Goal: Transaction & Acquisition: Book appointment/travel/reservation

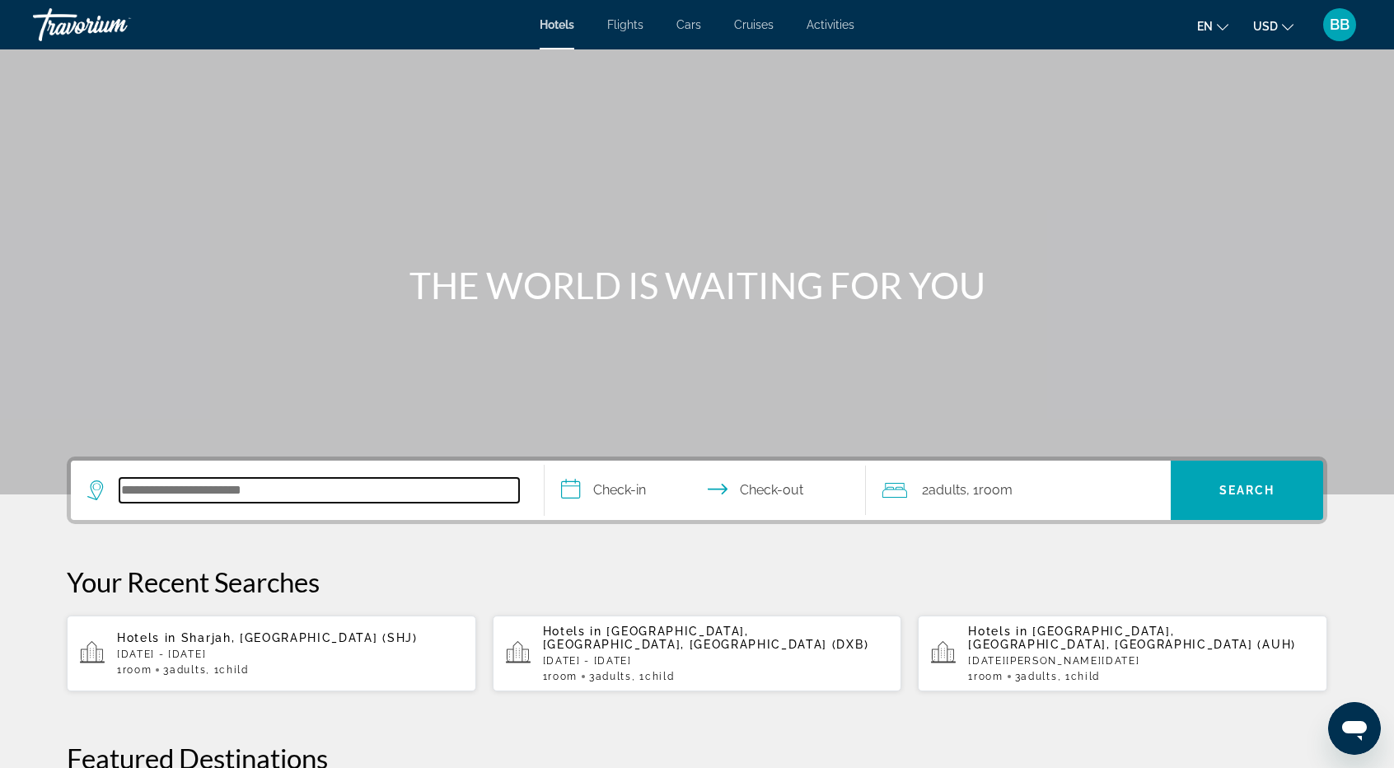
click at [143, 489] on input "Search hotel destination" at bounding box center [319, 490] width 400 height 25
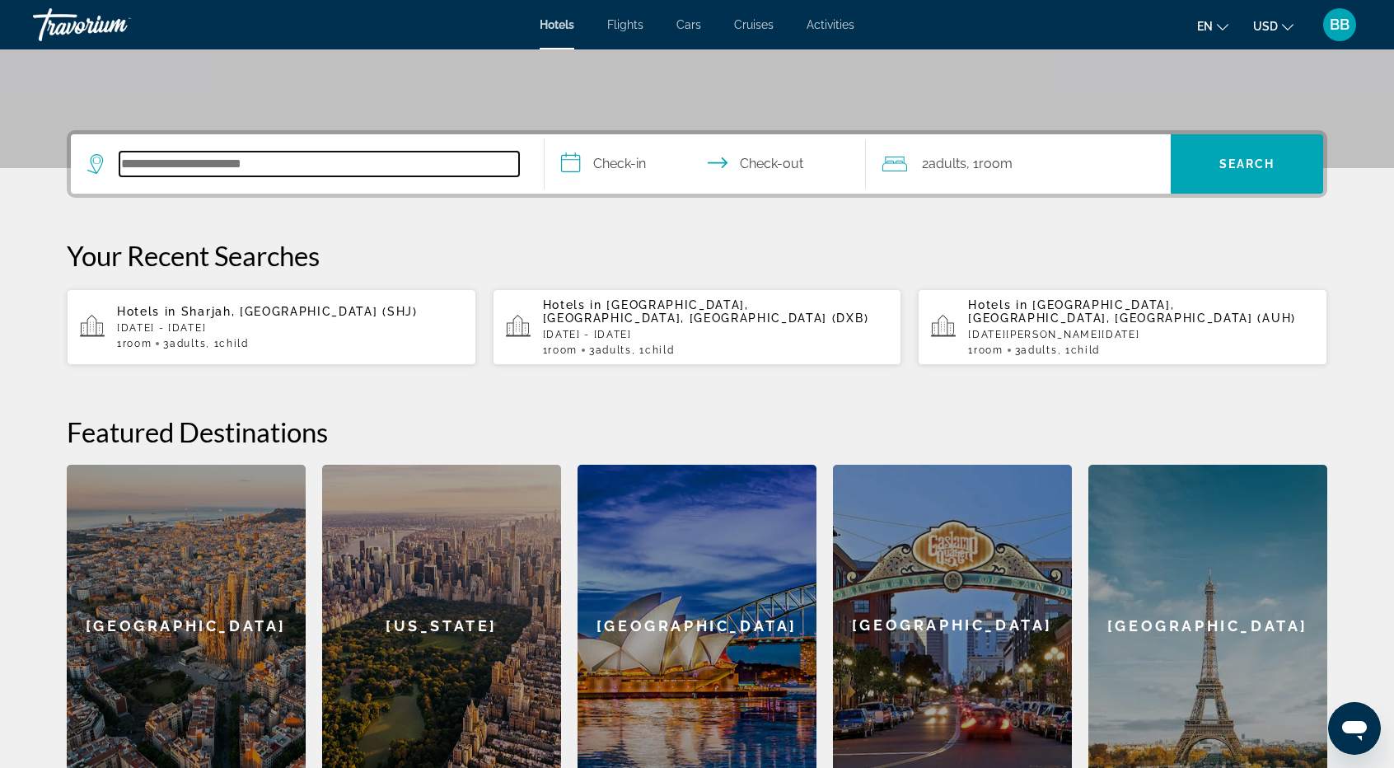
scroll to position [402, 0]
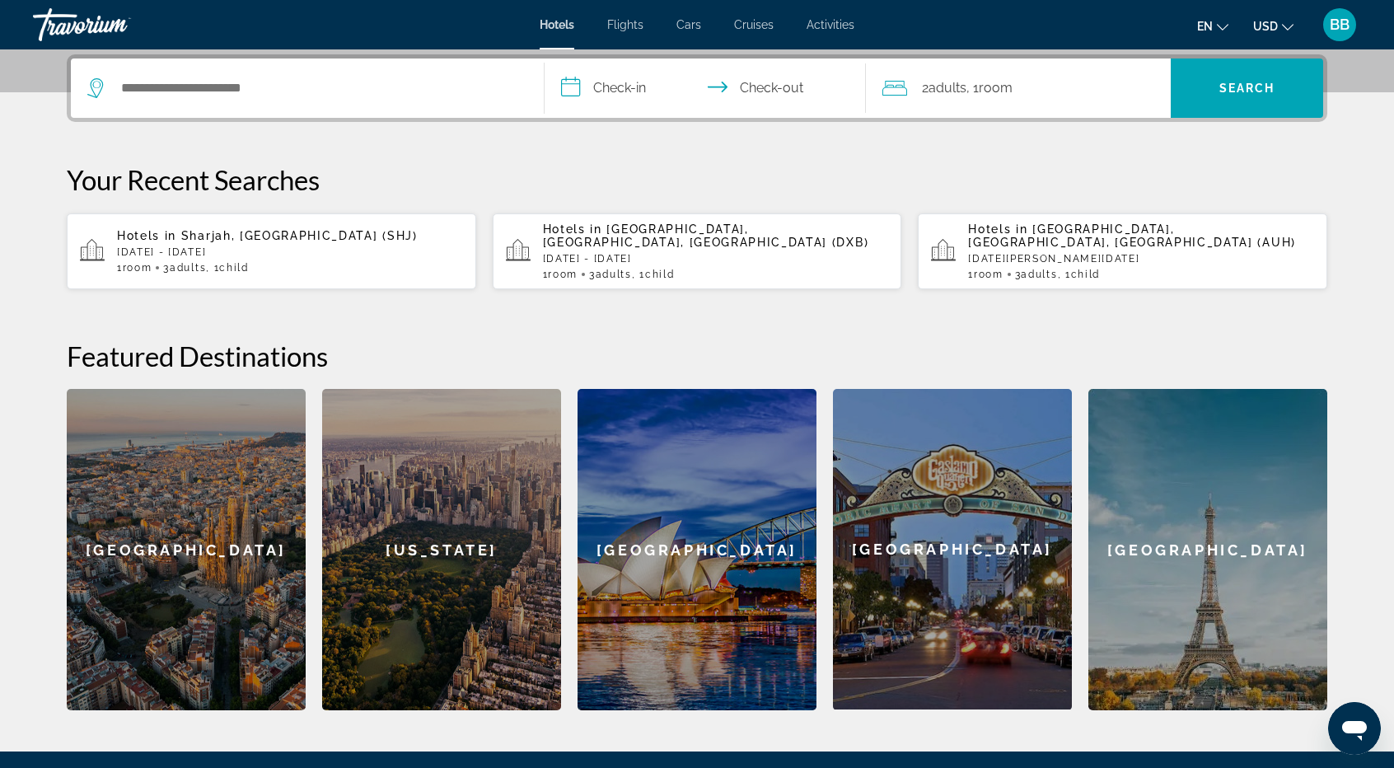
click at [173, 264] on span "3 Adult Adults" at bounding box center [184, 268] width 43 height 12
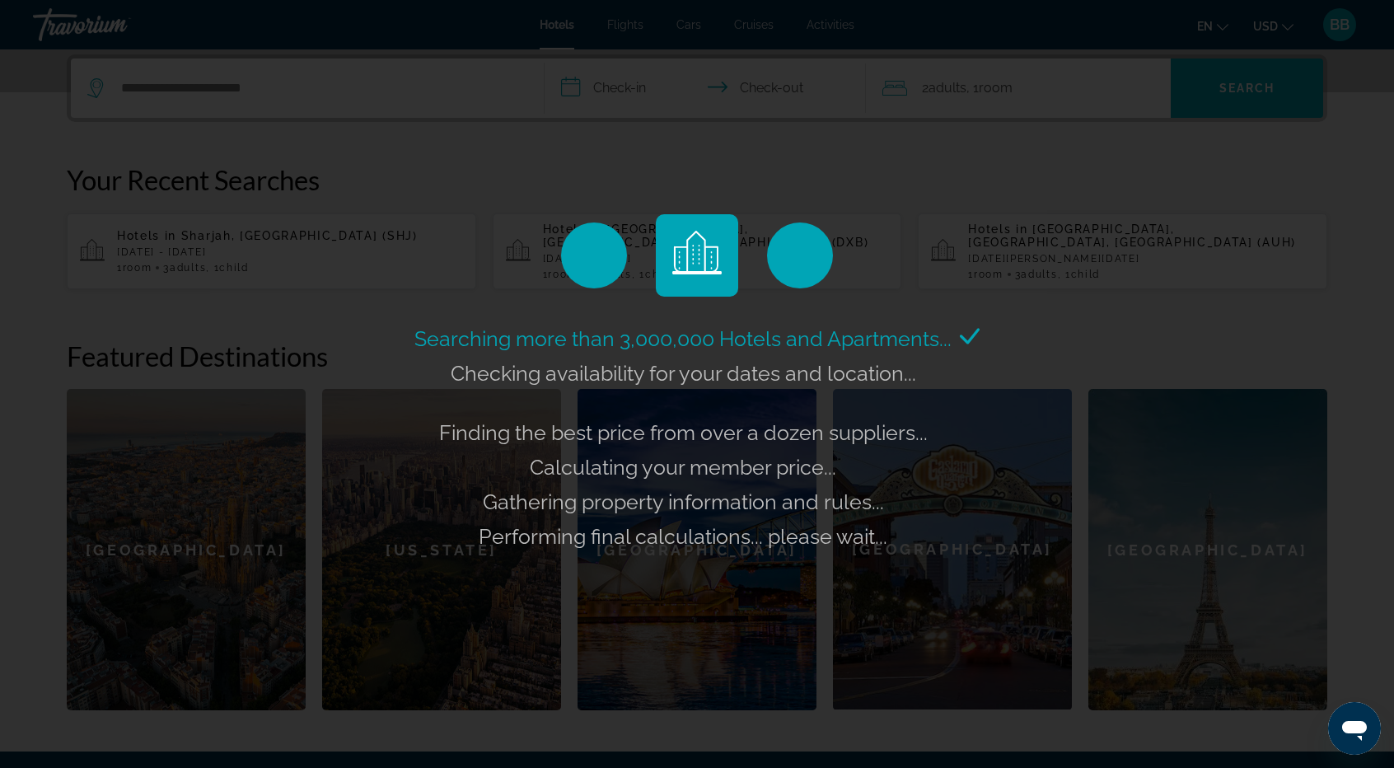
click at [620, 94] on div "Searching more than 3,000,000 Hotels and Apartments... Checking availability fo…" at bounding box center [697, 384] width 1394 height 768
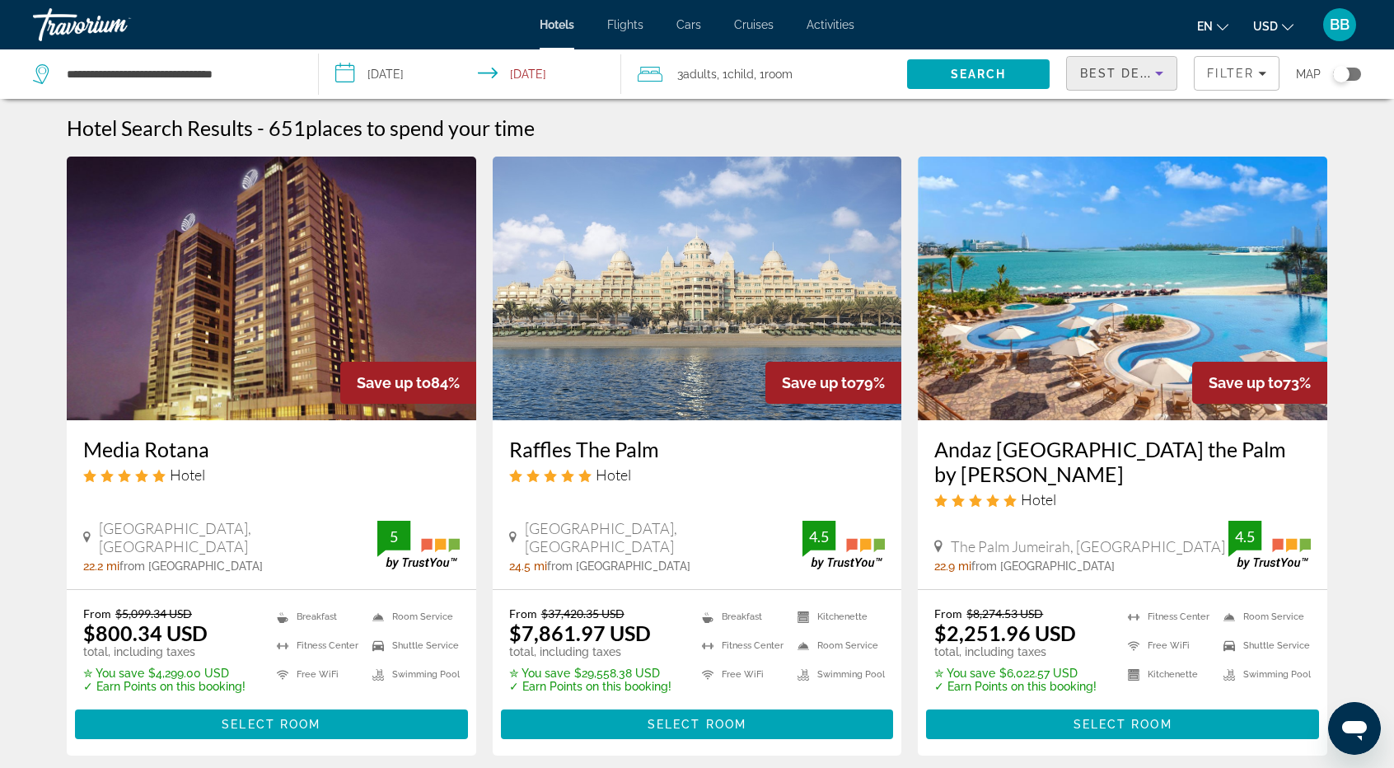
click at [1130, 68] on span "Best Deals" at bounding box center [1123, 73] width 86 height 13
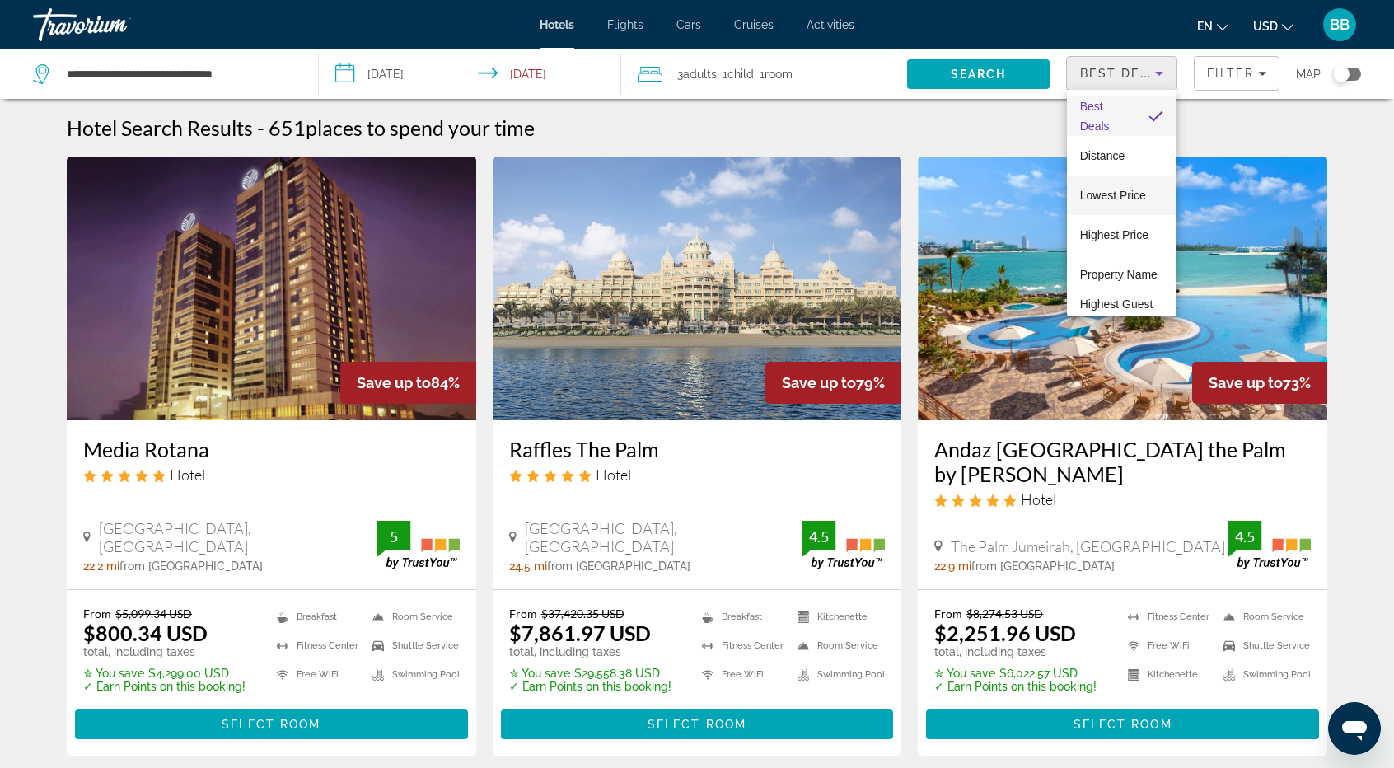
click at [1133, 195] on span "Lowest Price" at bounding box center [1113, 195] width 66 height 13
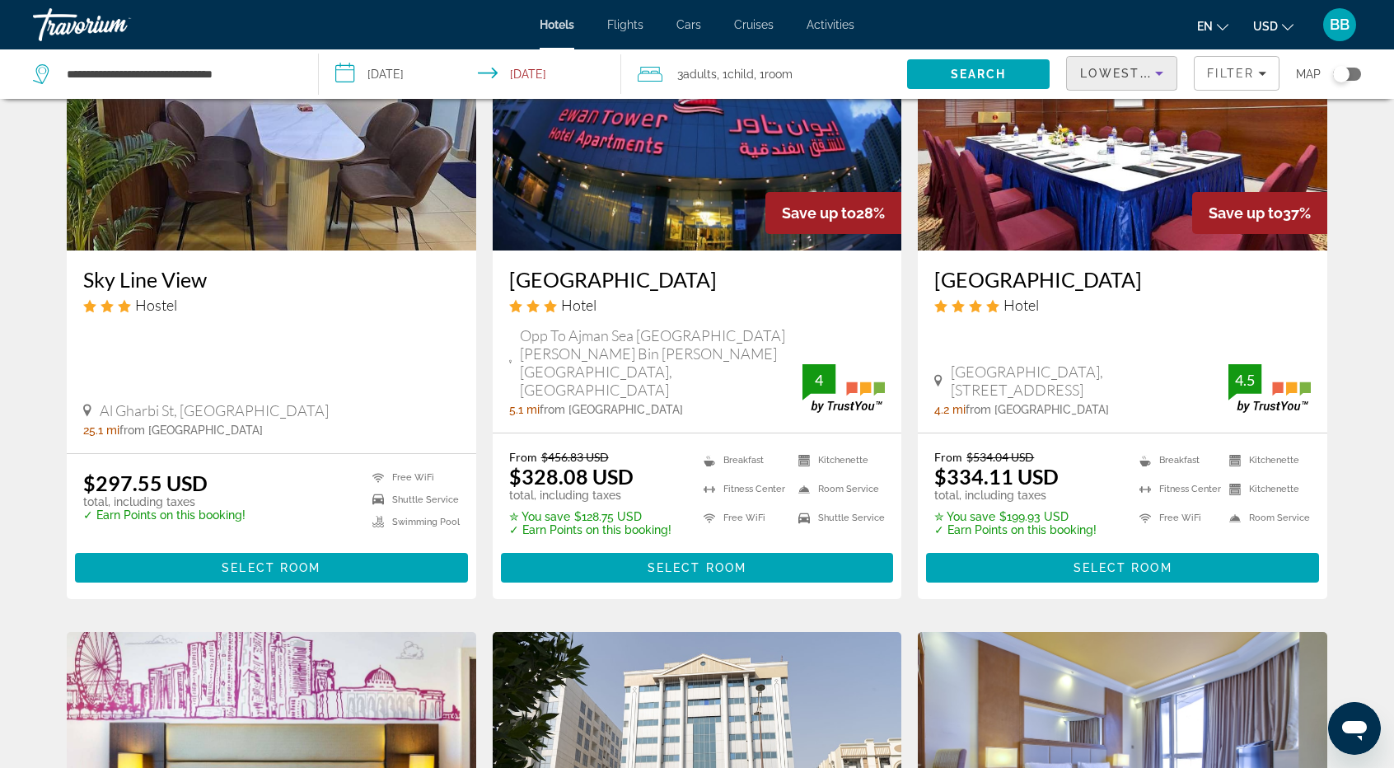
scroll to position [742, 0]
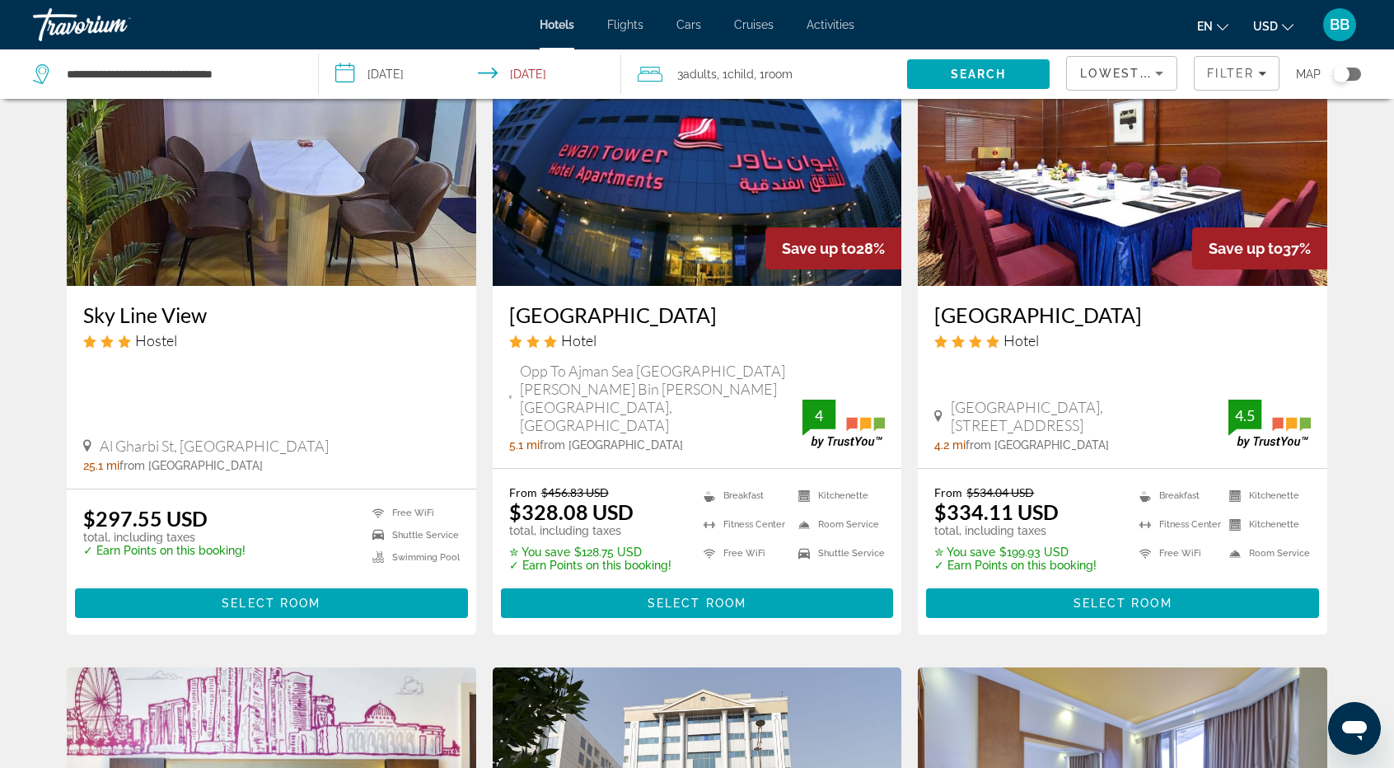
drag, startPoint x: 933, startPoint y: 308, endPoint x: 1234, endPoint y: 316, distance: 301.7
click at [1234, 316] on div "[GEOGRAPHIC_DATA] Hotel [GEOGRAPHIC_DATA], [STREET_ADDRESS] 4.2 mi from [GEOGRA…" at bounding box center [1123, 377] width 410 height 182
copy h3 "[GEOGRAPHIC_DATA]"
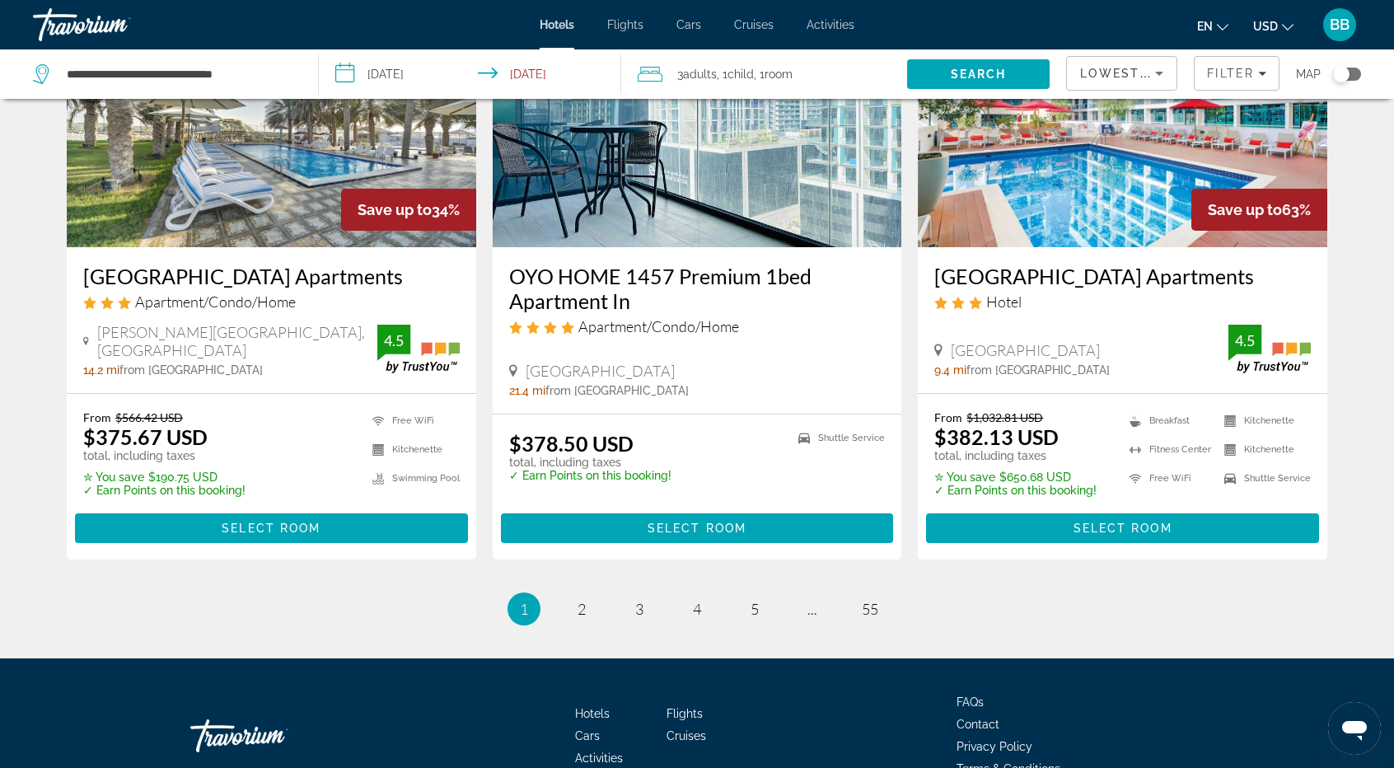
scroll to position [2060, 0]
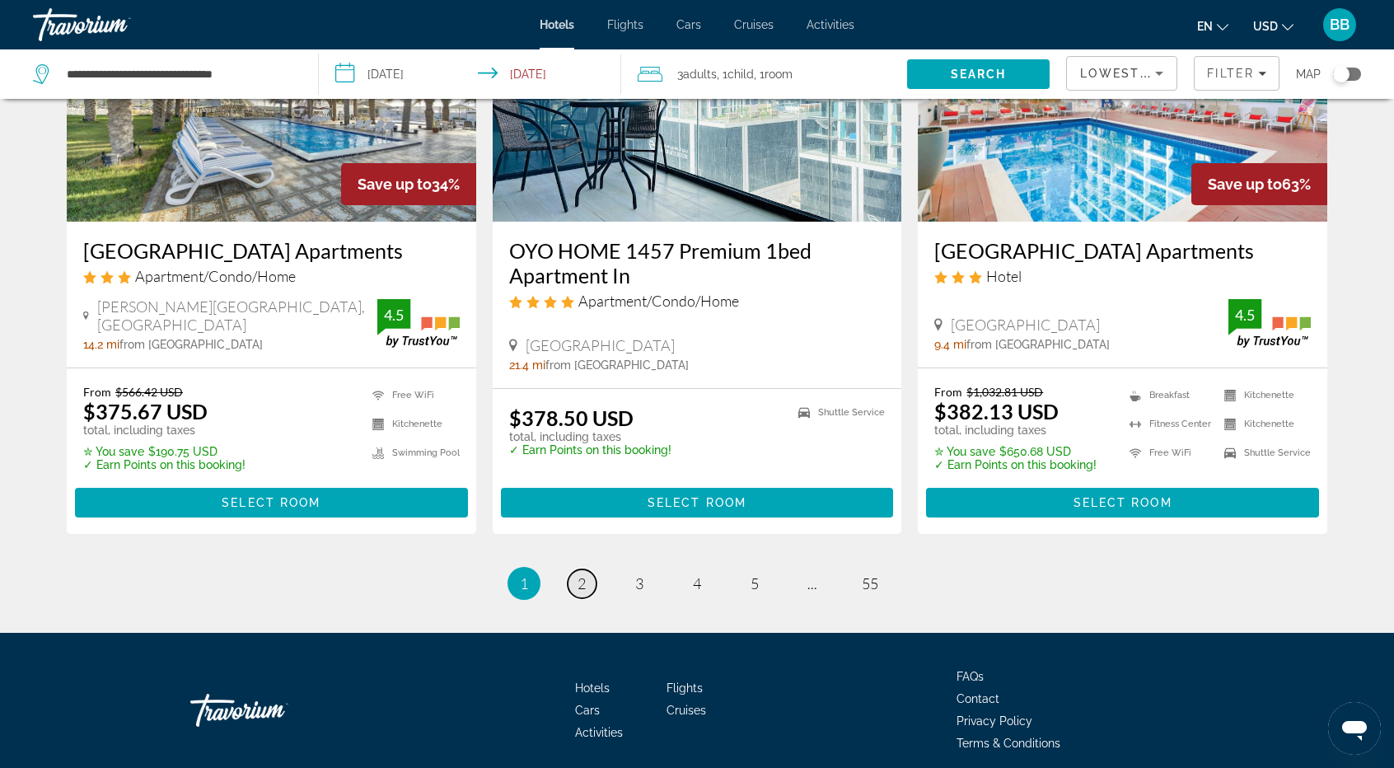
click at [576, 569] on link "page 2" at bounding box center [582, 583] width 29 height 29
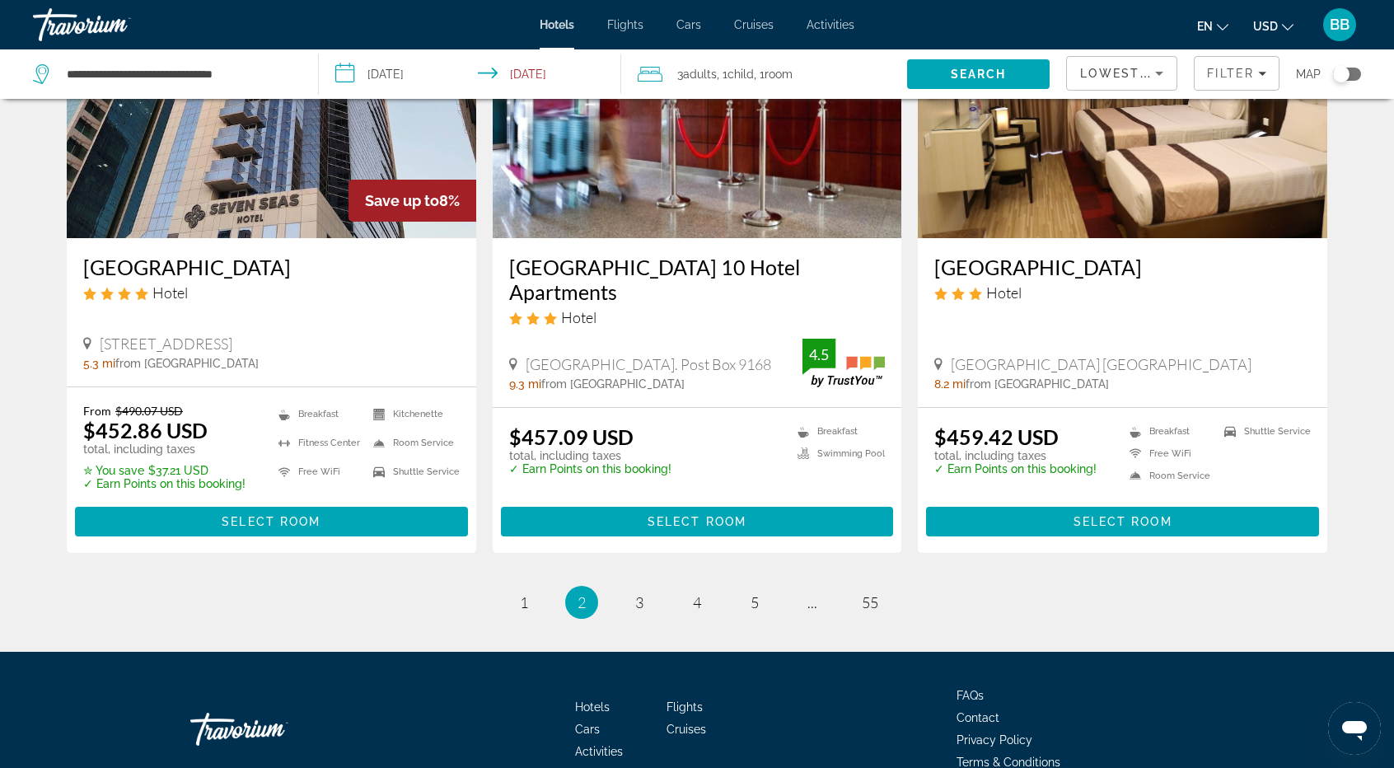
scroll to position [2103, 0]
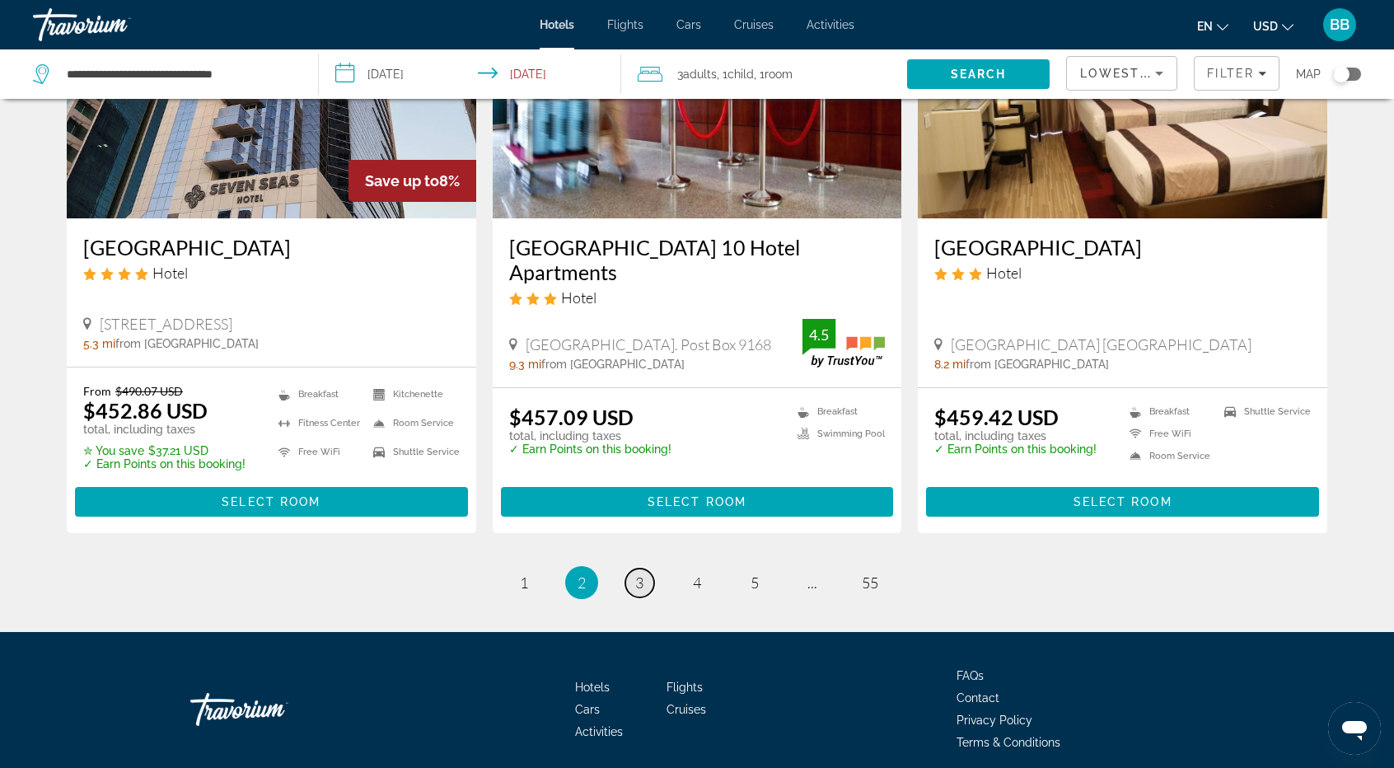
click at [642, 573] on span "3" at bounding box center [639, 582] width 8 height 18
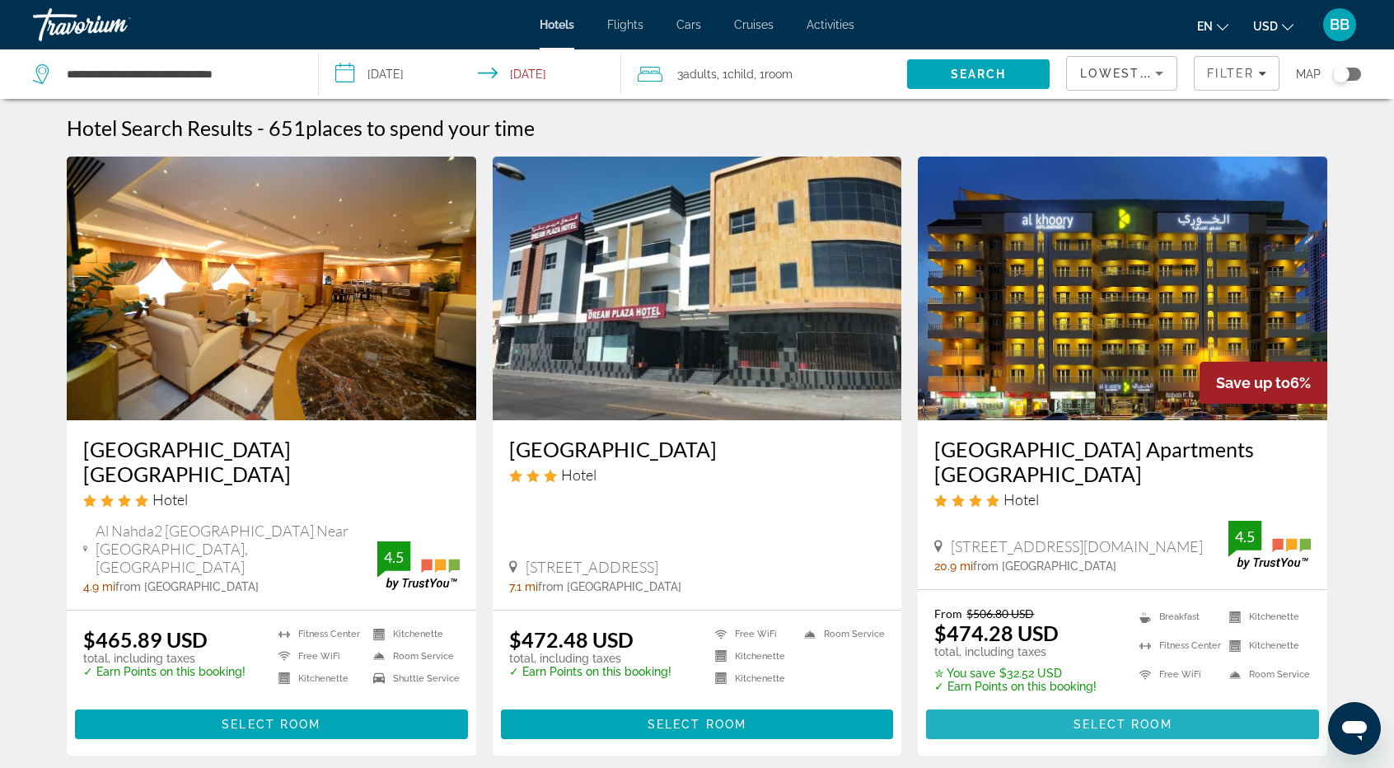
click at [1126, 718] on span "Select Room" at bounding box center [1123, 724] width 99 height 13
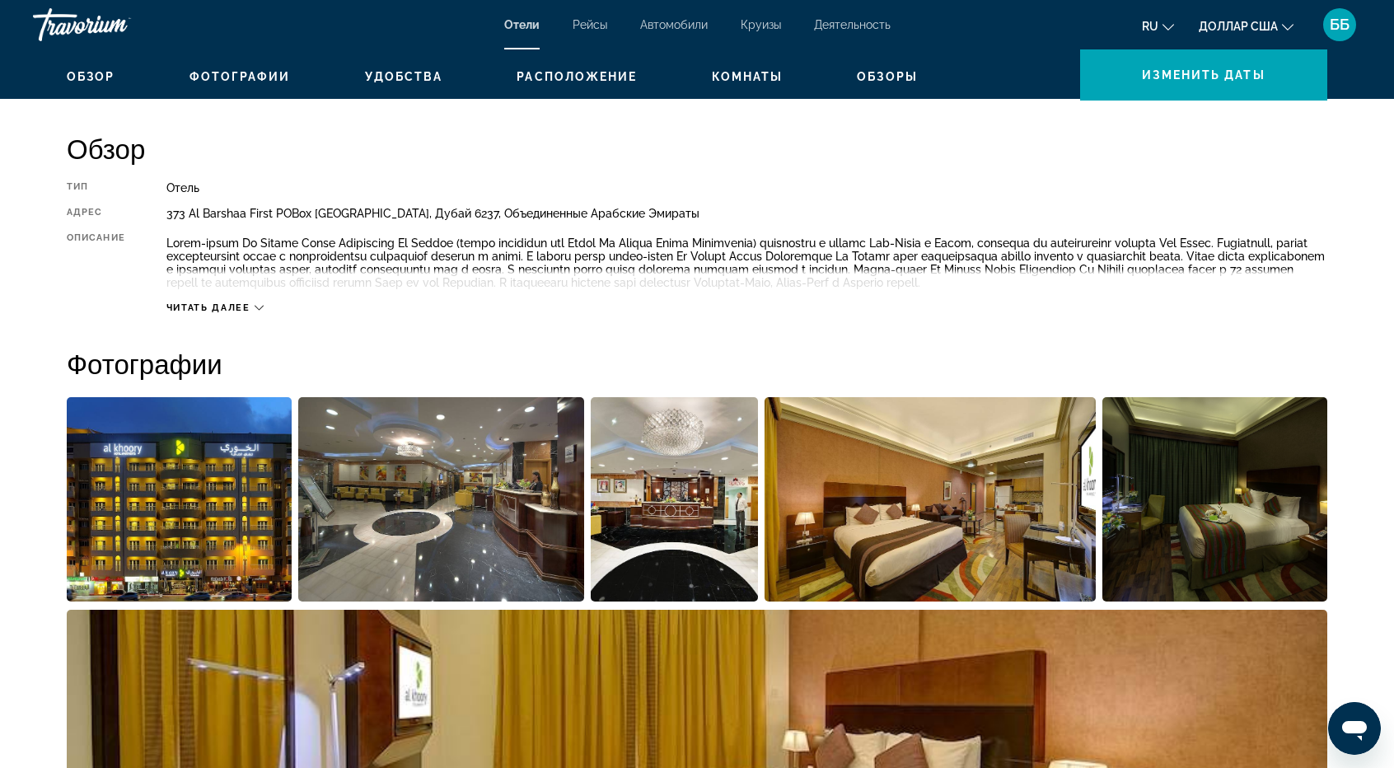
scroll to position [165, 0]
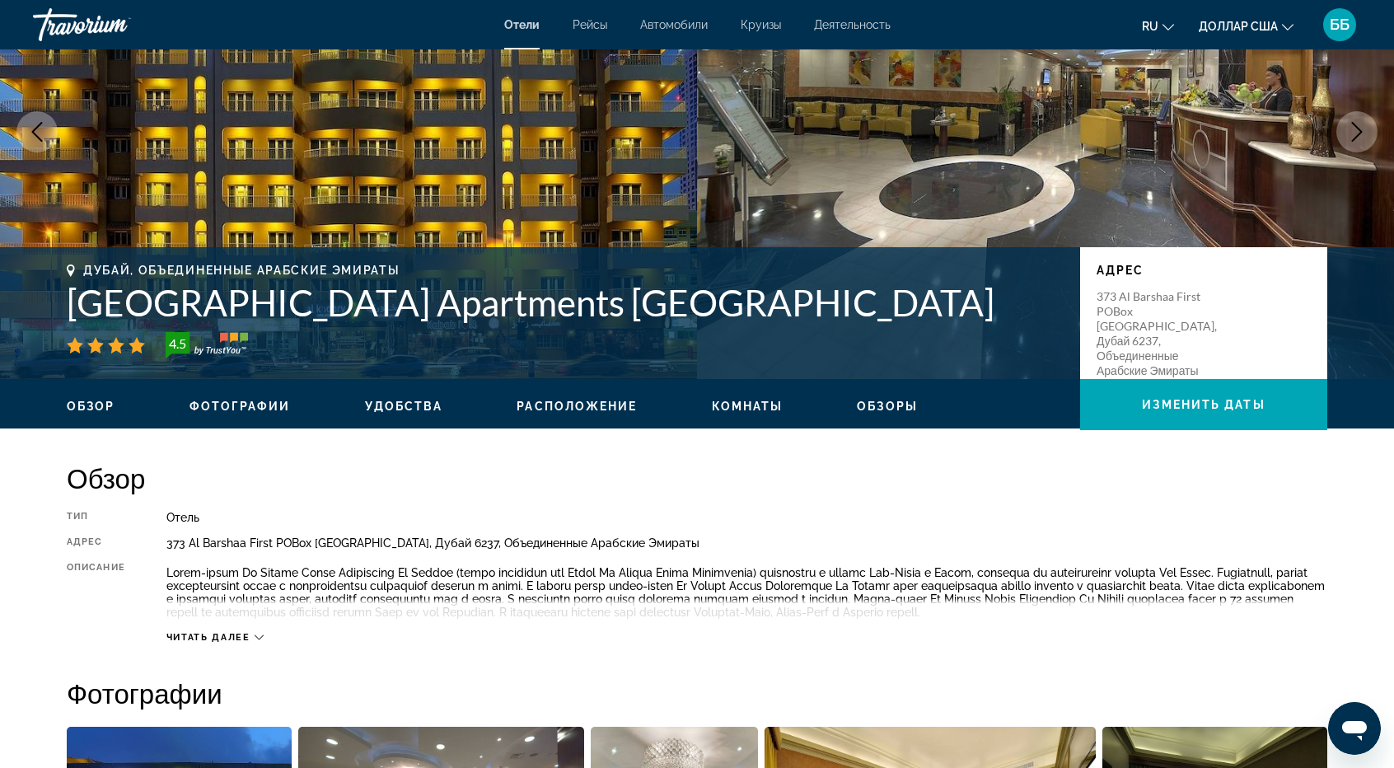
click at [204, 639] on font "Читать далее" at bounding box center [208, 637] width 84 height 11
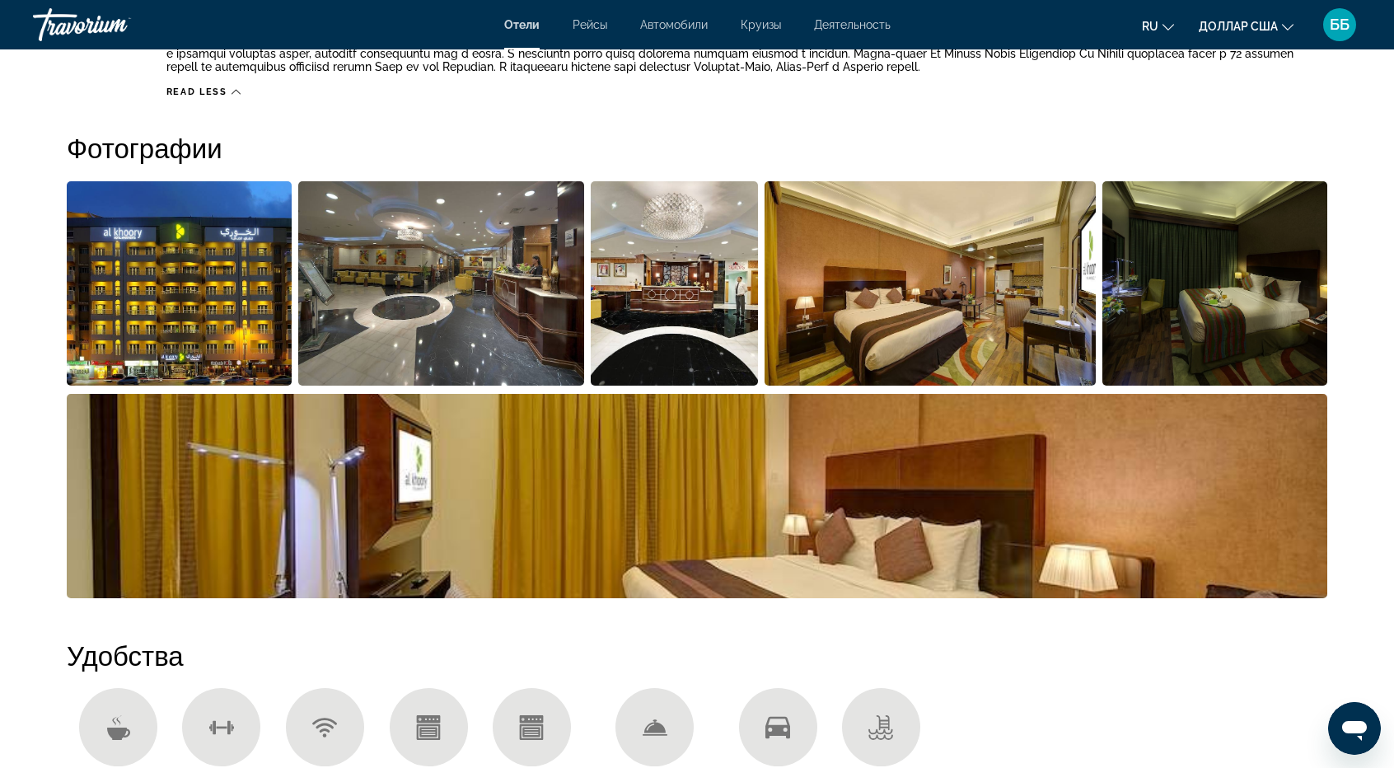
scroll to position [742, 0]
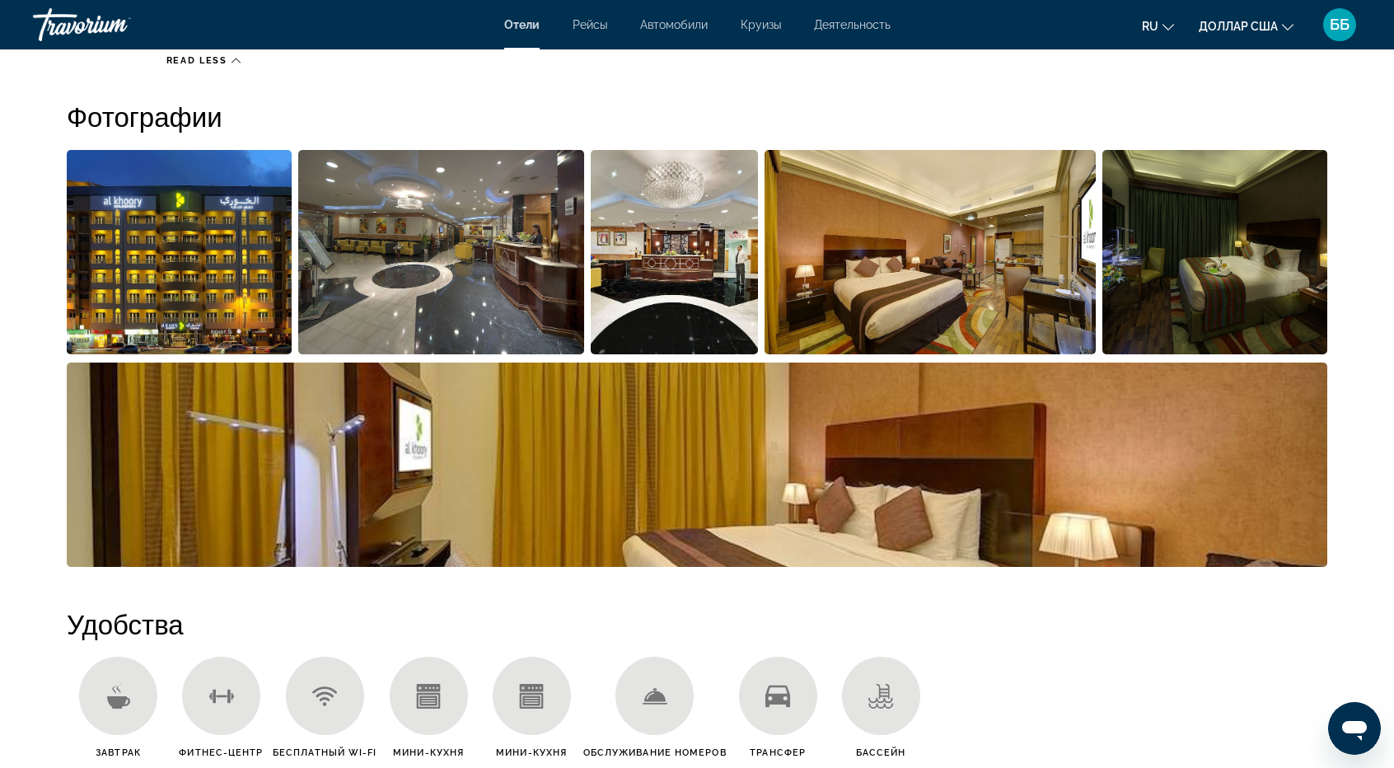
click at [246, 304] on img "Открыть полноэкранный слайдер изображений" at bounding box center [179, 252] width 225 height 204
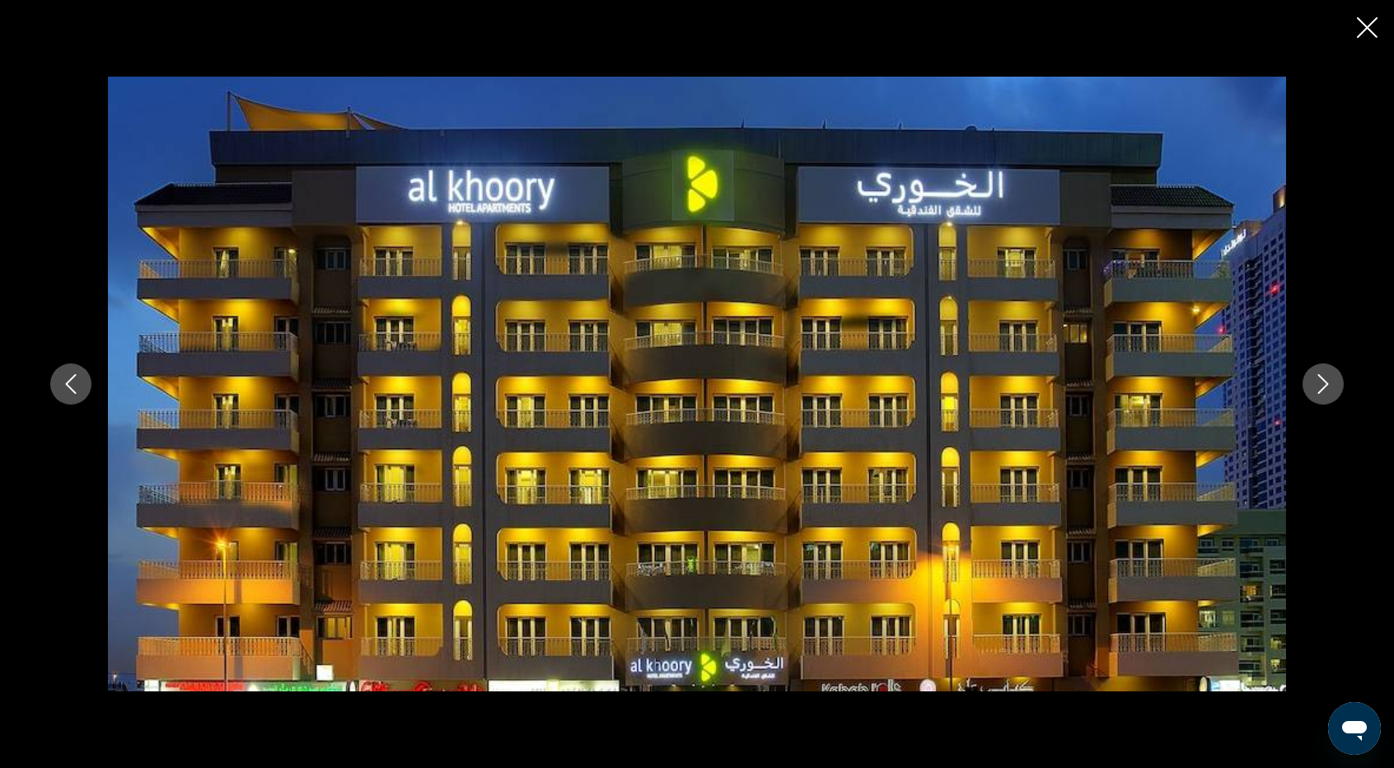
click at [1325, 386] on icon "Next image" at bounding box center [1323, 384] width 20 height 20
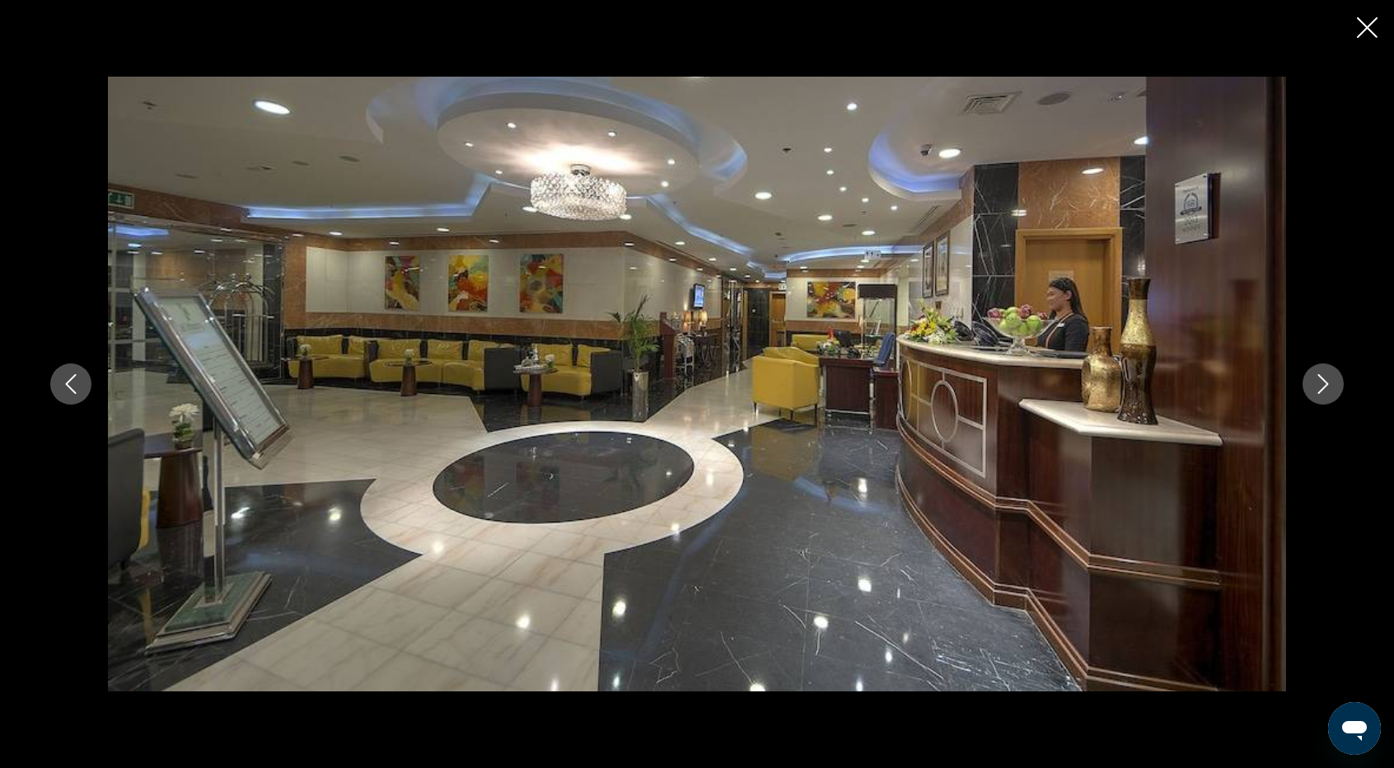
click at [1324, 386] on icon "Next image" at bounding box center [1323, 384] width 11 height 20
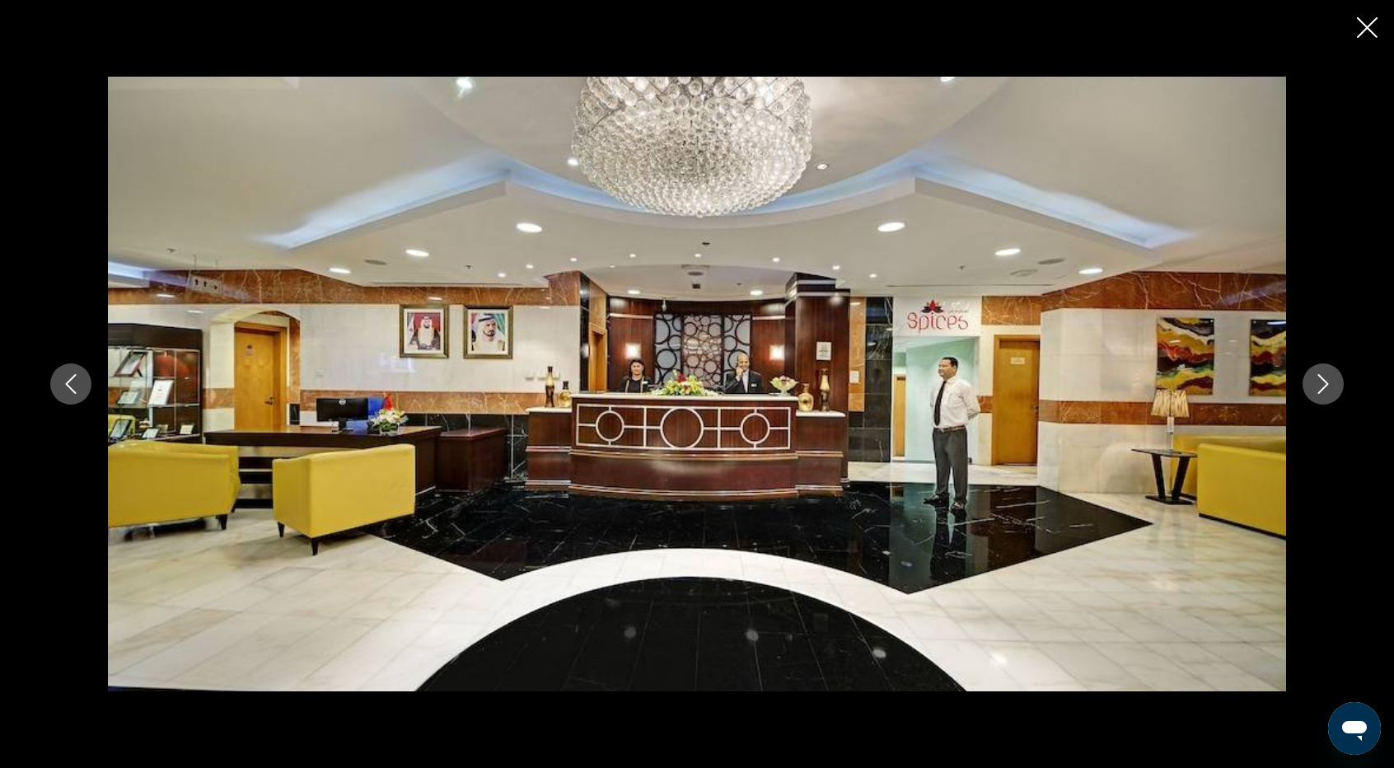
click at [1324, 386] on icon "Next image" at bounding box center [1323, 384] width 11 height 20
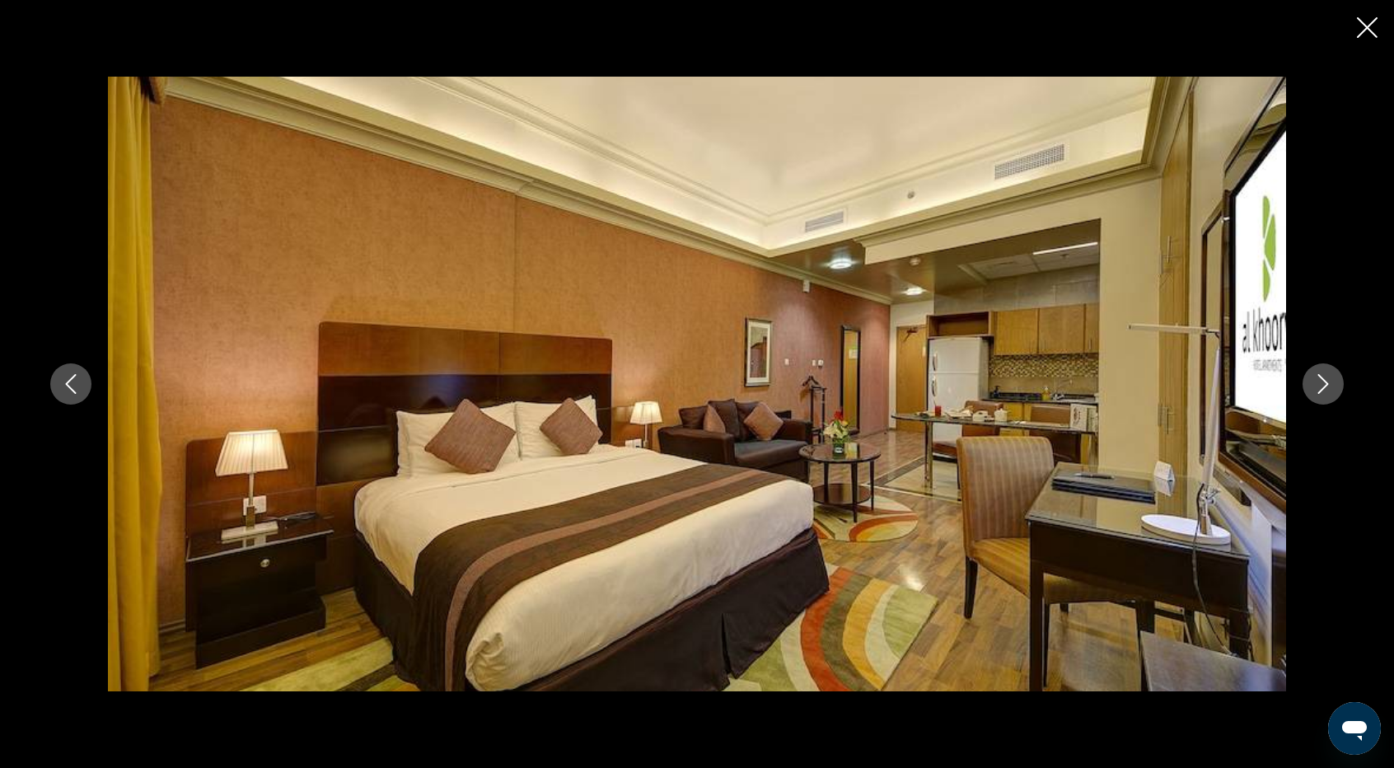
click at [1328, 382] on icon "Next image" at bounding box center [1323, 384] width 20 height 20
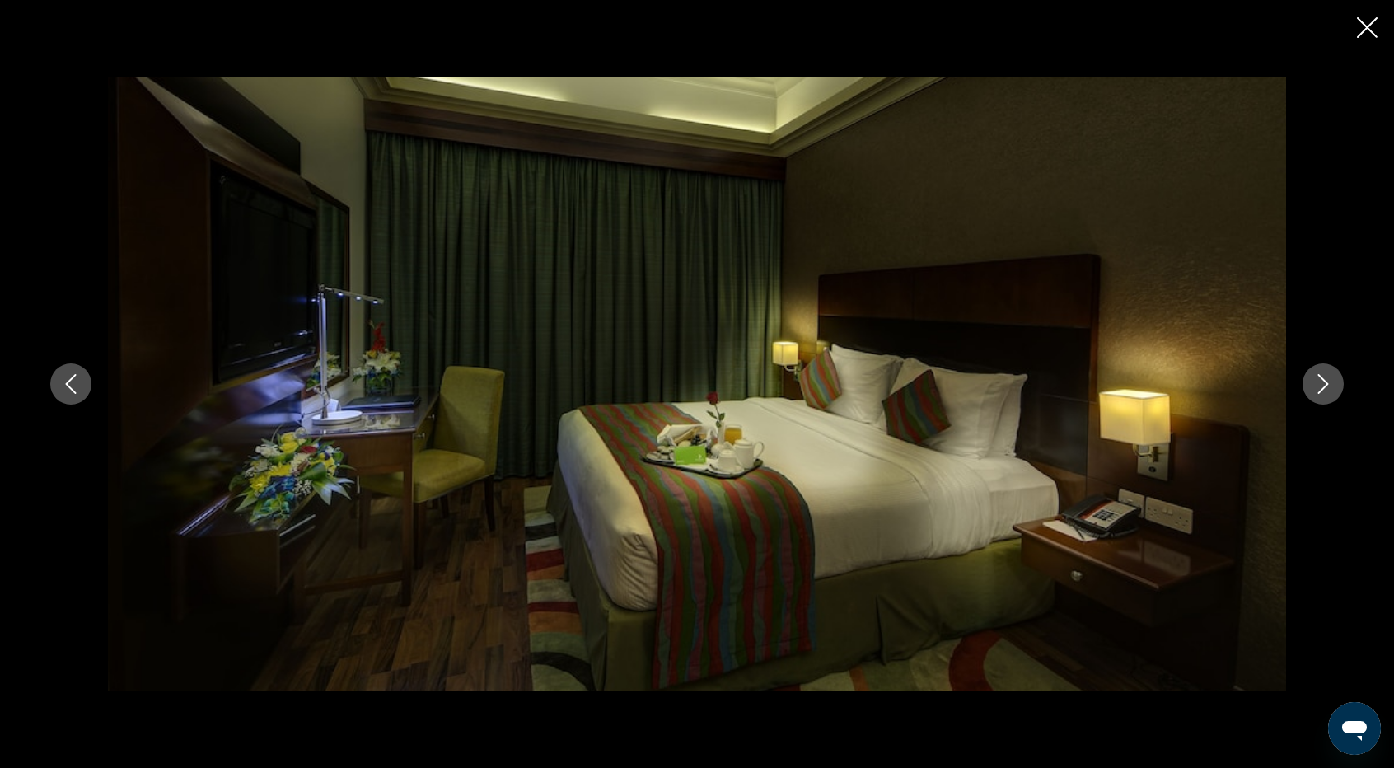
click at [1328, 382] on icon "Next image" at bounding box center [1323, 384] width 20 height 20
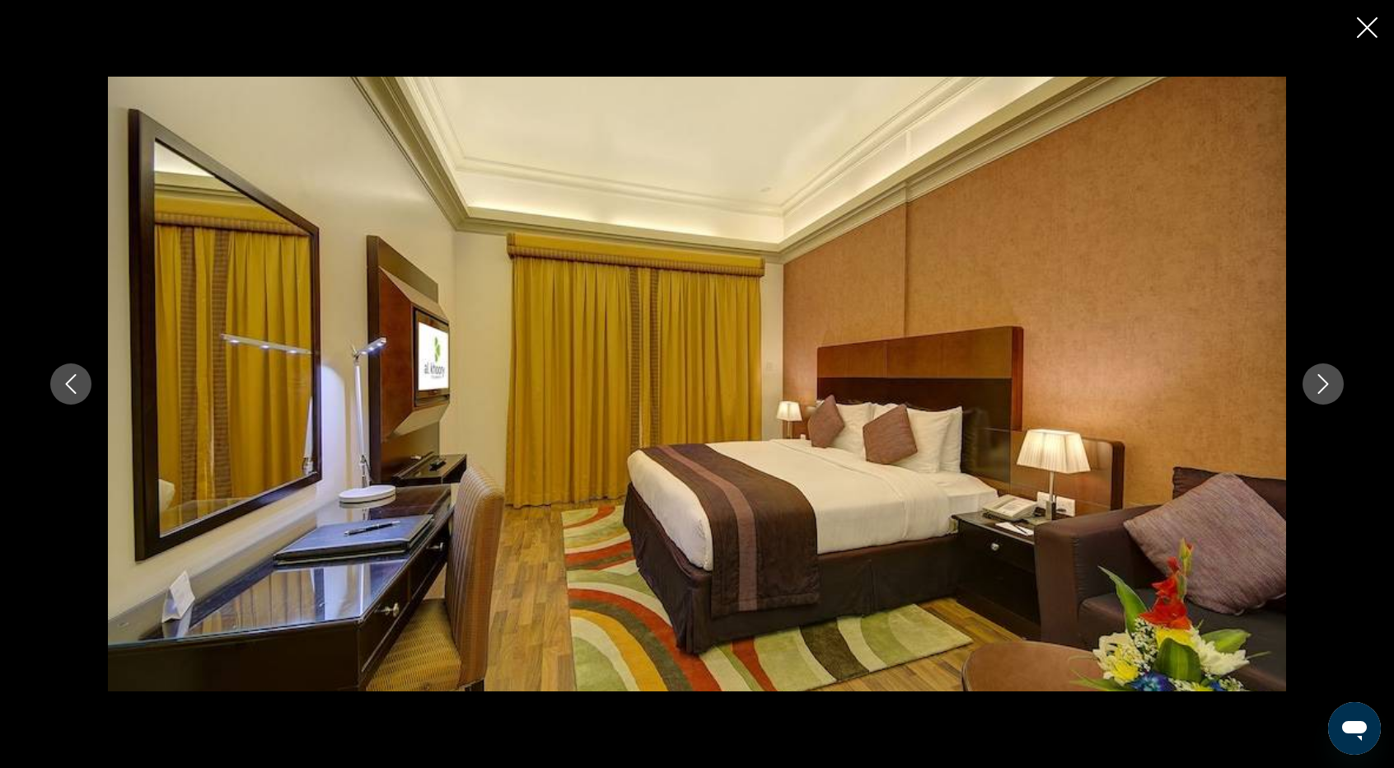
click at [1328, 382] on icon "Next image" at bounding box center [1323, 384] width 20 height 20
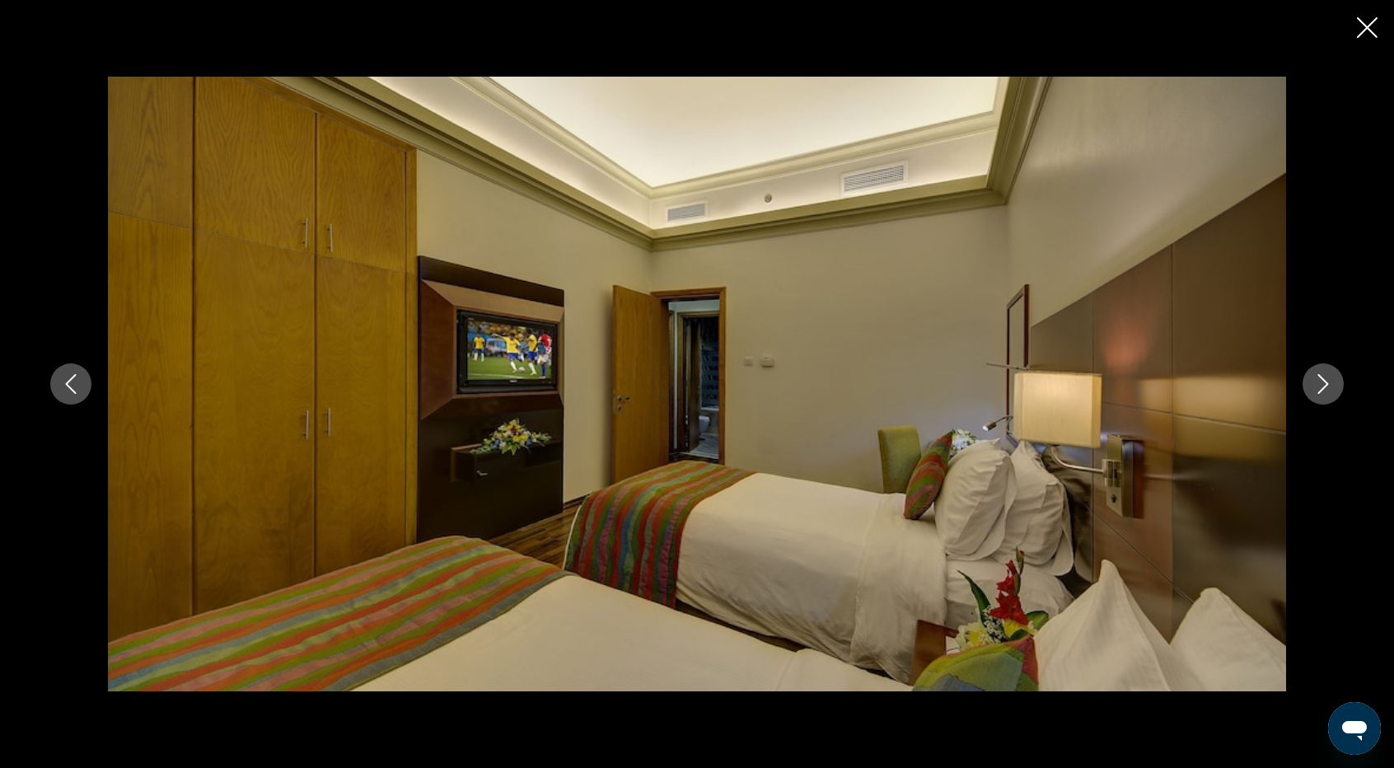
click at [1328, 382] on icon "Next image" at bounding box center [1323, 384] width 20 height 20
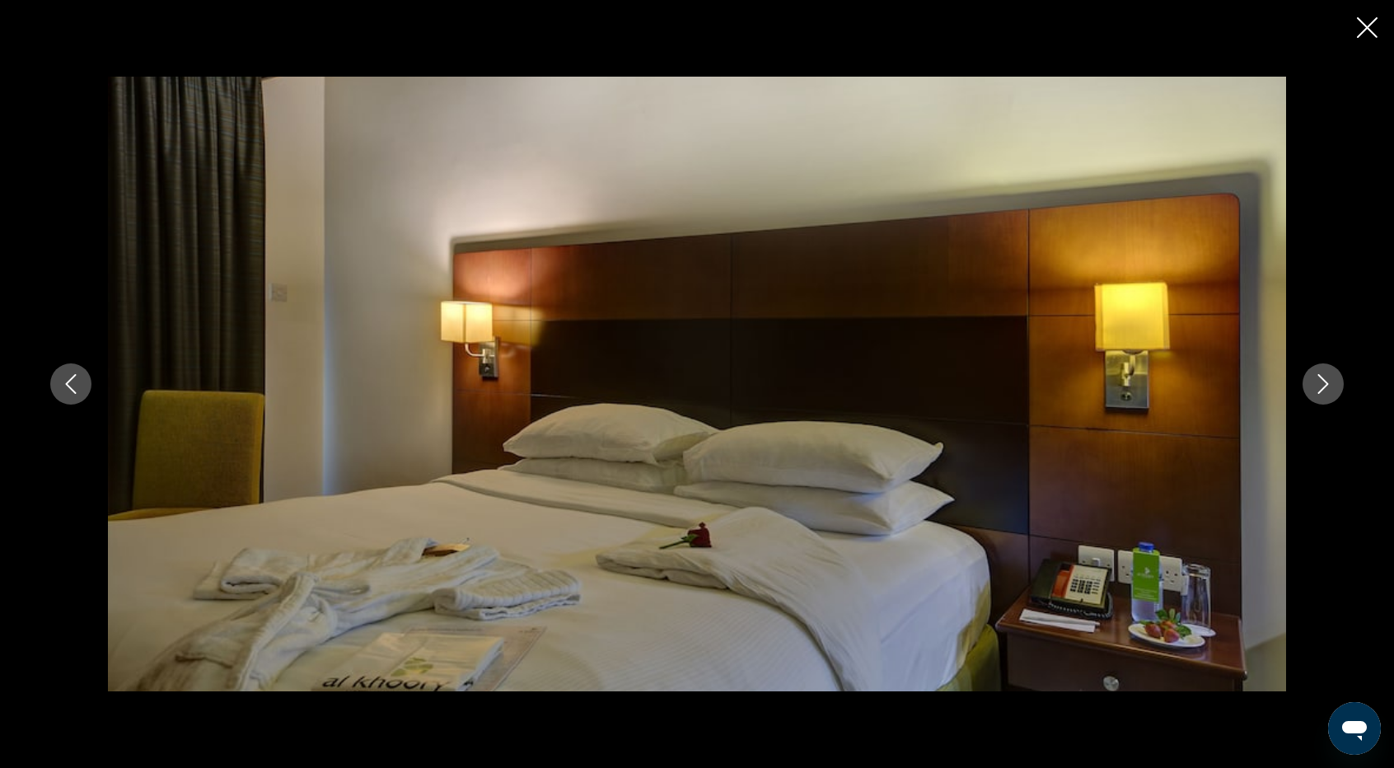
click at [63, 382] on icon "Previous image" at bounding box center [71, 384] width 20 height 20
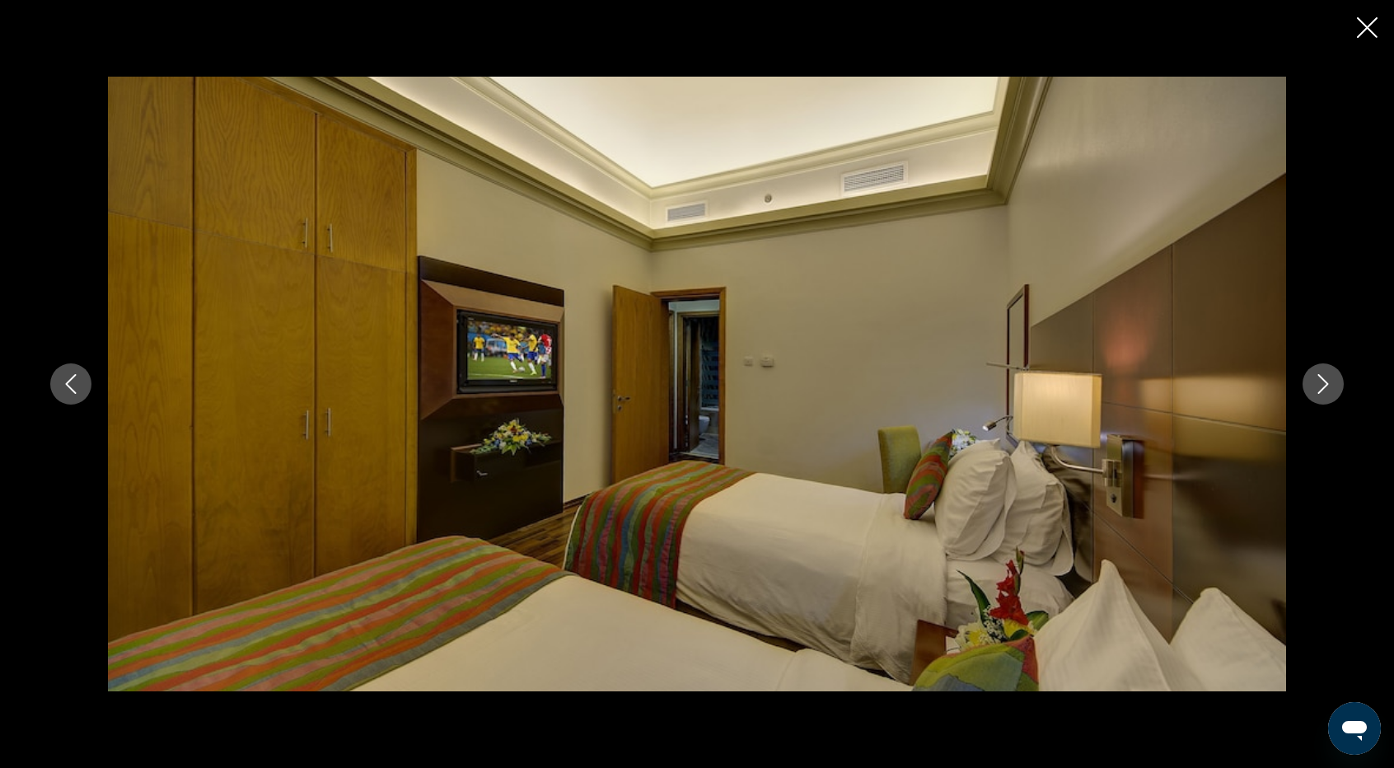
click at [1328, 385] on icon "Next image" at bounding box center [1323, 384] width 20 height 20
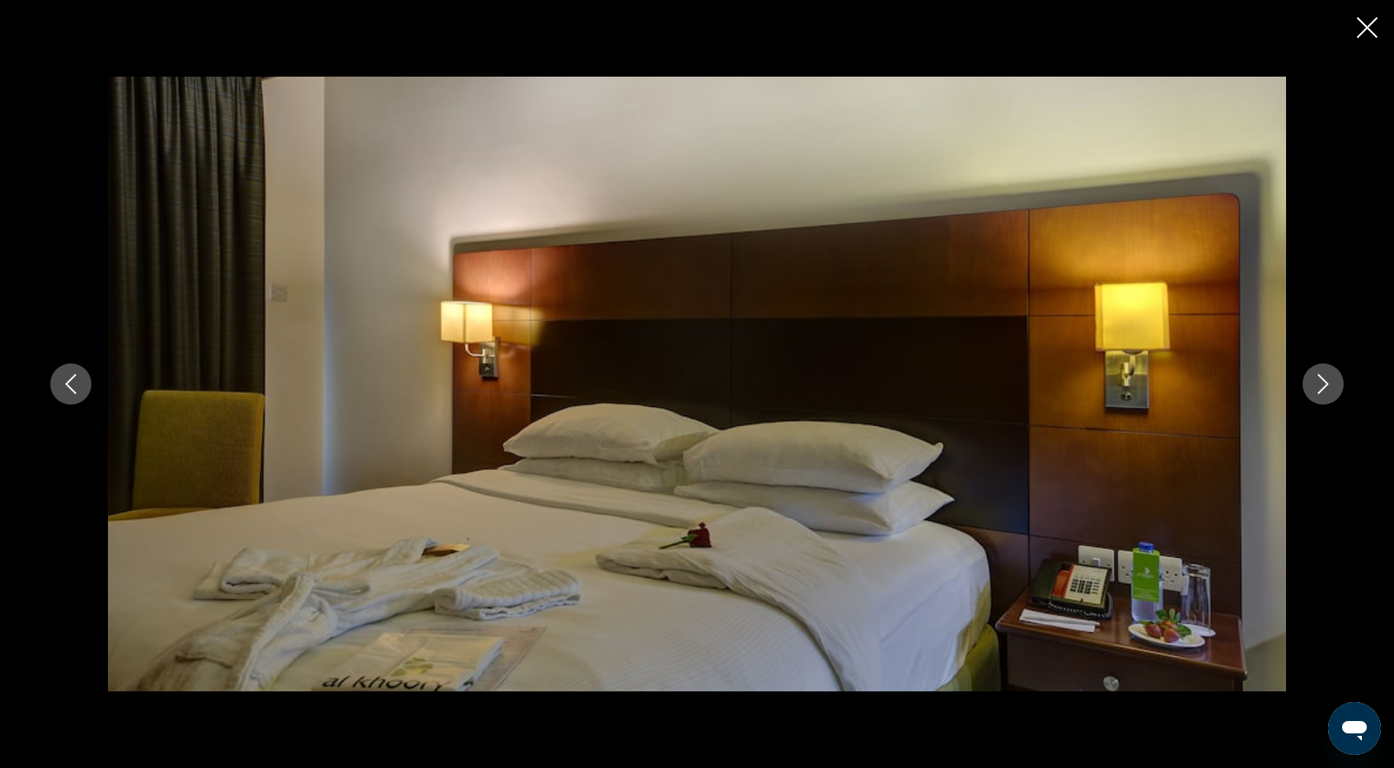
click at [1328, 384] on icon "Next image" at bounding box center [1323, 384] width 11 height 20
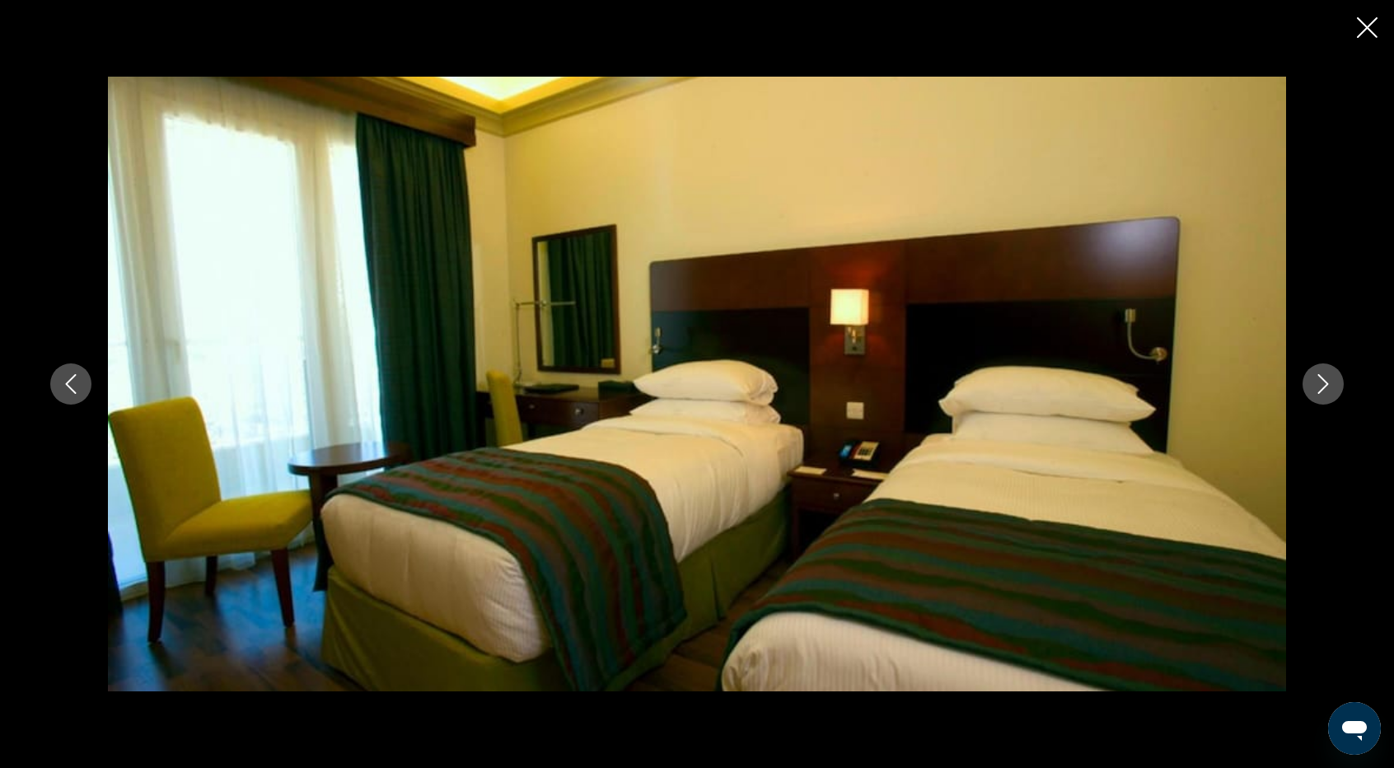
click at [1322, 384] on icon "Next image" at bounding box center [1323, 384] width 20 height 20
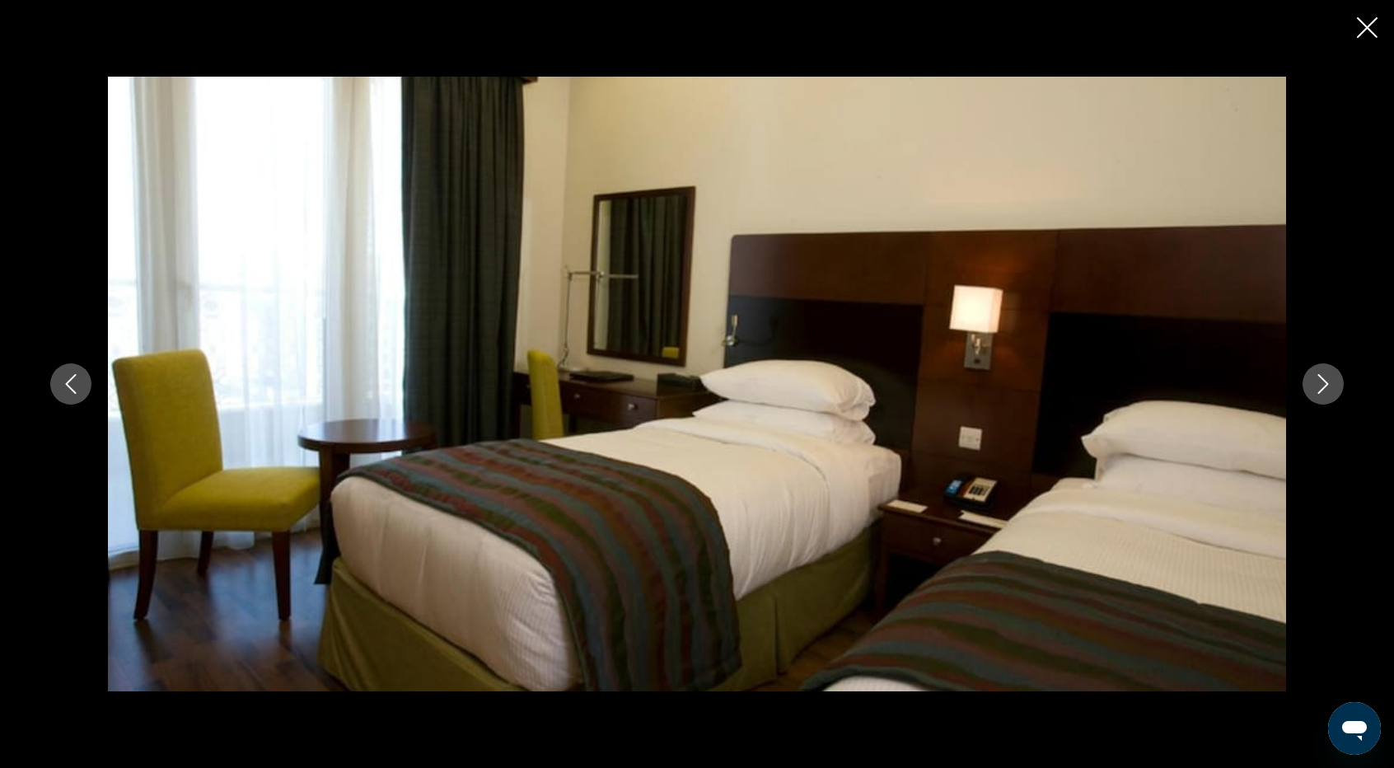
click at [1322, 384] on icon "Next image" at bounding box center [1323, 384] width 20 height 20
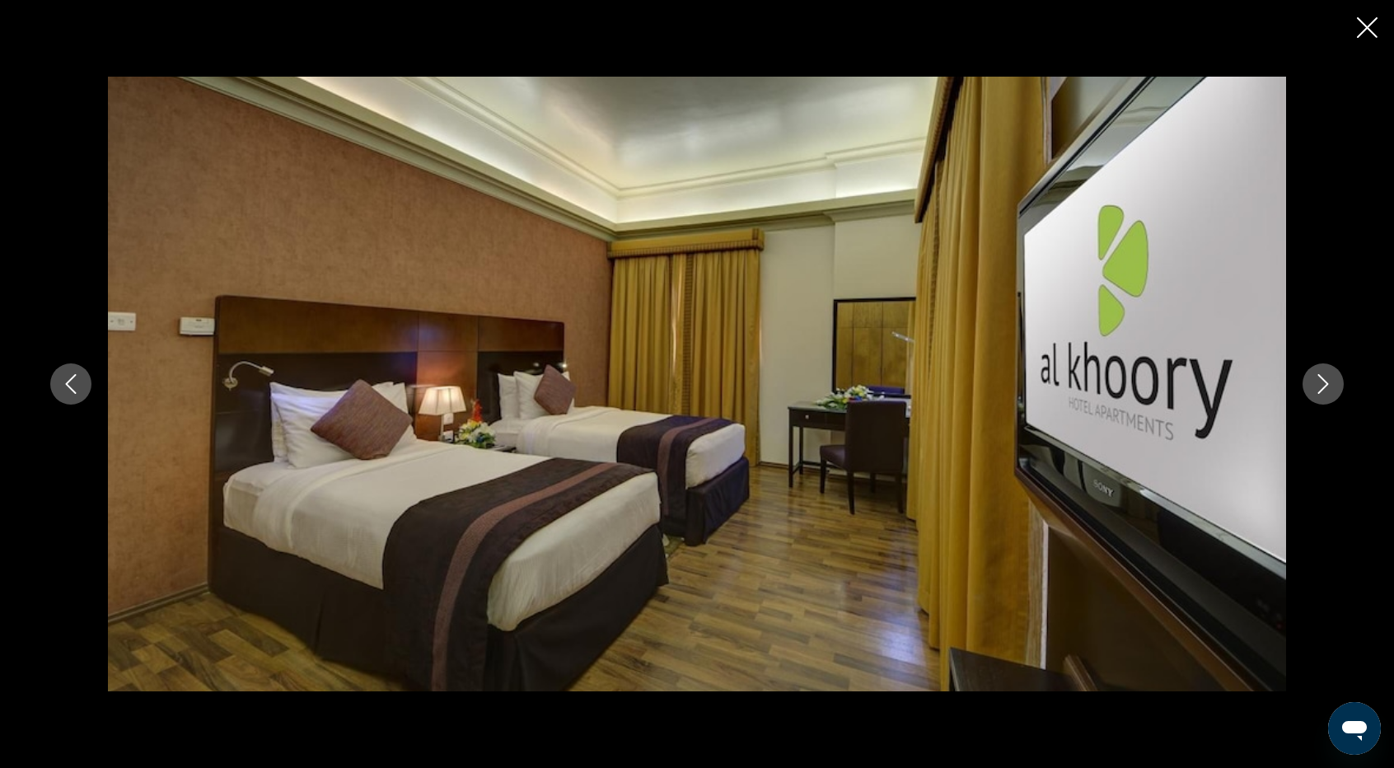
click at [1322, 384] on icon "Next image" at bounding box center [1323, 384] width 20 height 20
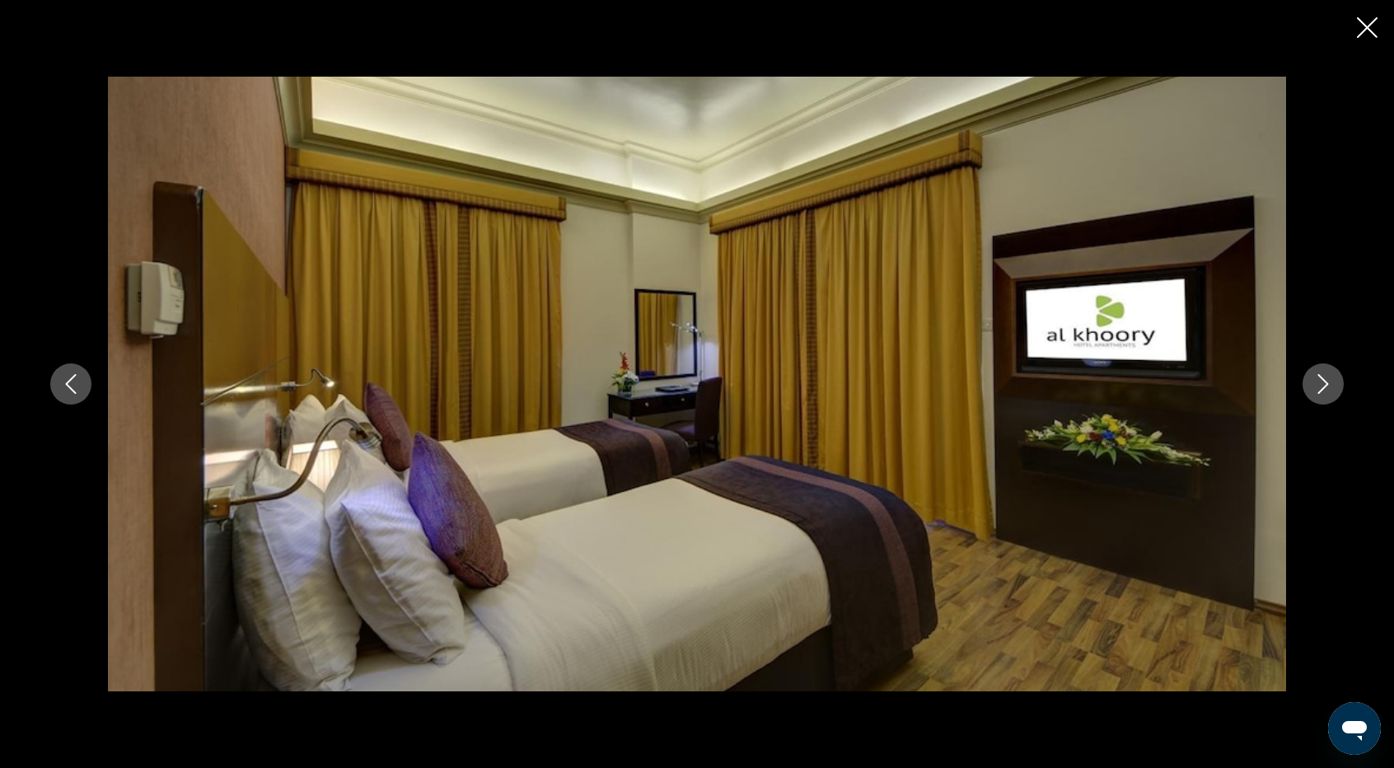
click at [1322, 384] on icon "Next image" at bounding box center [1323, 384] width 20 height 20
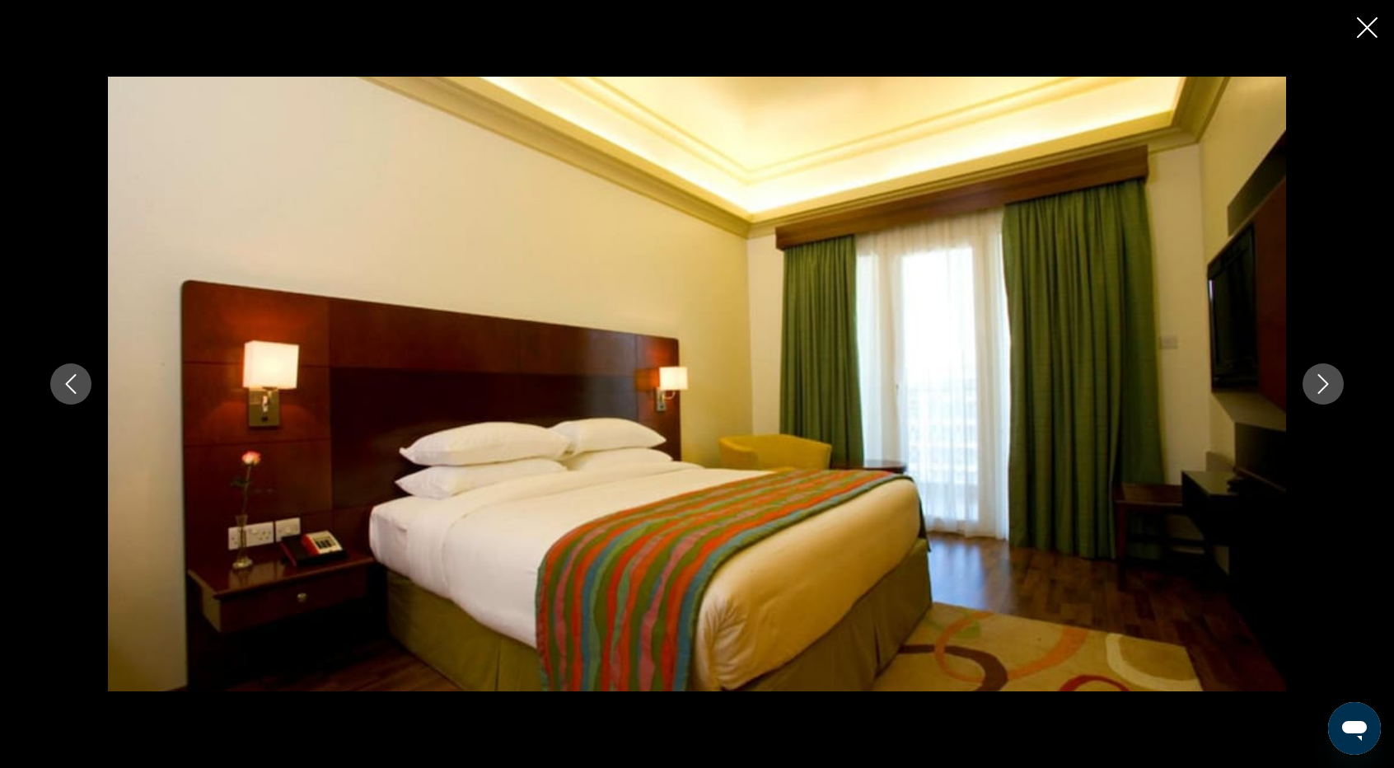
click at [1322, 384] on icon "Next image" at bounding box center [1323, 384] width 20 height 20
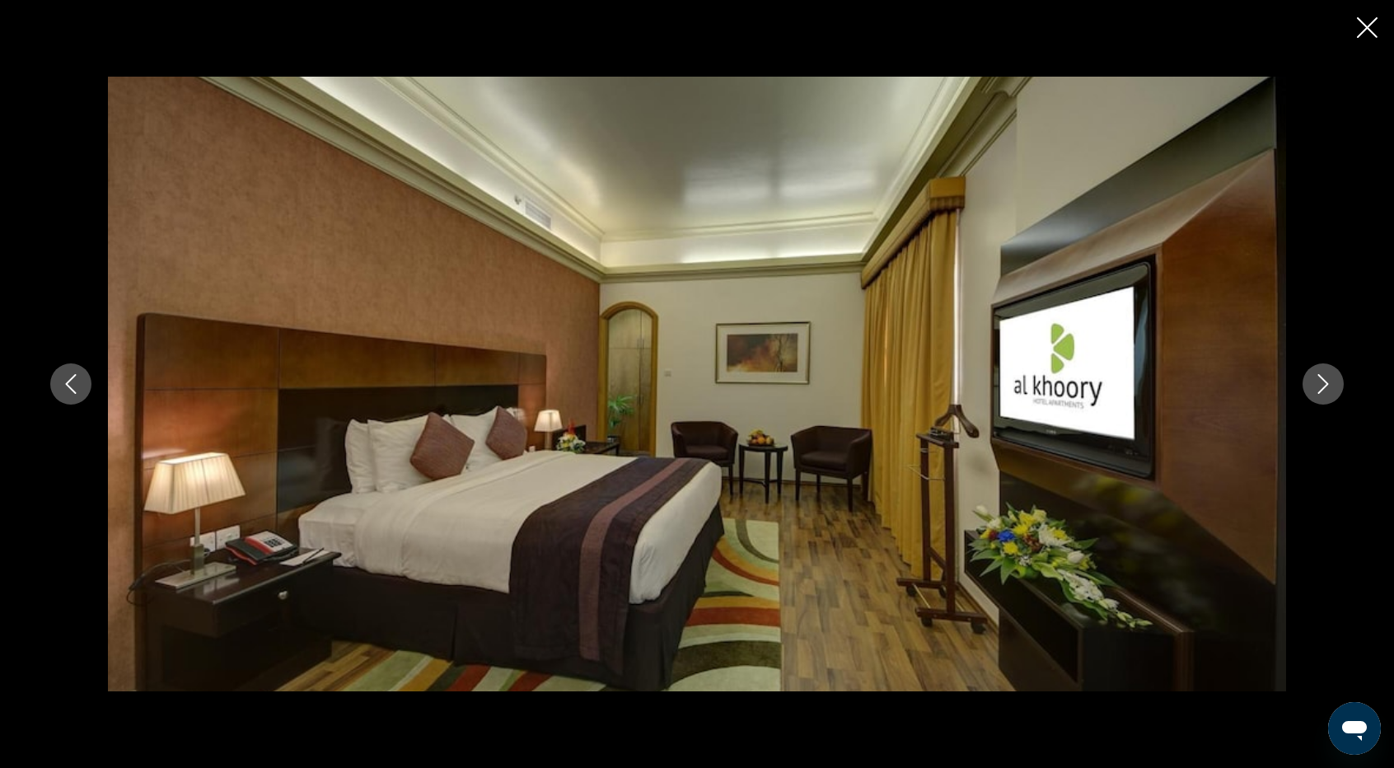
click at [1322, 384] on icon "Next image" at bounding box center [1323, 384] width 20 height 20
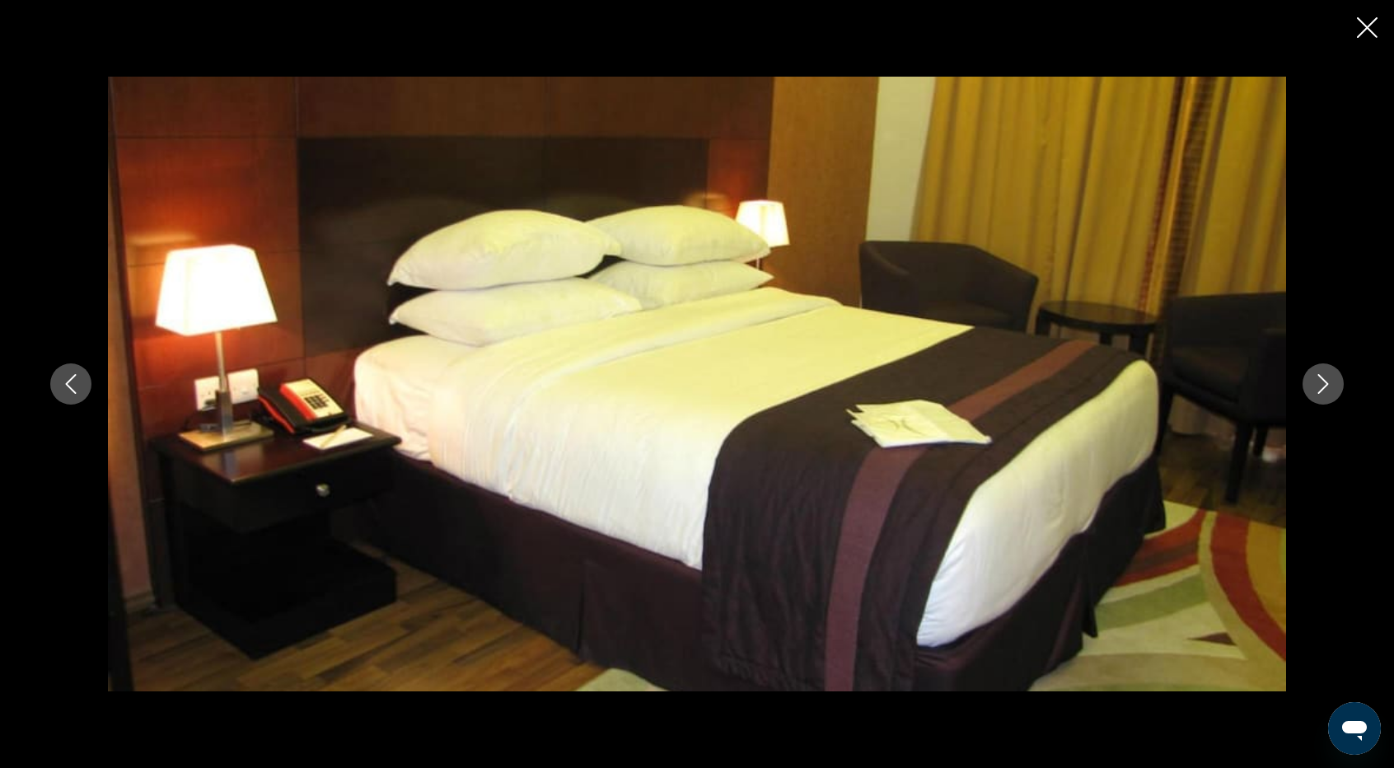
click at [1322, 384] on icon "Next image" at bounding box center [1323, 384] width 20 height 20
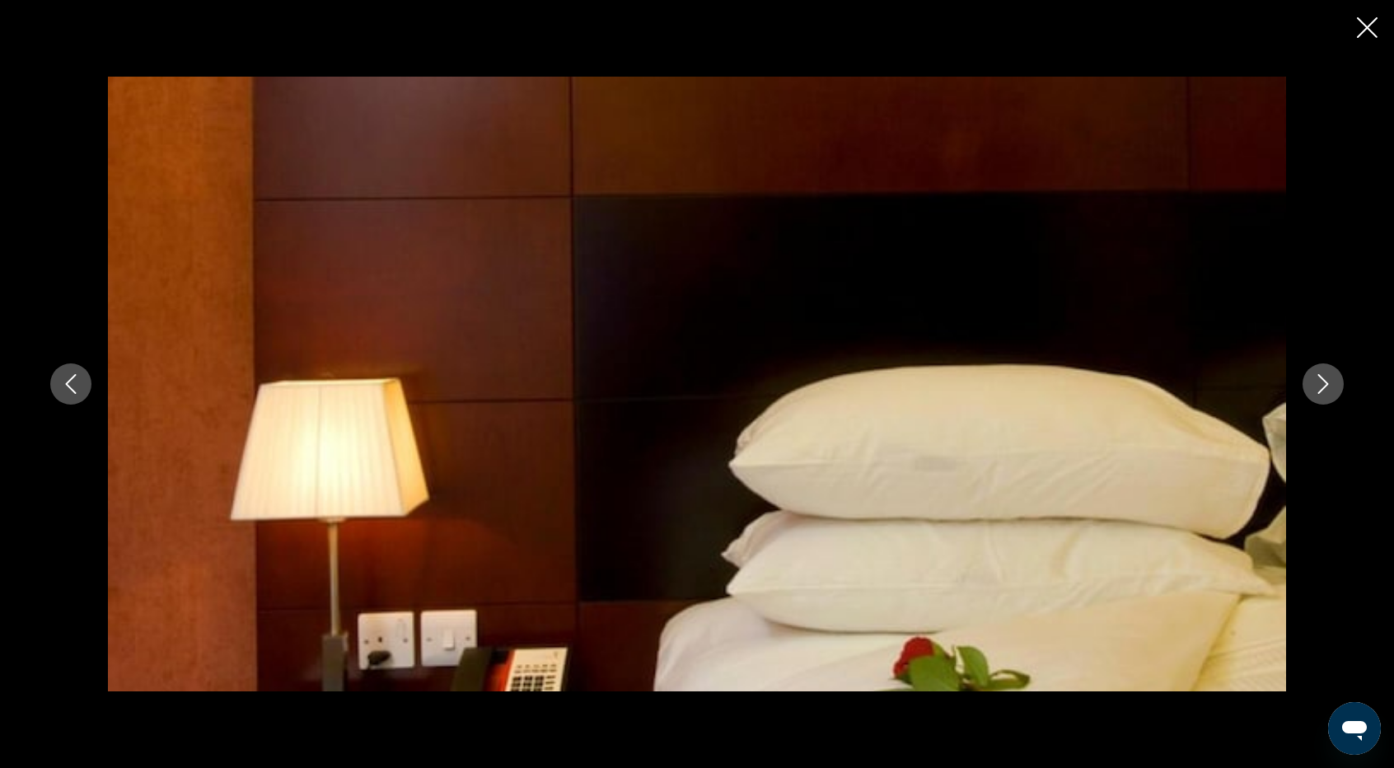
click at [1322, 384] on icon "Next image" at bounding box center [1323, 384] width 20 height 20
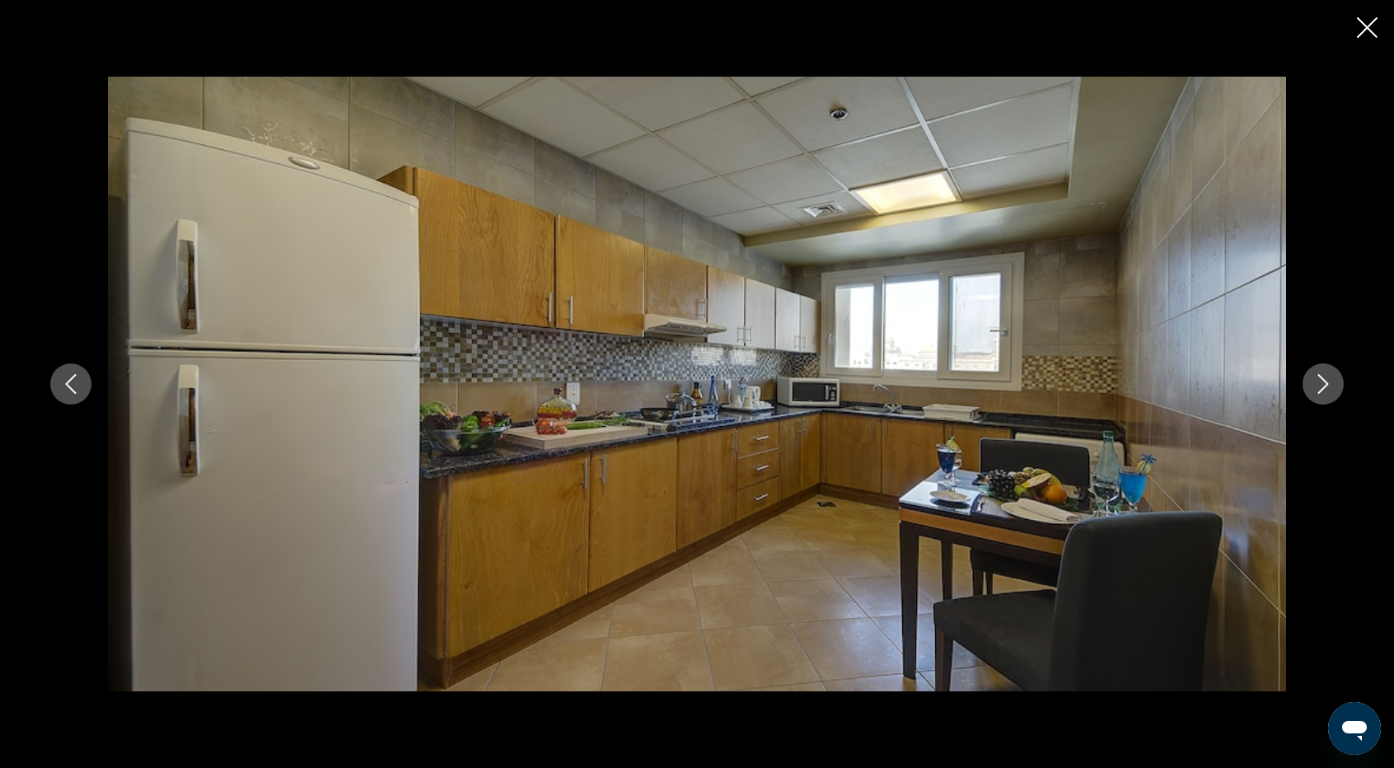
click at [1326, 384] on icon "Next image" at bounding box center [1323, 384] width 20 height 20
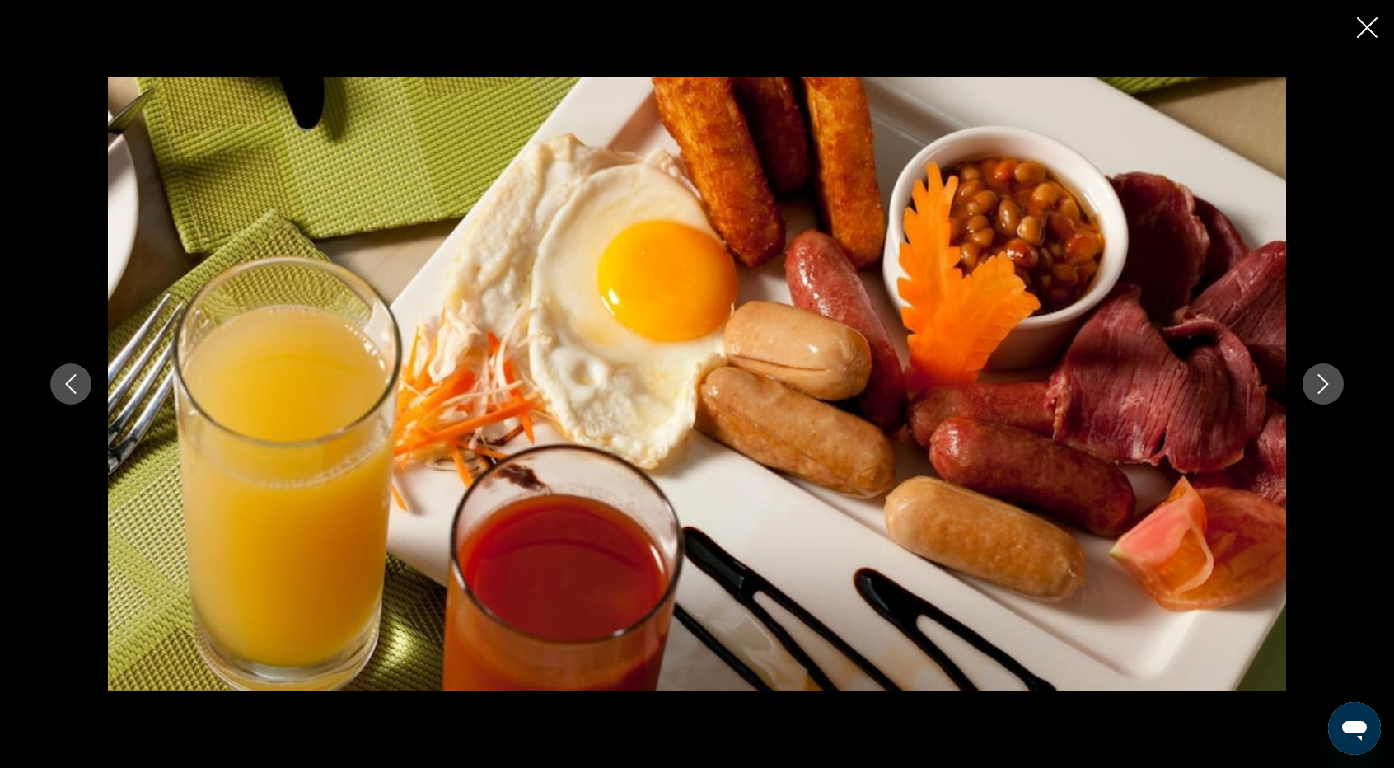
click at [1327, 384] on icon "Next image" at bounding box center [1323, 384] width 11 height 20
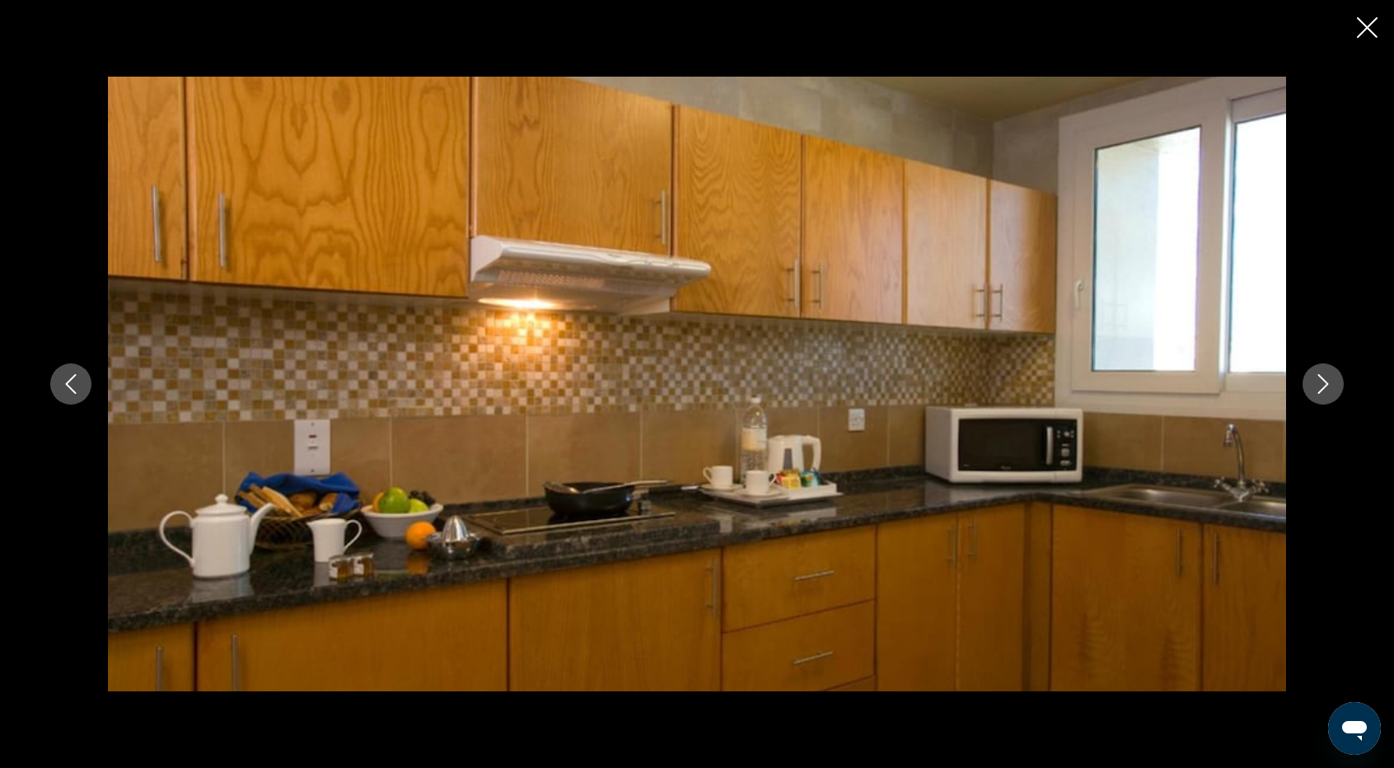
click at [1327, 384] on icon "Next image" at bounding box center [1323, 384] width 11 height 20
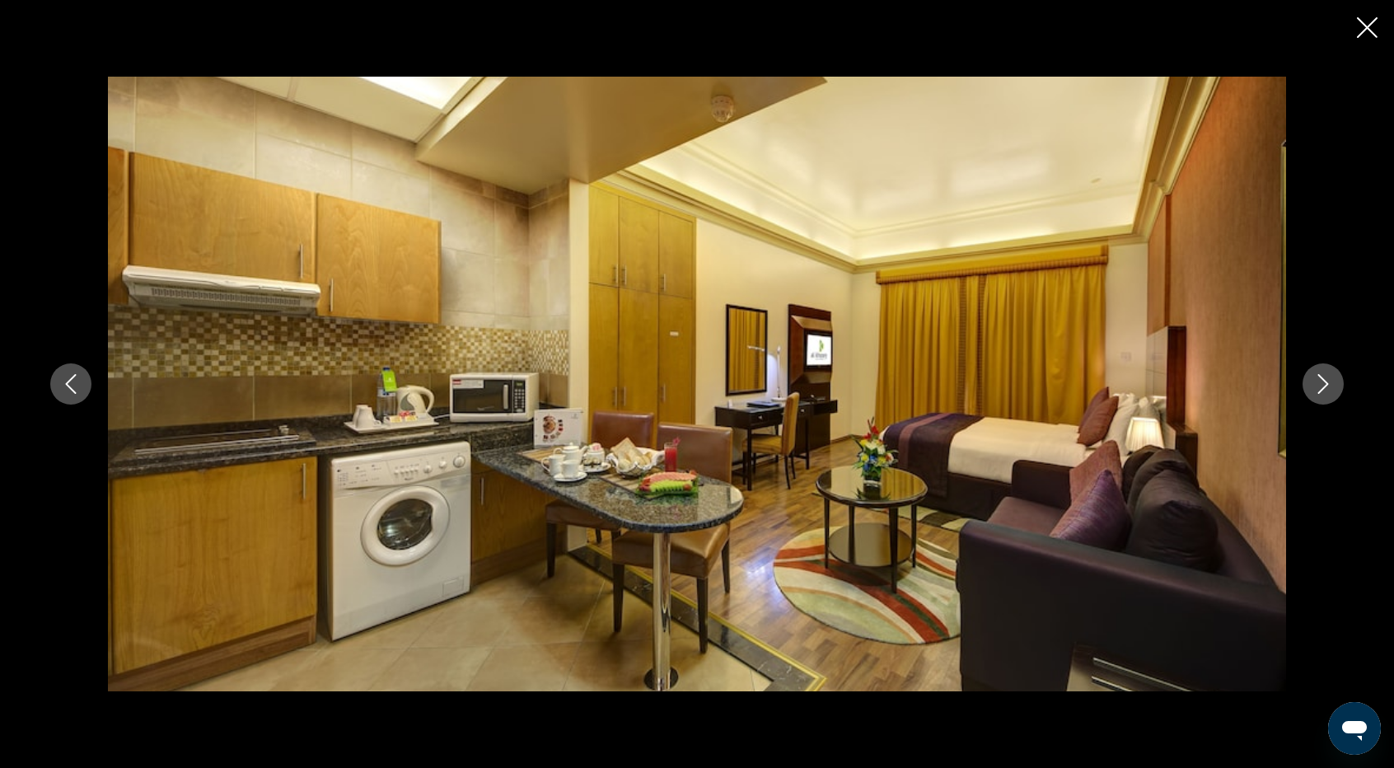
click at [1332, 383] on icon "Next image" at bounding box center [1323, 384] width 20 height 20
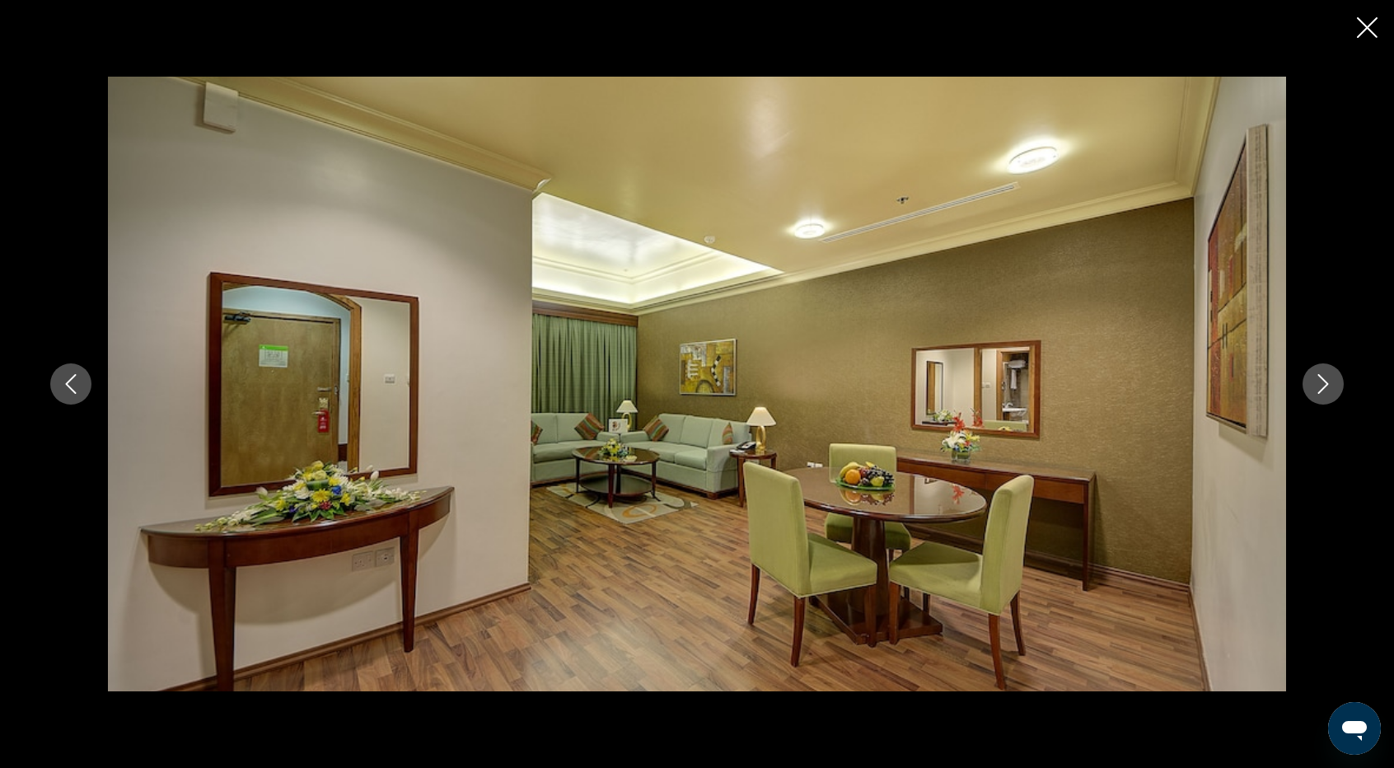
click at [1330, 383] on icon "Next image" at bounding box center [1323, 384] width 20 height 20
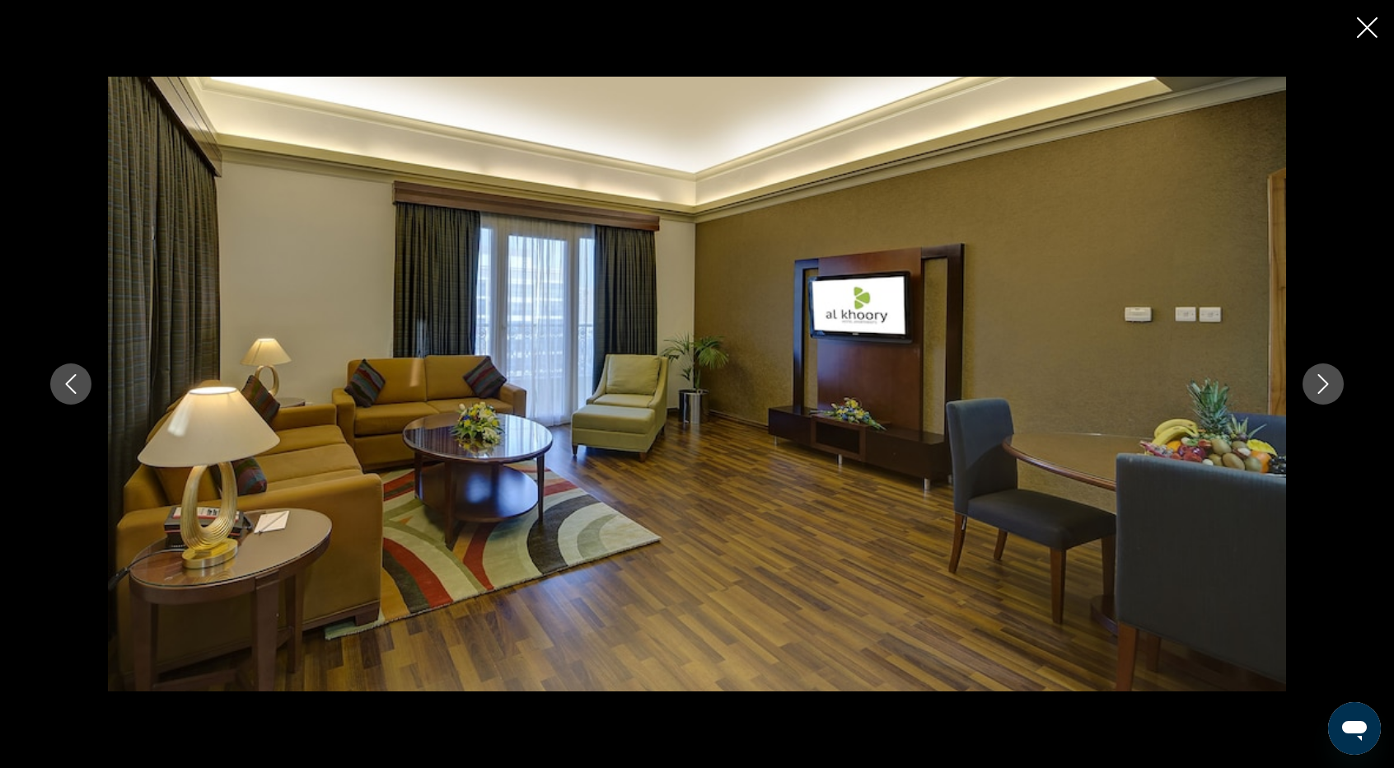
click at [1330, 383] on icon "Next image" at bounding box center [1323, 384] width 20 height 20
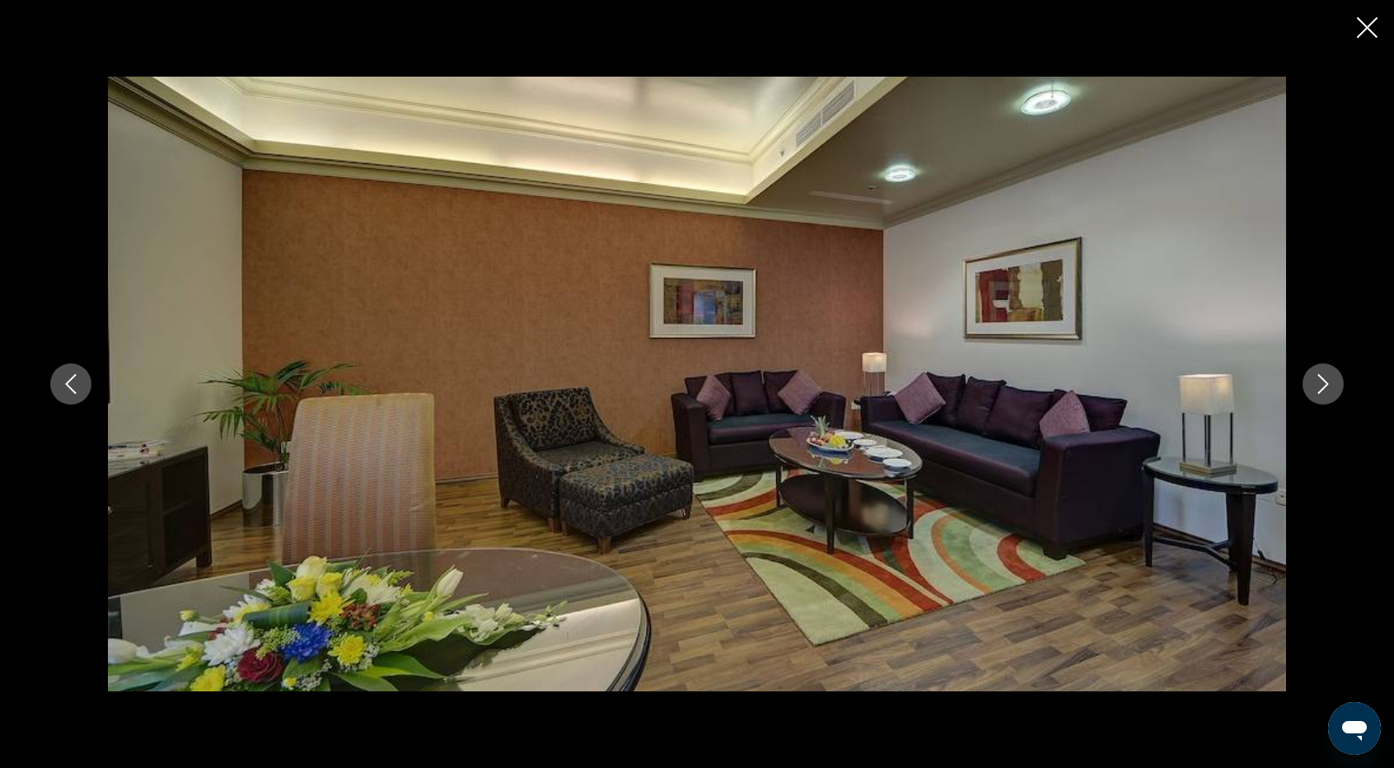
click at [1330, 383] on icon "Next image" at bounding box center [1323, 384] width 20 height 20
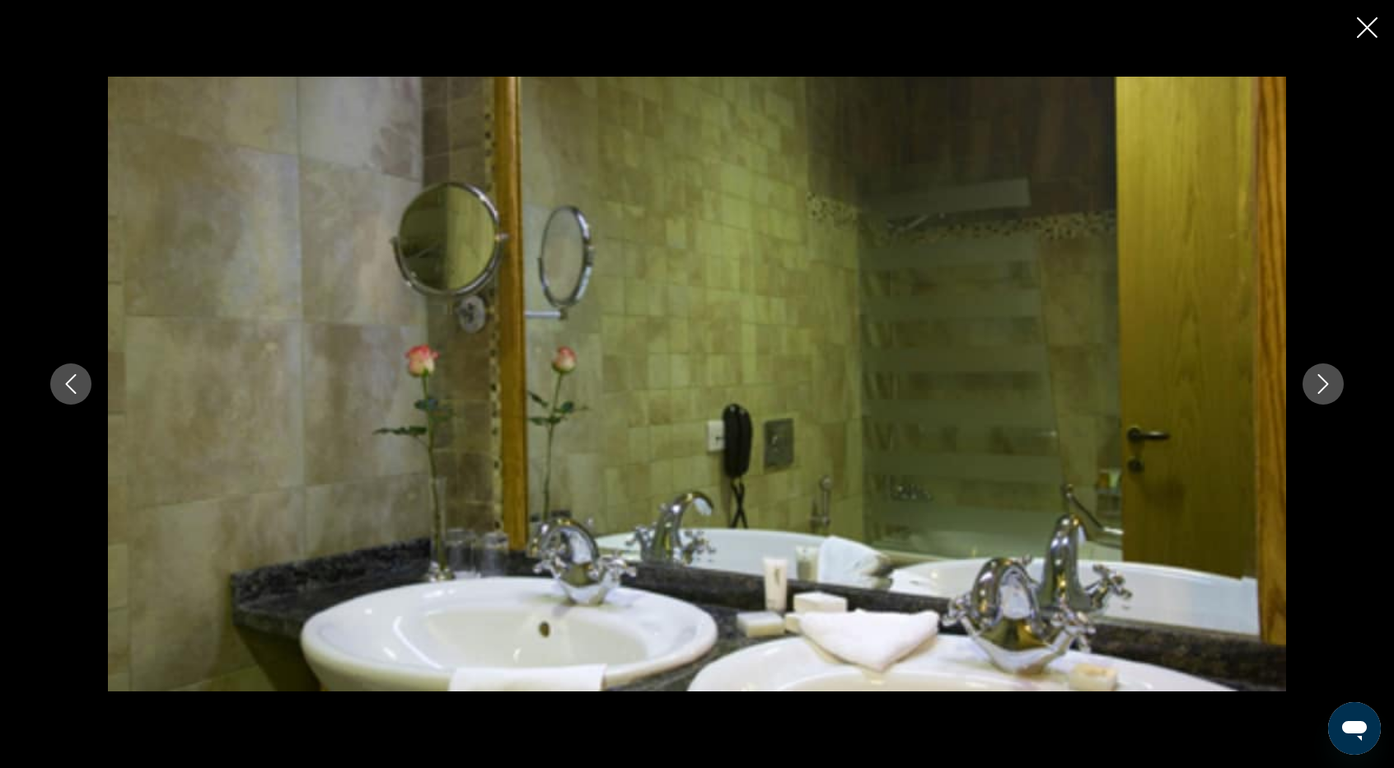
click at [1330, 383] on icon "Next image" at bounding box center [1323, 384] width 20 height 20
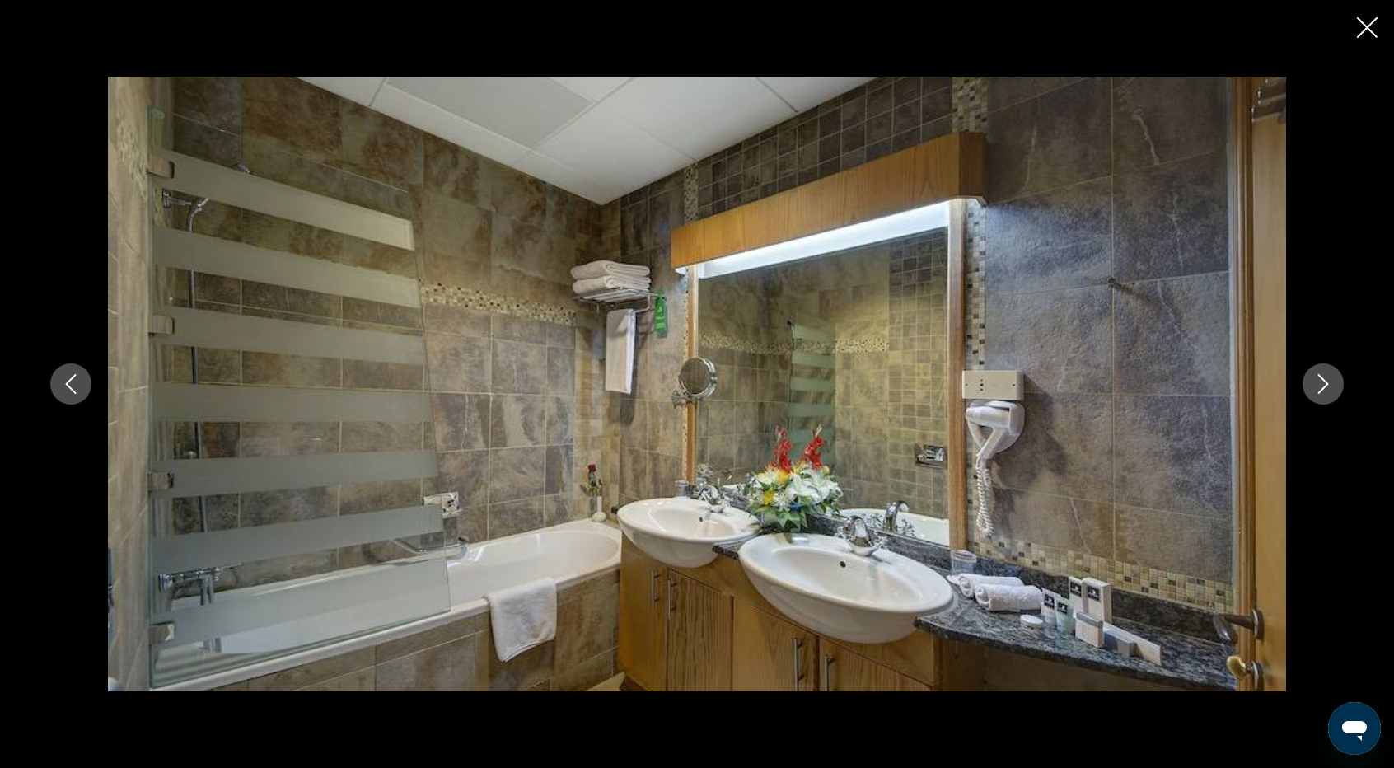
click at [1330, 383] on icon "Next image" at bounding box center [1323, 384] width 20 height 20
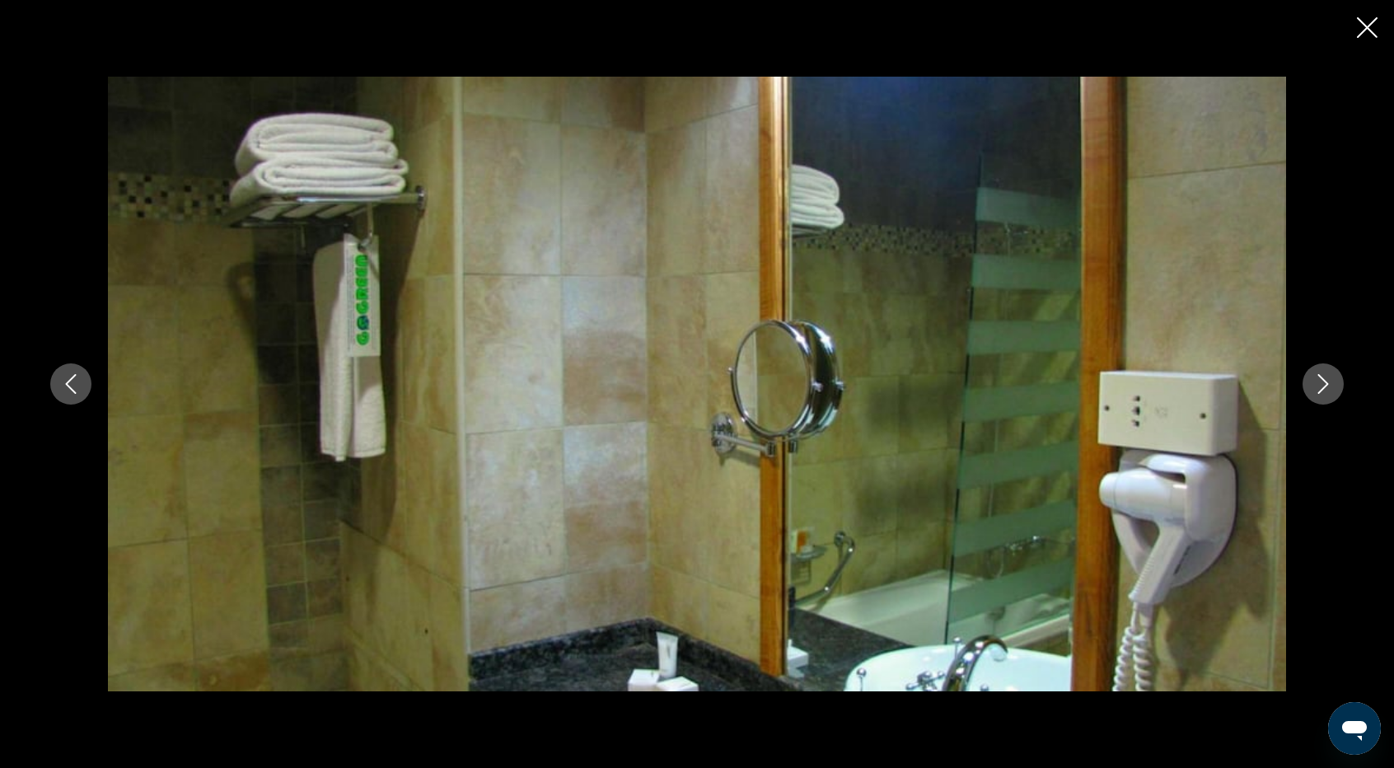
click at [1330, 383] on icon "Next image" at bounding box center [1323, 384] width 20 height 20
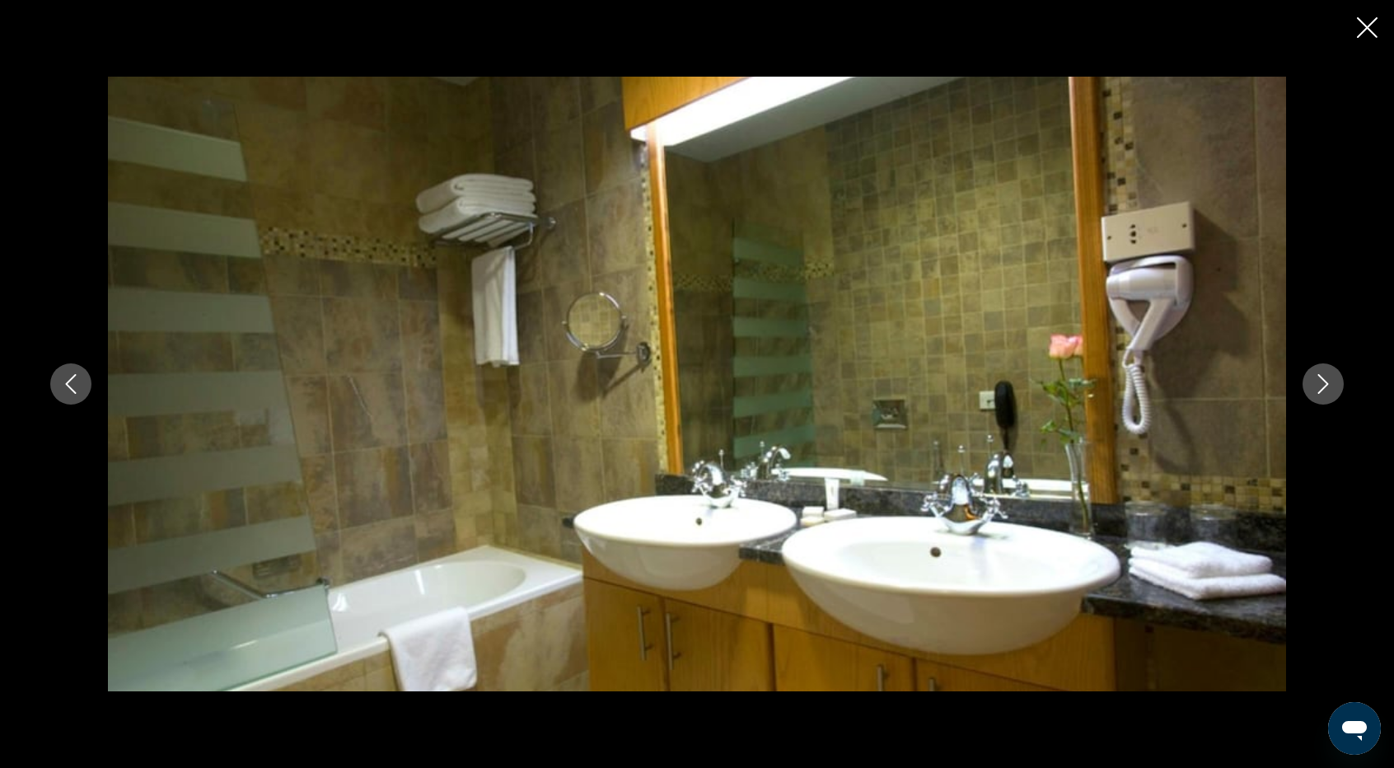
click at [1330, 383] on icon "Next image" at bounding box center [1323, 384] width 20 height 20
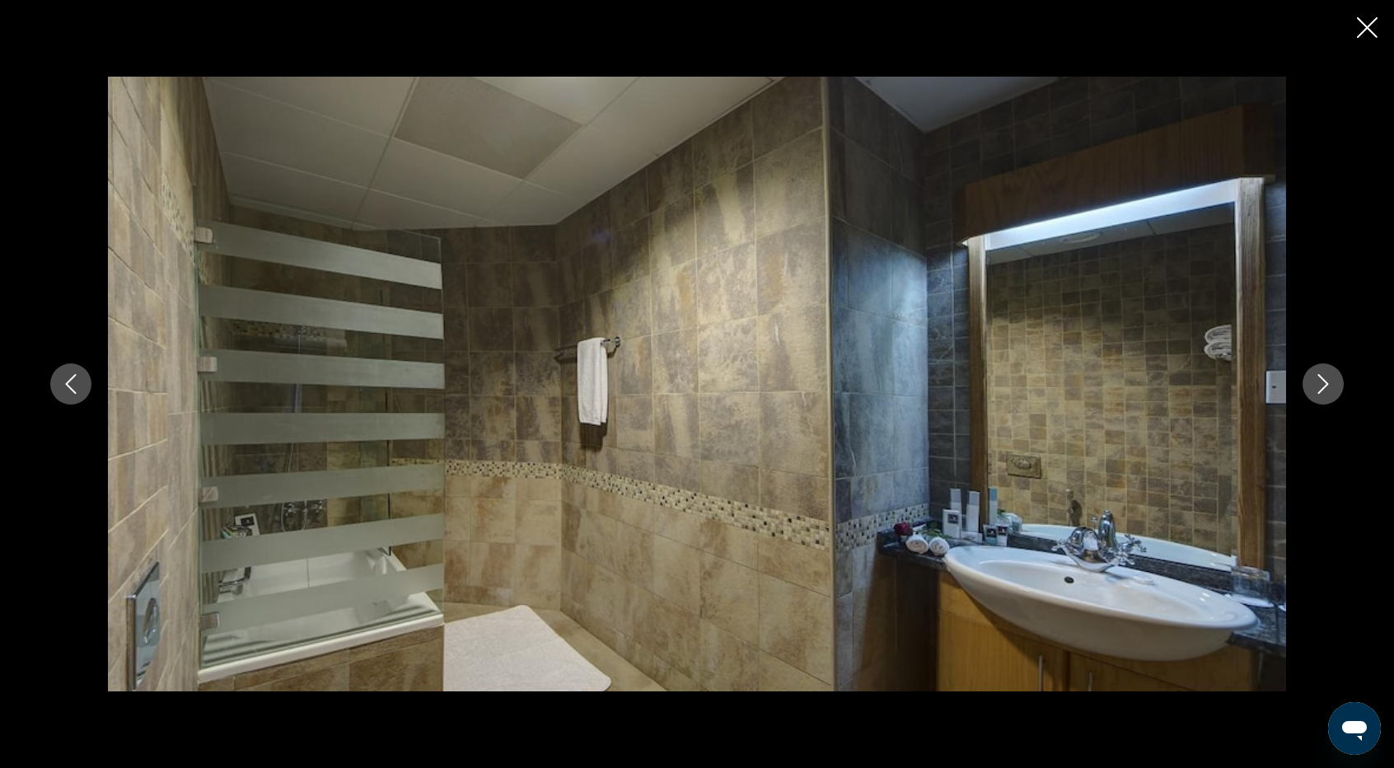
click at [1330, 383] on icon "Next image" at bounding box center [1323, 384] width 20 height 20
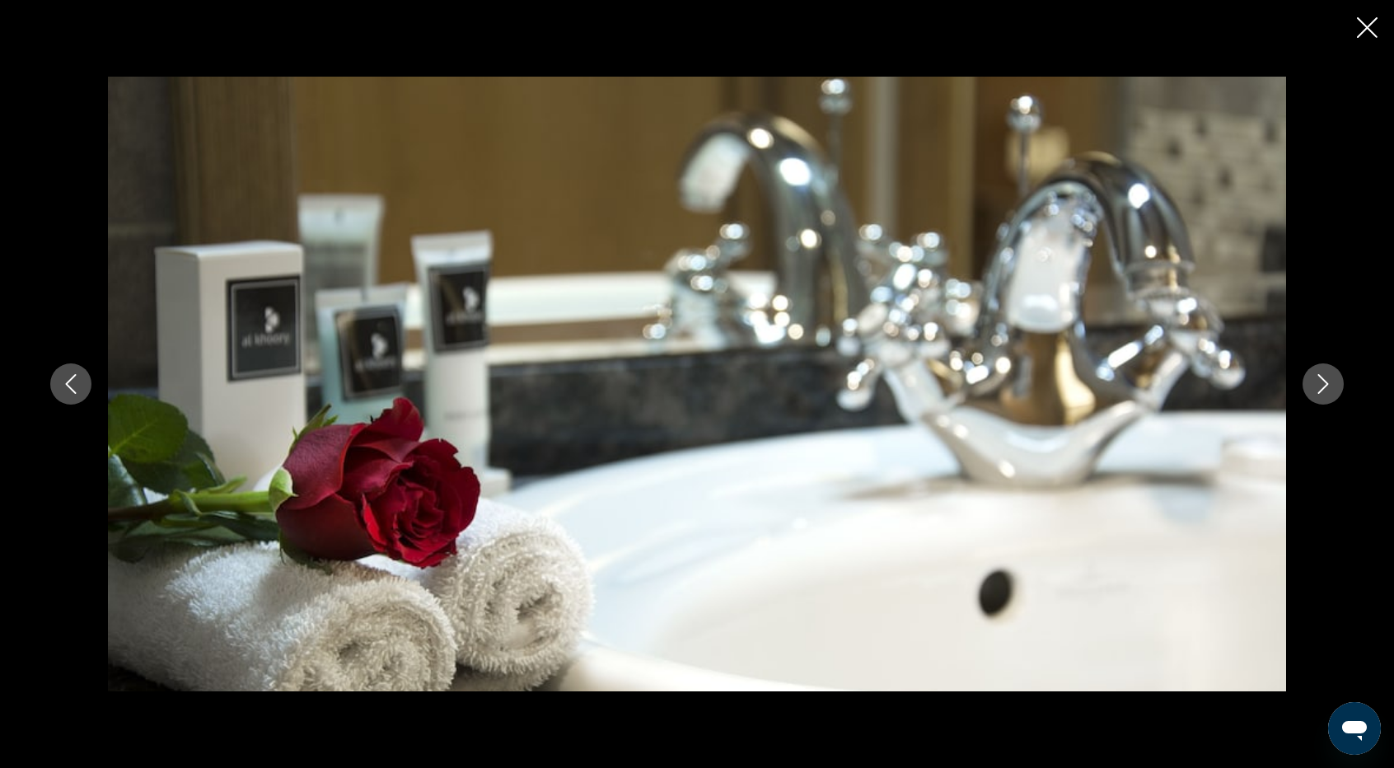
click at [1330, 383] on icon "Next image" at bounding box center [1323, 384] width 20 height 20
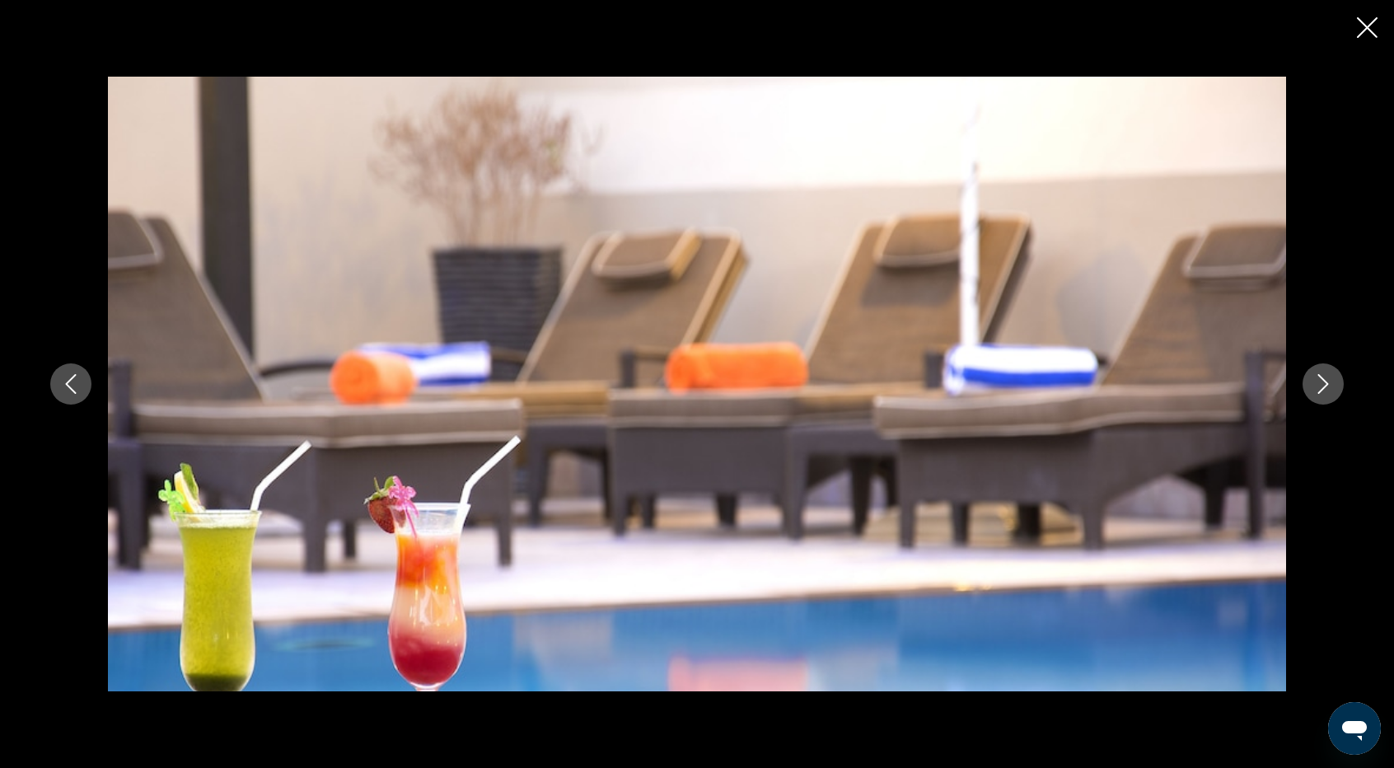
click at [1330, 383] on icon "Next image" at bounding box center [1323, 384] width 20 height 20
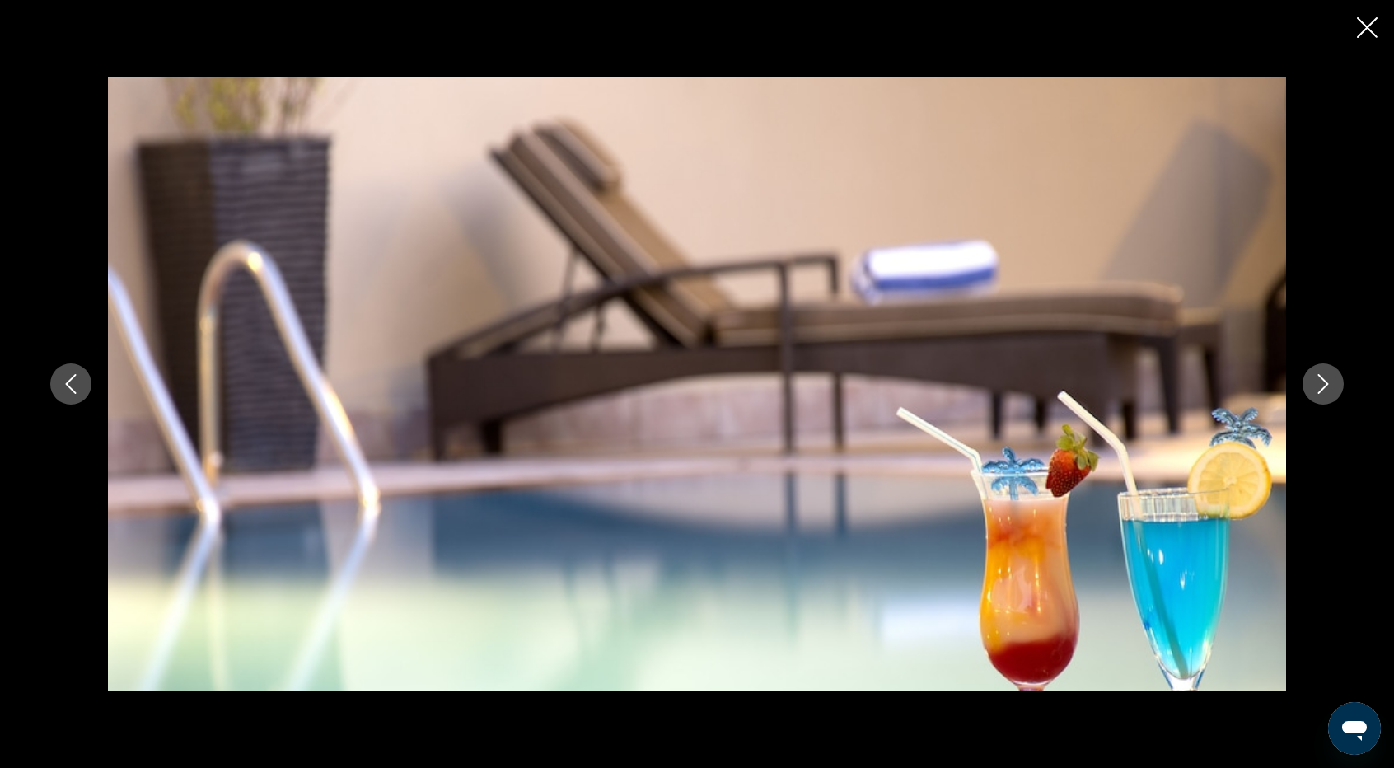
click at [1330, 383] on icon "Next image" at bounding box center [1323, 384] width 20 height 20
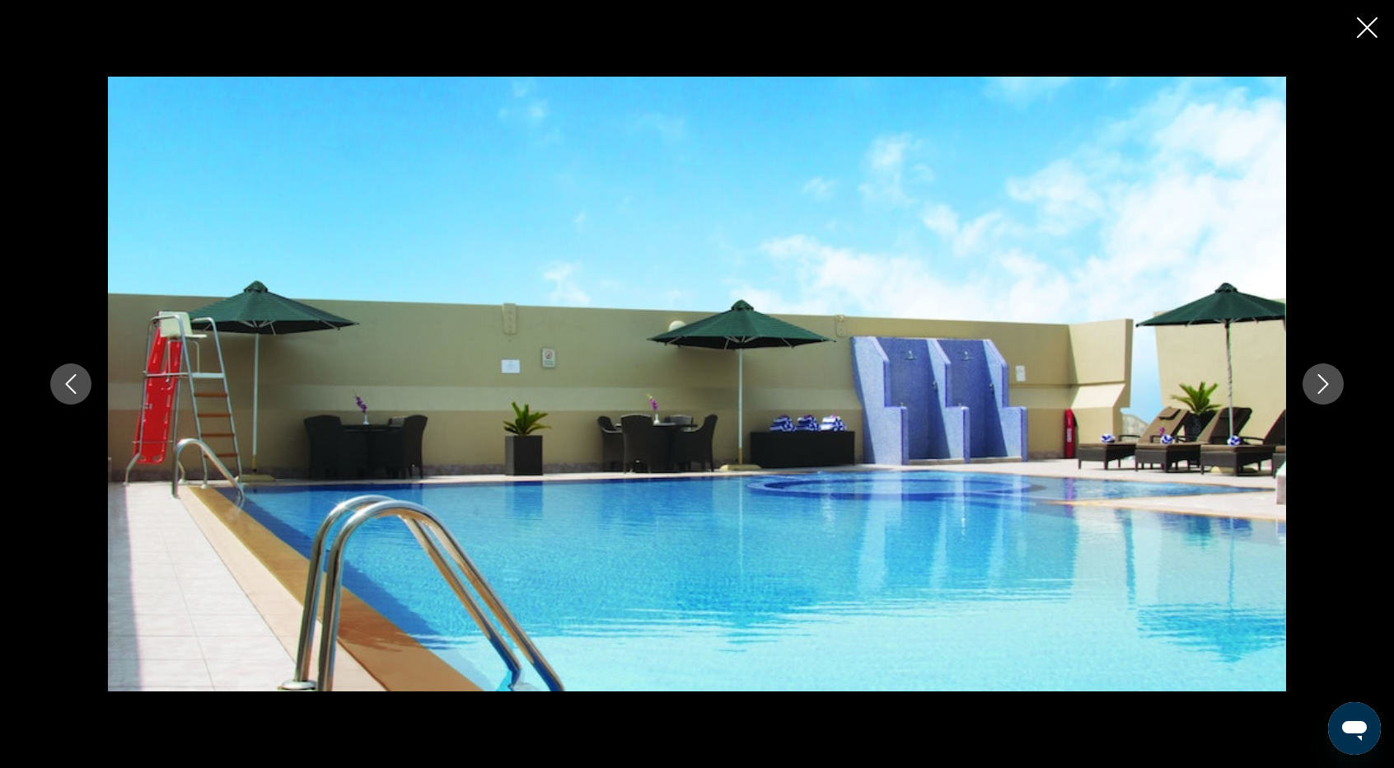
click at [1330, 383] on icon "Next image" at bounding box center [1323, 384] width 20 height 20
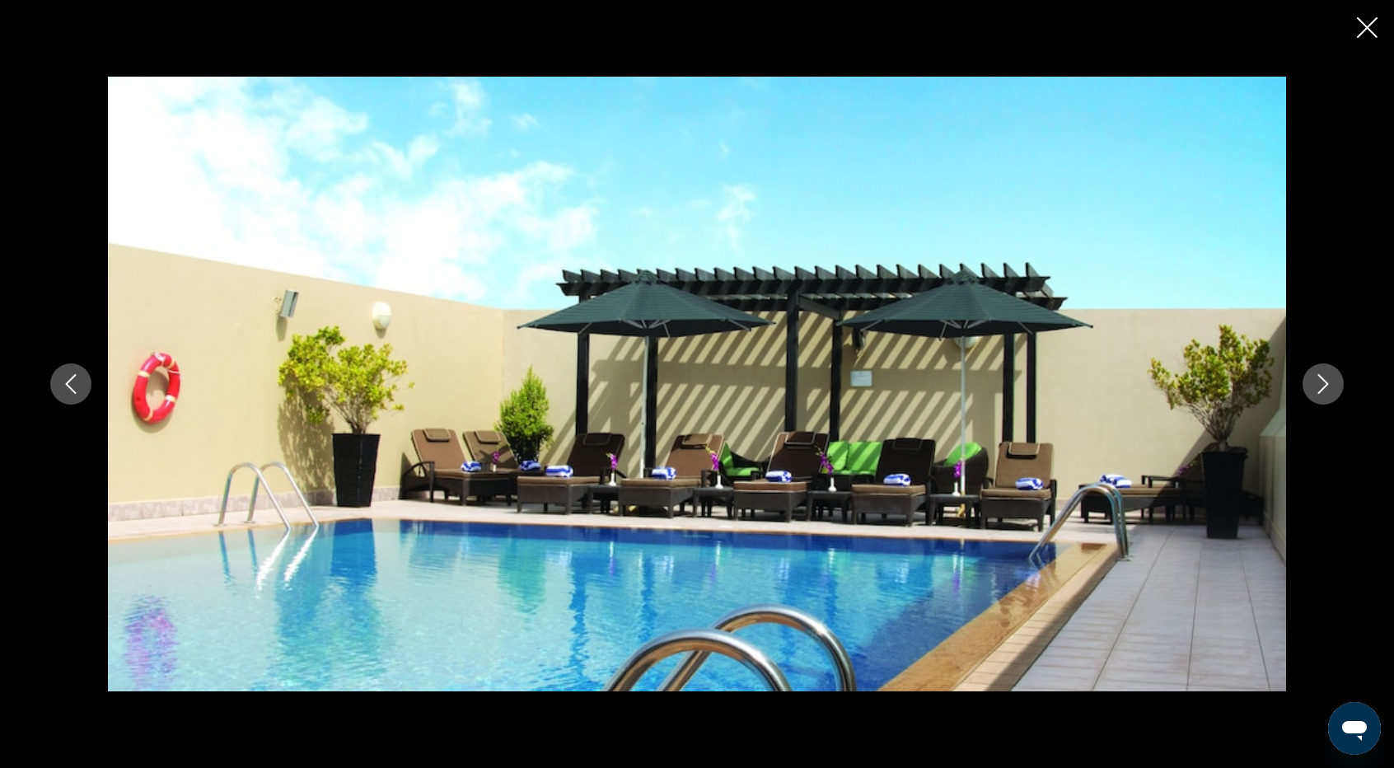
click at [1330, 383] on icon "Next image" at bounding box center [1323, 384] width 20 height 20
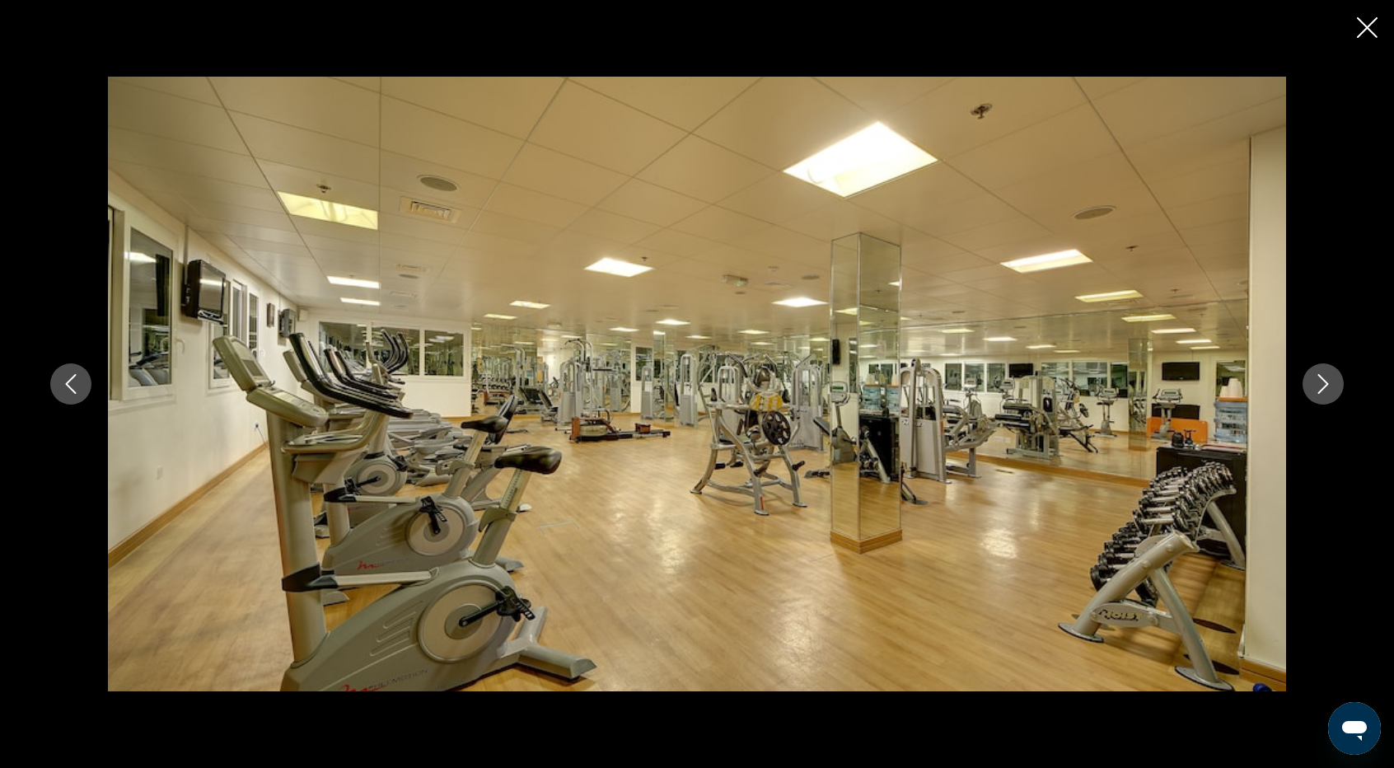
click at [1330, 383] on icon "Next image" at bounding box center [1323, 384] width 20 height 20
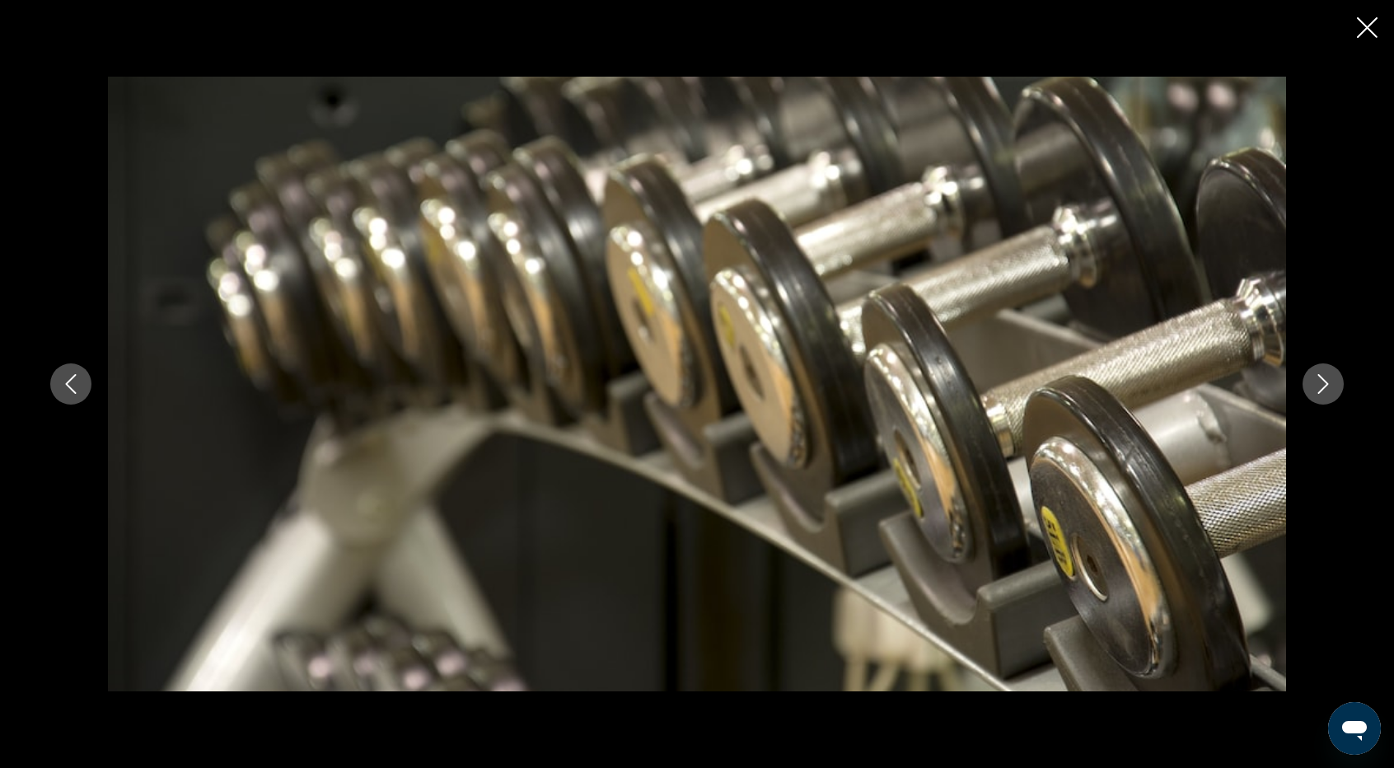
click at [1330, 383] on icon "Next image" at bounding box center [1323, 384] width 20 height 20
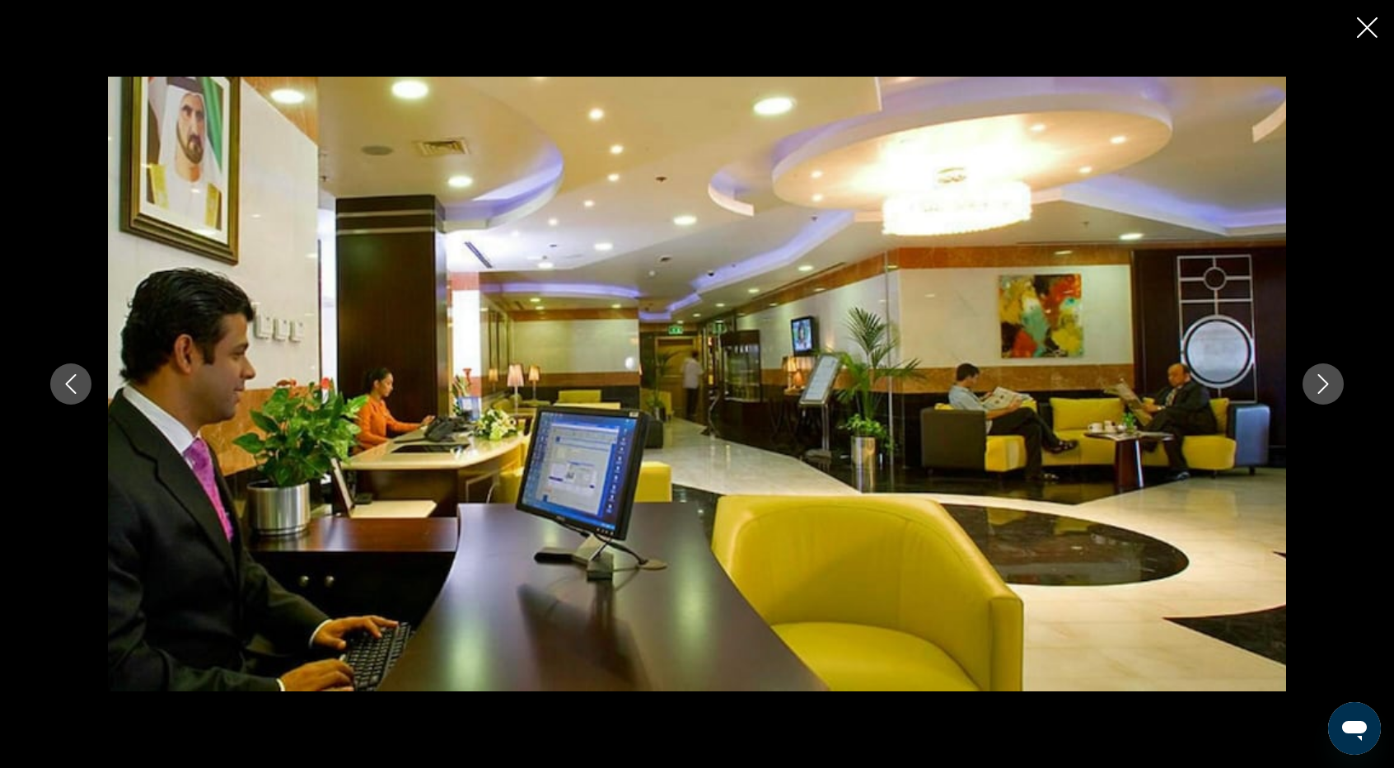
click at [1330, 383] on icon "Next image" at bounding box center [1323, 384] width 20 height 20
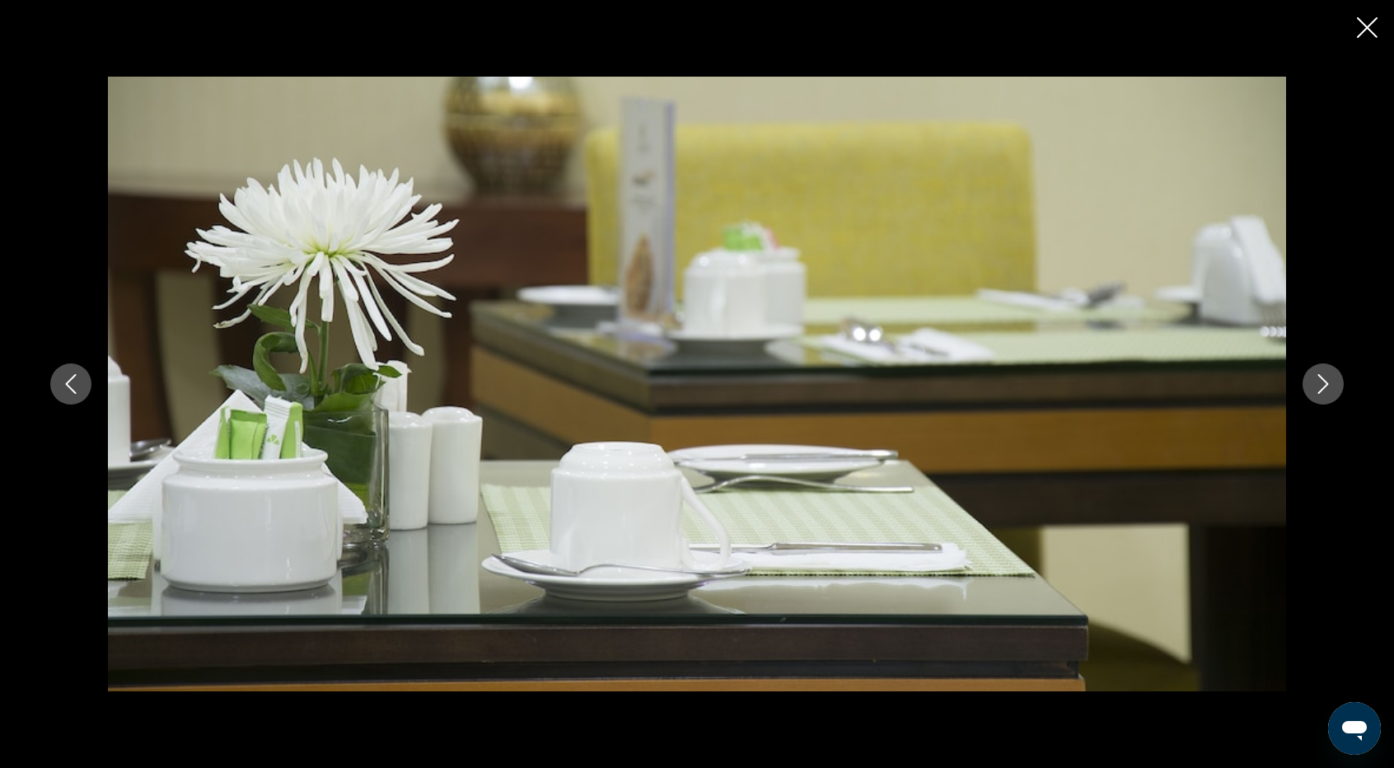
click at [1330, 383] on icon "Next image" at bounding box center [1323, 384] width 20 height 20
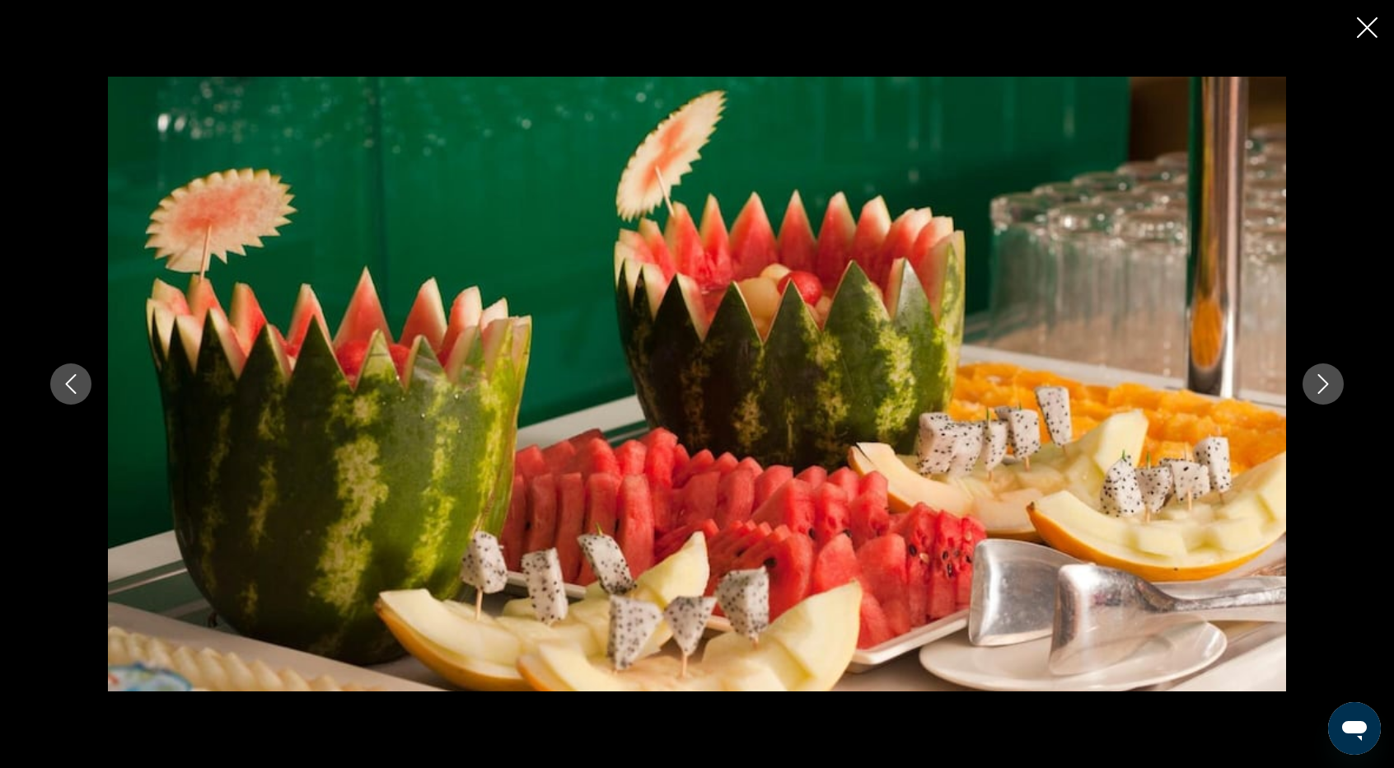
click at [1330, 383] on icon "Next image" at bounding box center [1323, 384] width 20 height 20
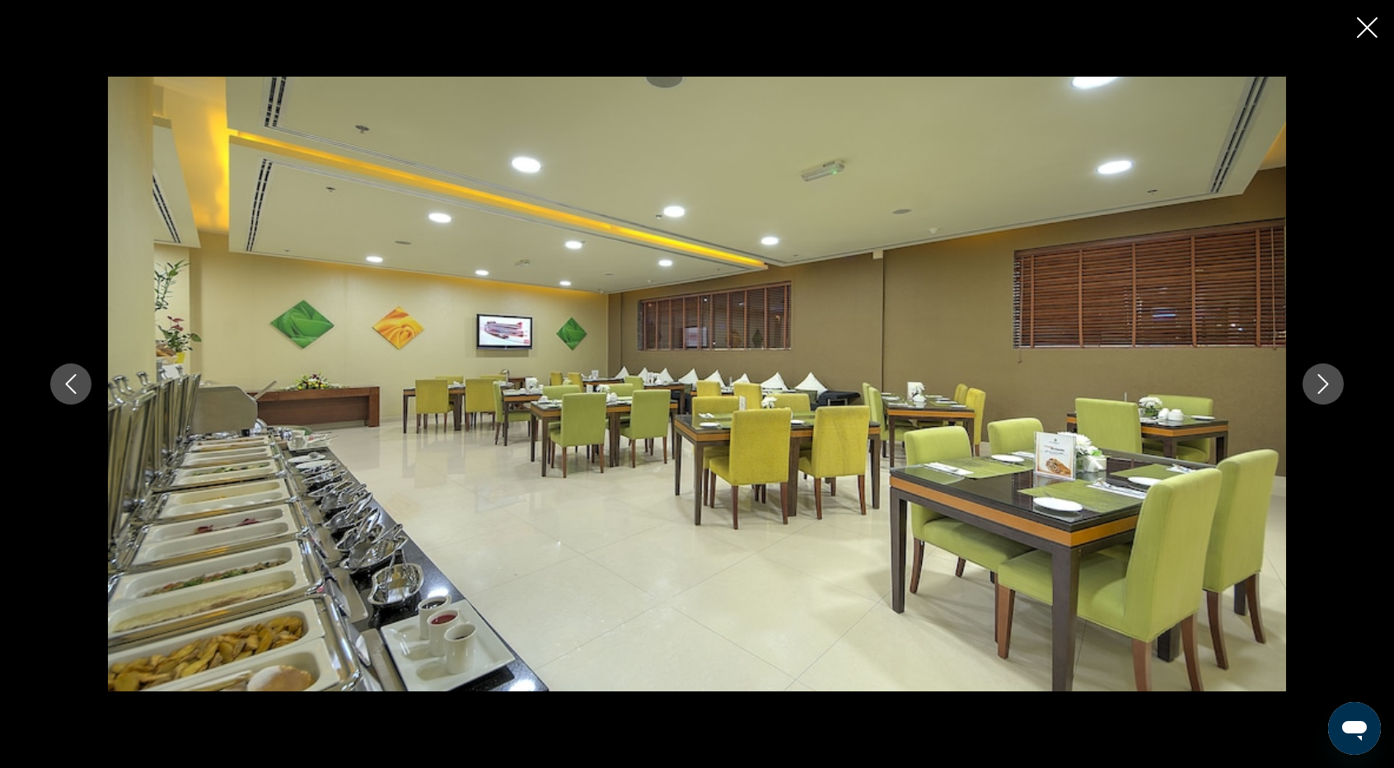
click at [1330, 383] on icon "Next image" at bounding box center [1323, 384] width 20 height 20
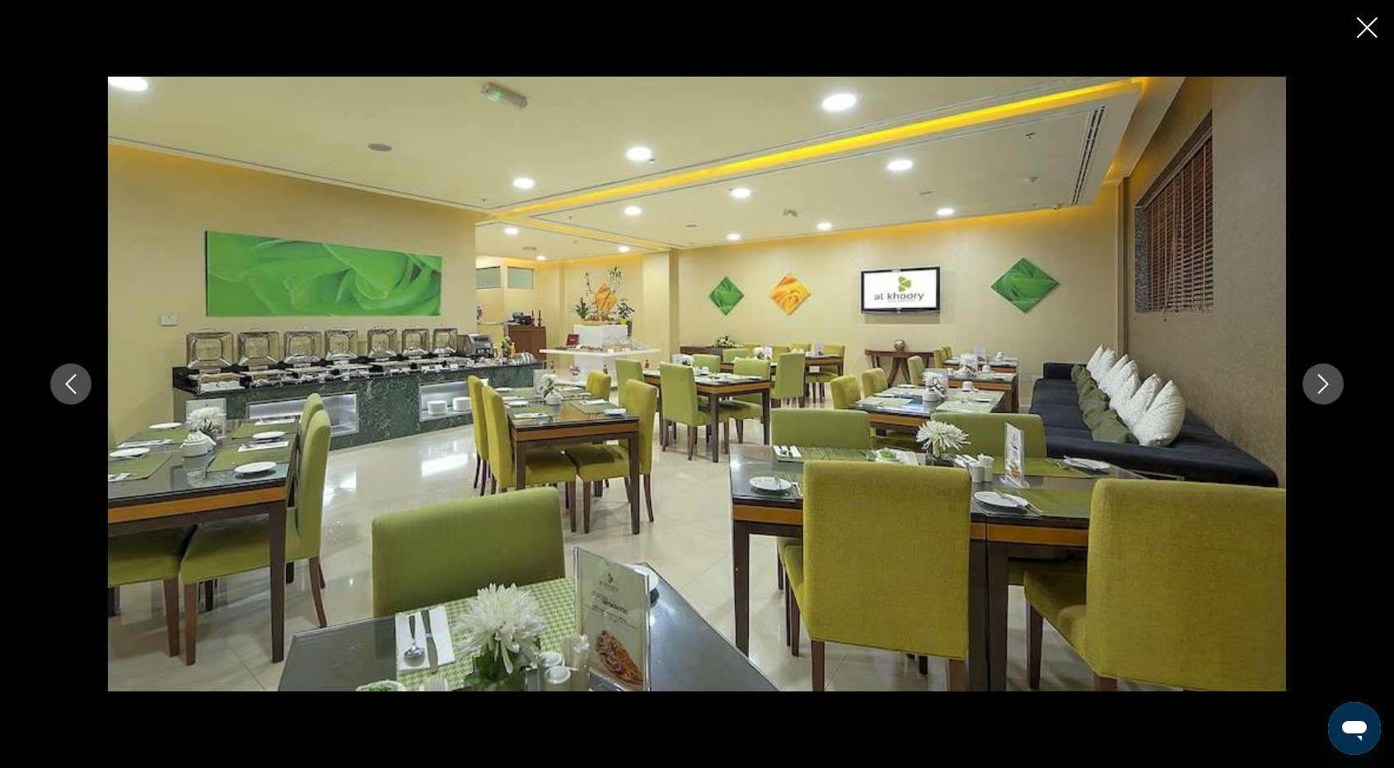
click at [1331, 383] on icon "Next image" at bounding box center [1323, 384] width 20 height 20
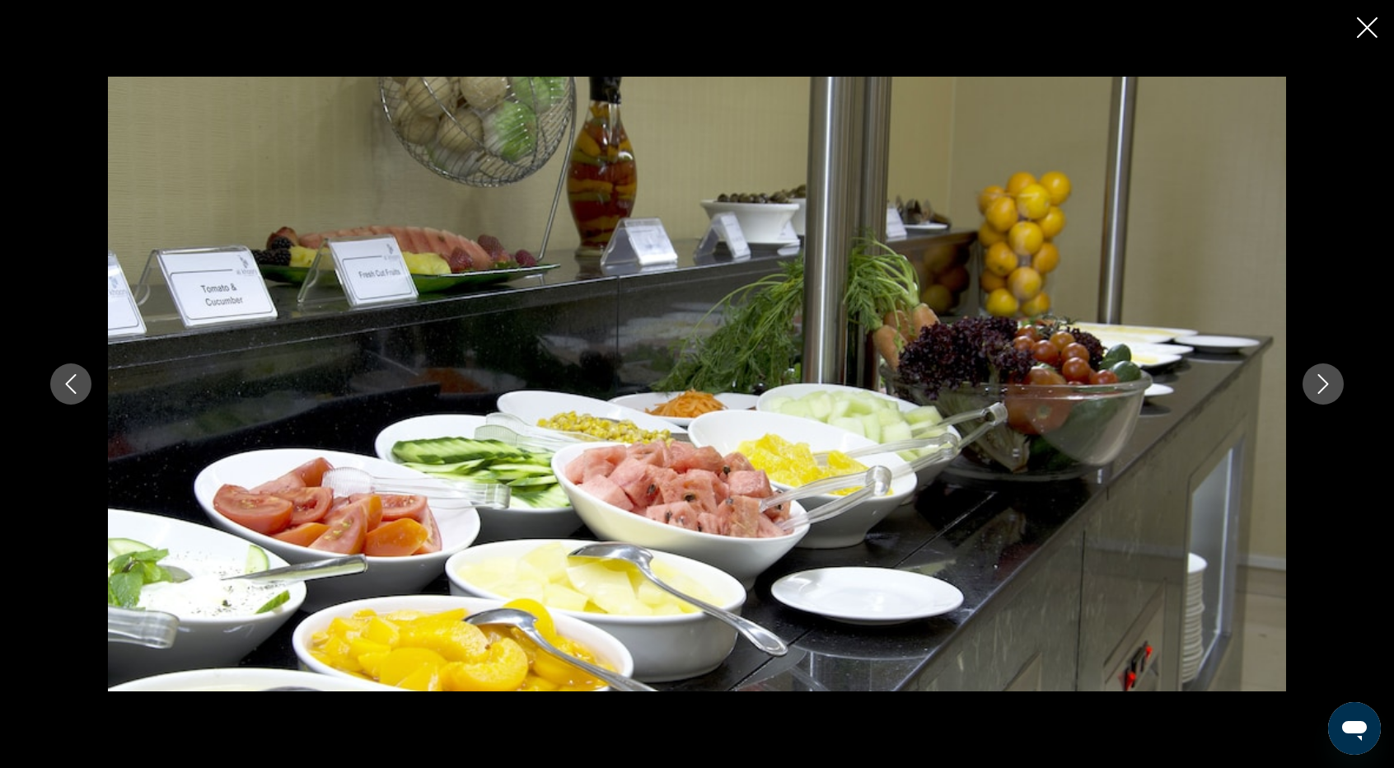
click at [1331, 383] on icon "Next image" at bounding box center [1323, 384] width 20 height 20
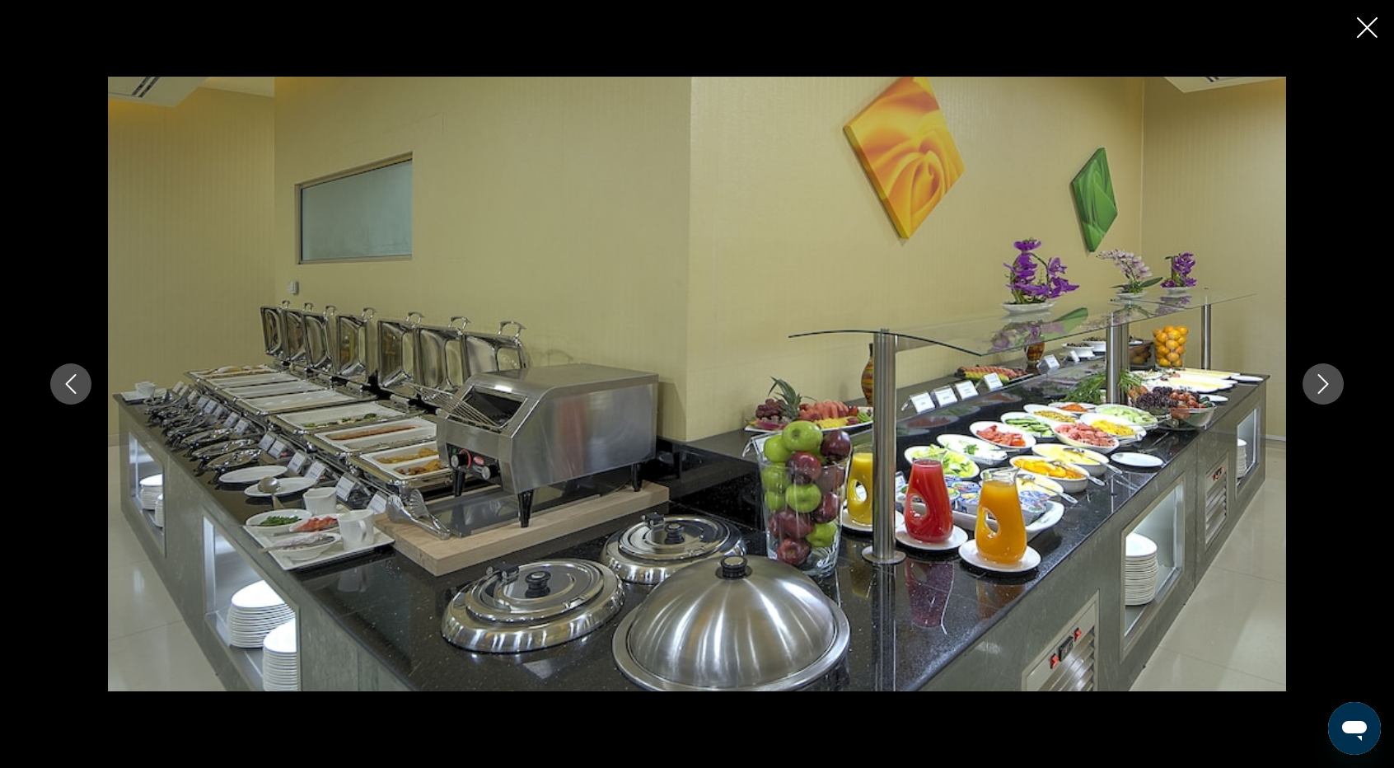
click at [1331, 383] on icon "Next image" at bounding box center [1323, 384] width 20 height 20
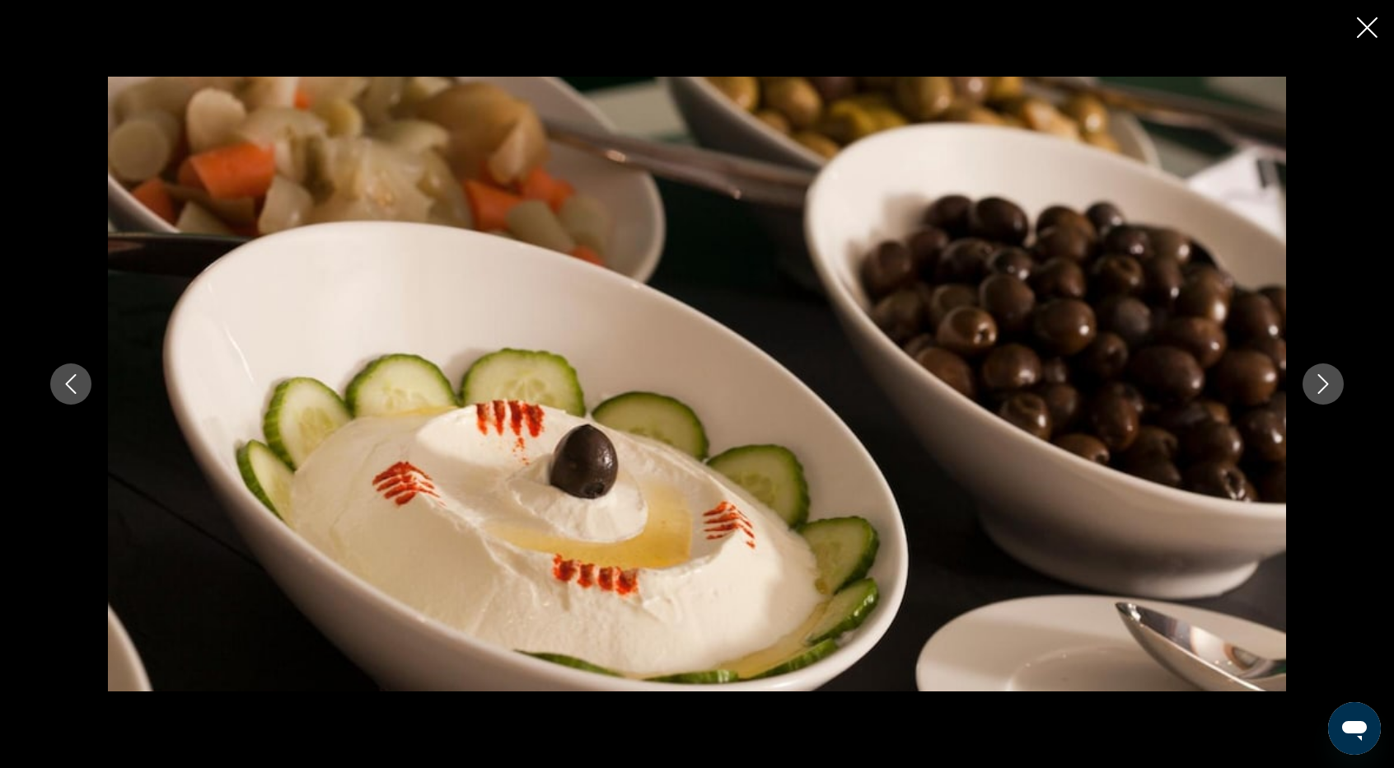
click at [1331, 383] on icon "Next image" at bounding box center [1323, 384] width 20 height 20
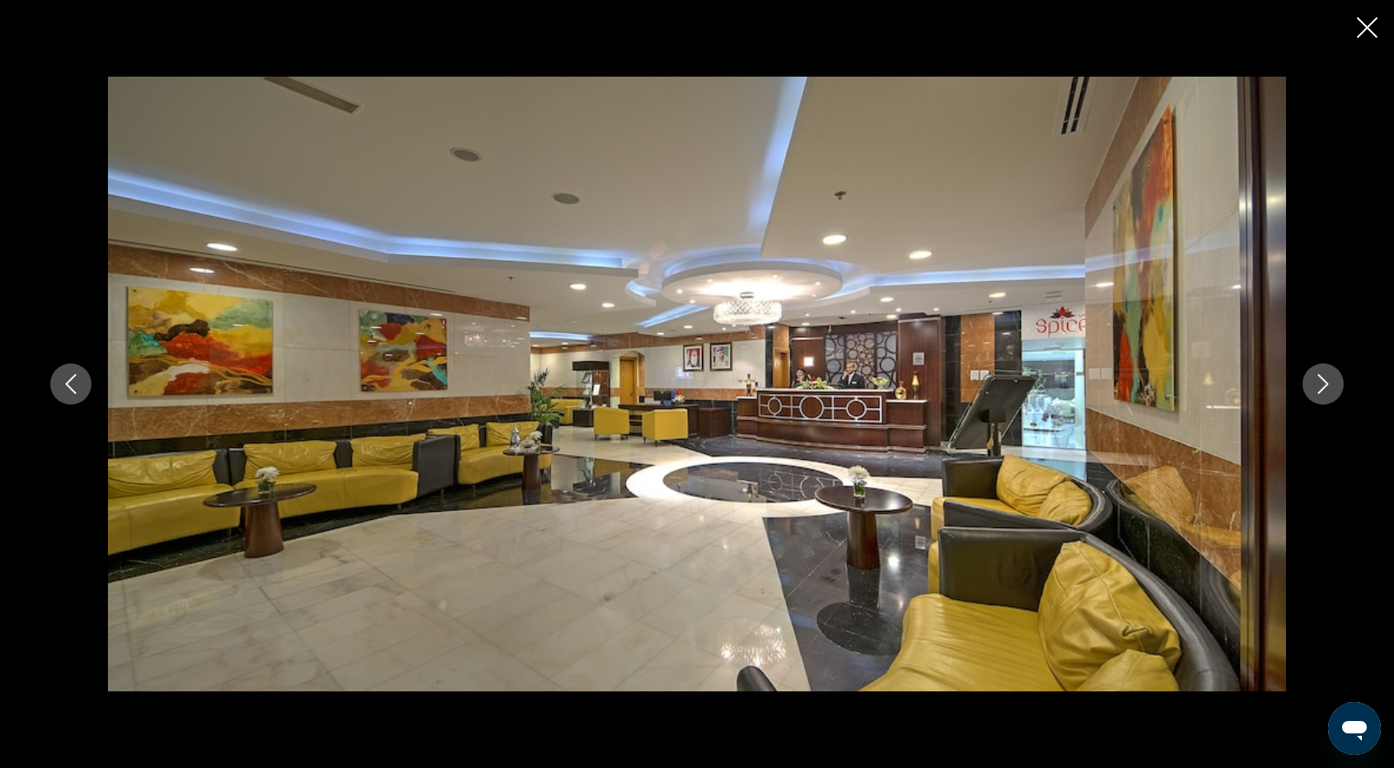
click at [1331, 383] on icon "Next image" at bounding box center [1323, 384] width 20 height 20
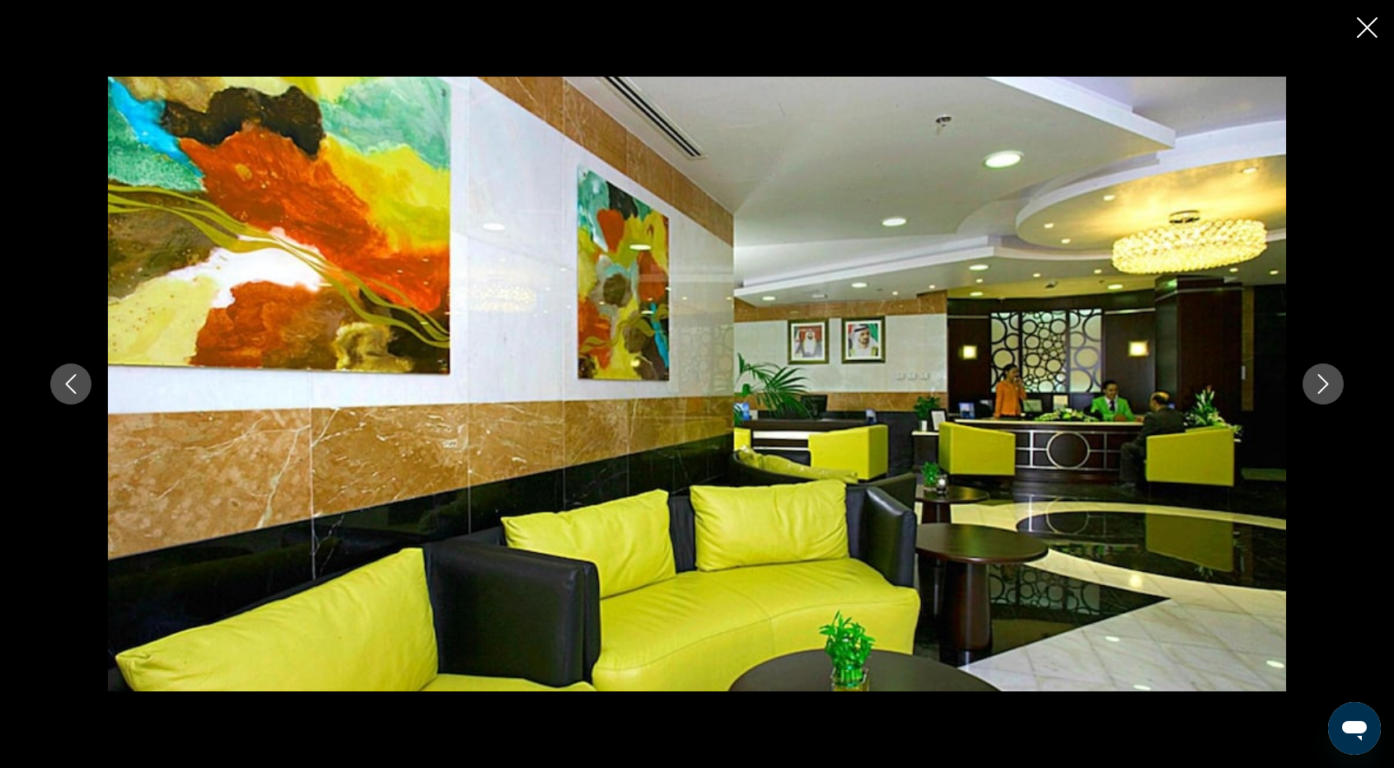
click at [1331, 383] on icon "Next image" at bounding box center [1323, 384] width 20 height 20
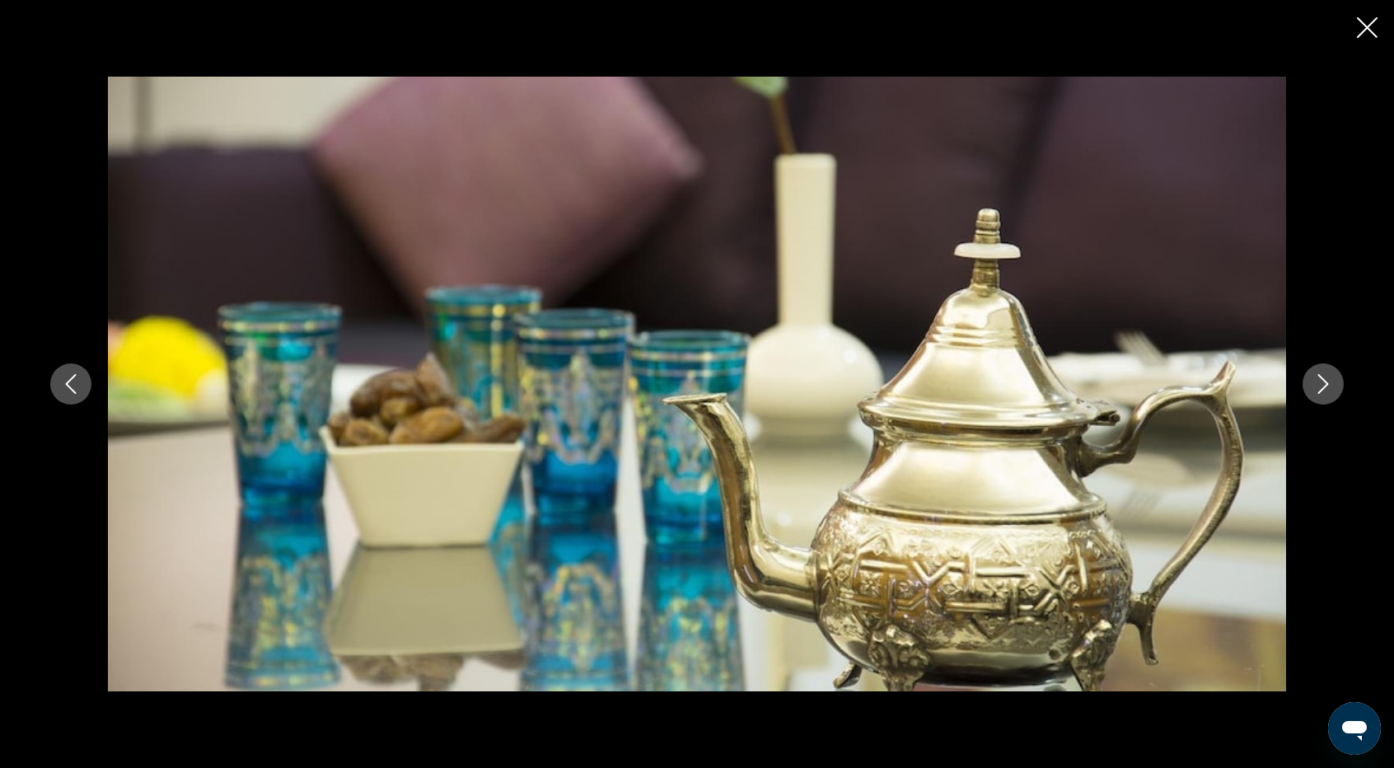
click at [1331, 383] on icon "Next image" at bounding box center [1323, 384] width 20 height 20
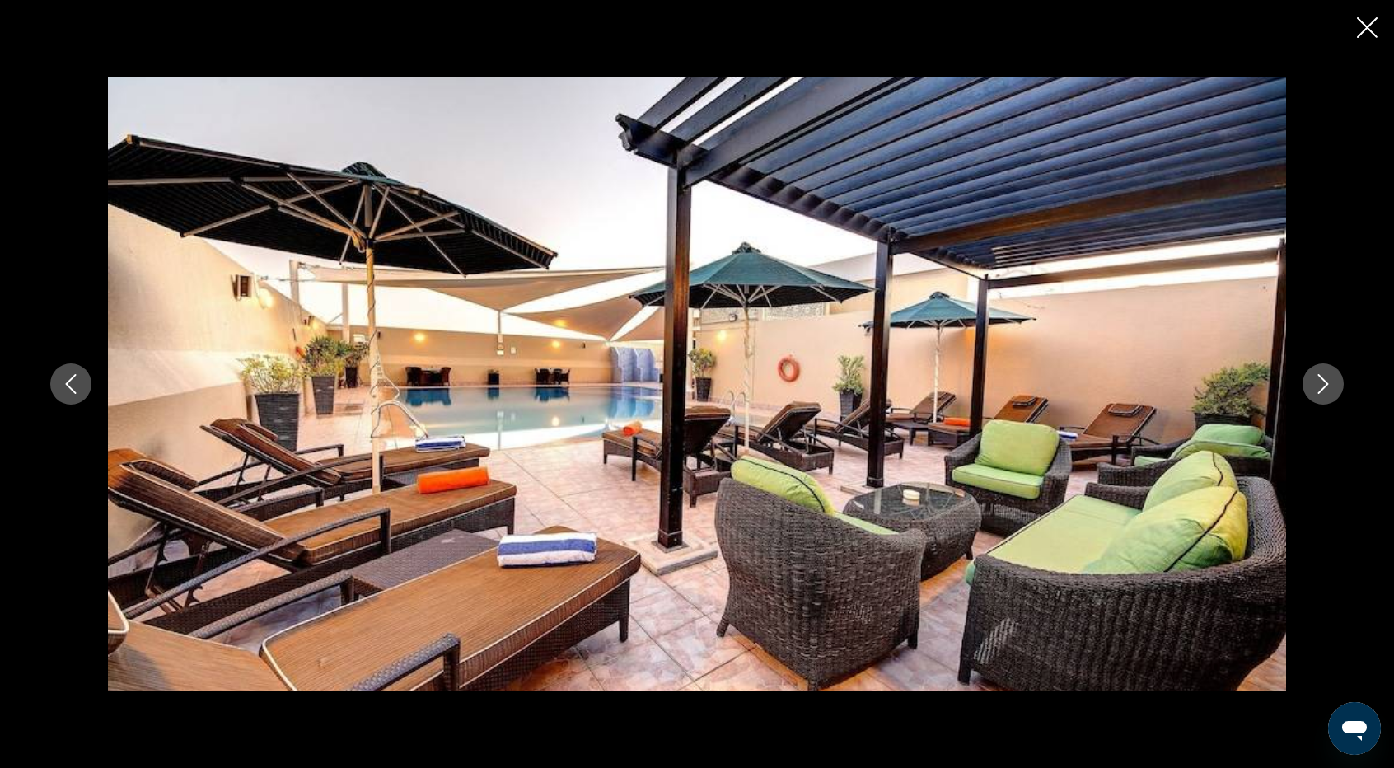
click at [1331, 383] on icon "Next image" at bounding box center [1323, 384] width 20 height 20
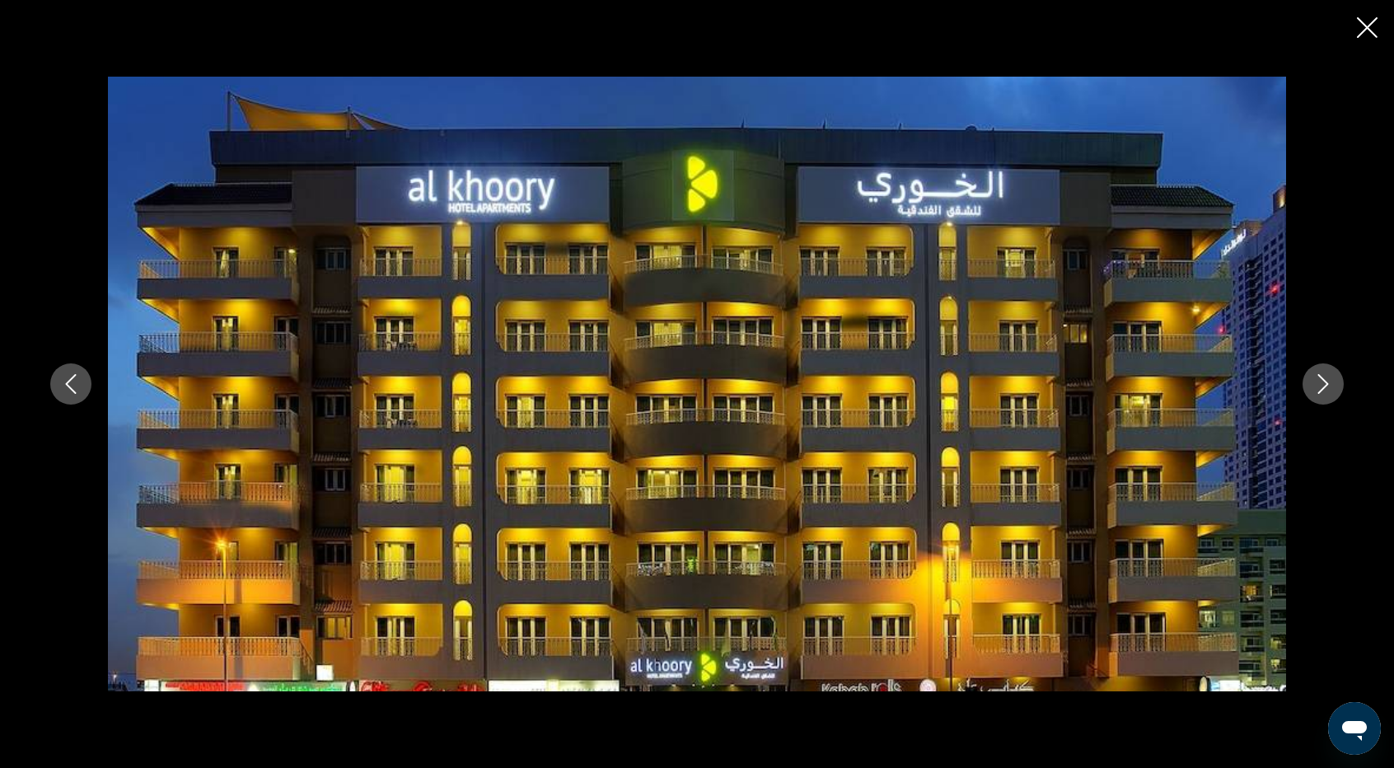
click at [1331, 383] on icon "Next image" at bounding box center [1323, 384] width 20 height 20
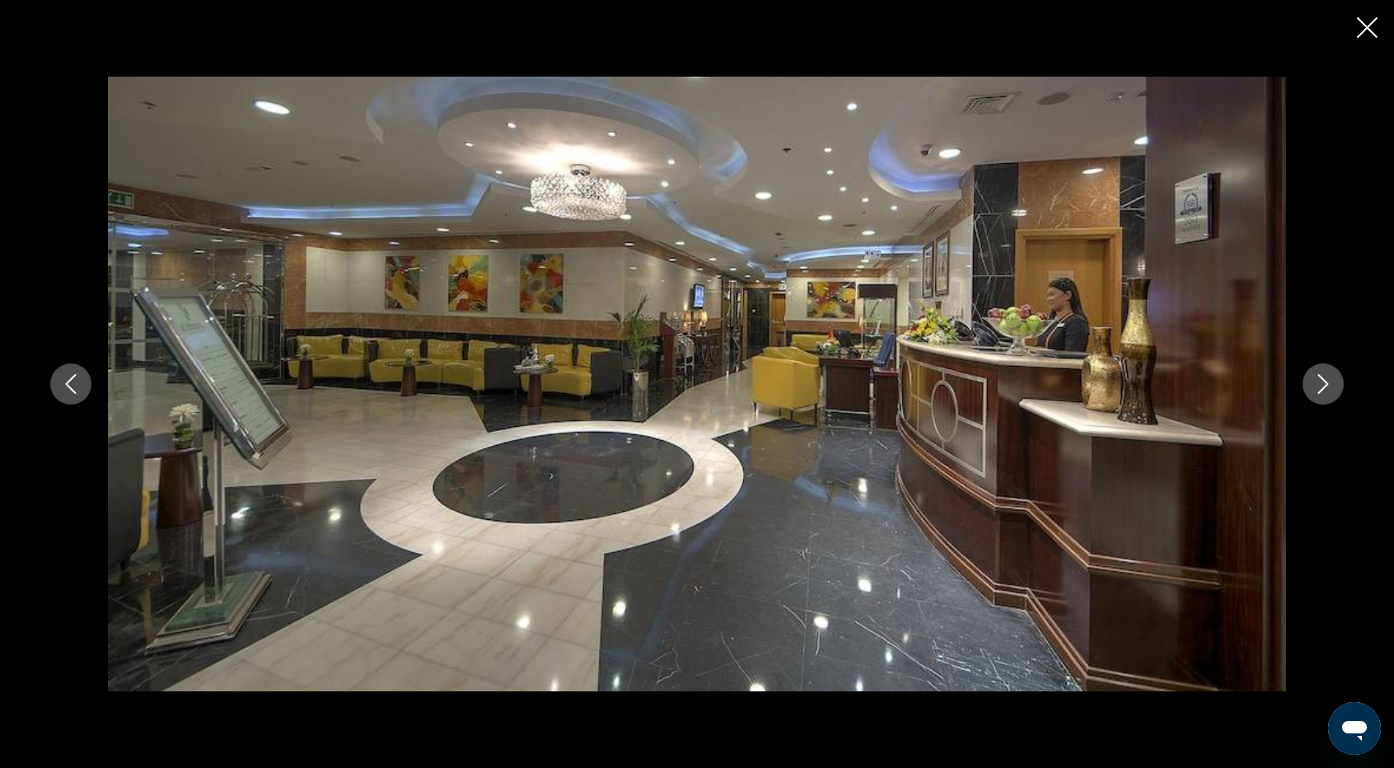
click at [1330, 385] on icon "Next image" at bounding box center [1323, 384] width 20 height 20
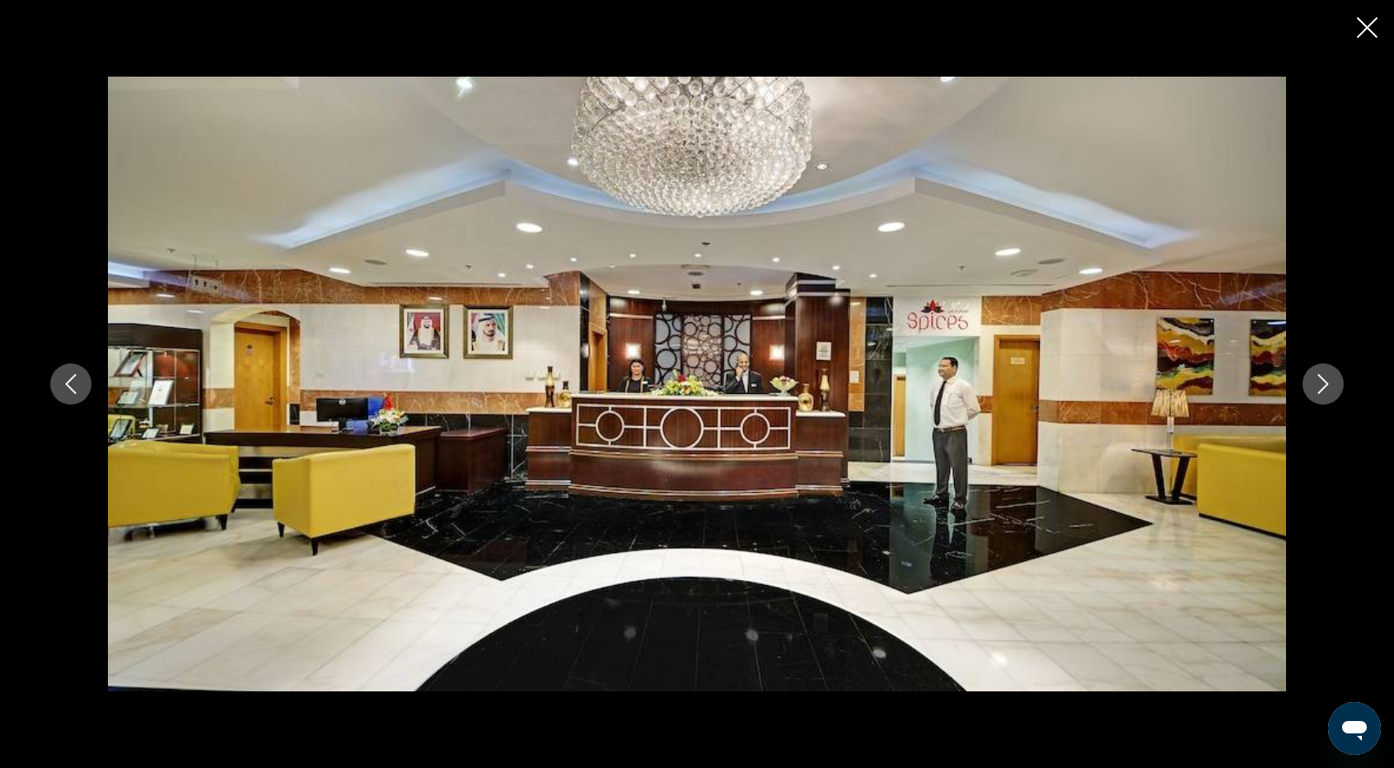
click at [1320, 391] on icon "Next image" at bounding box center [1323, 384] width 11 height 20
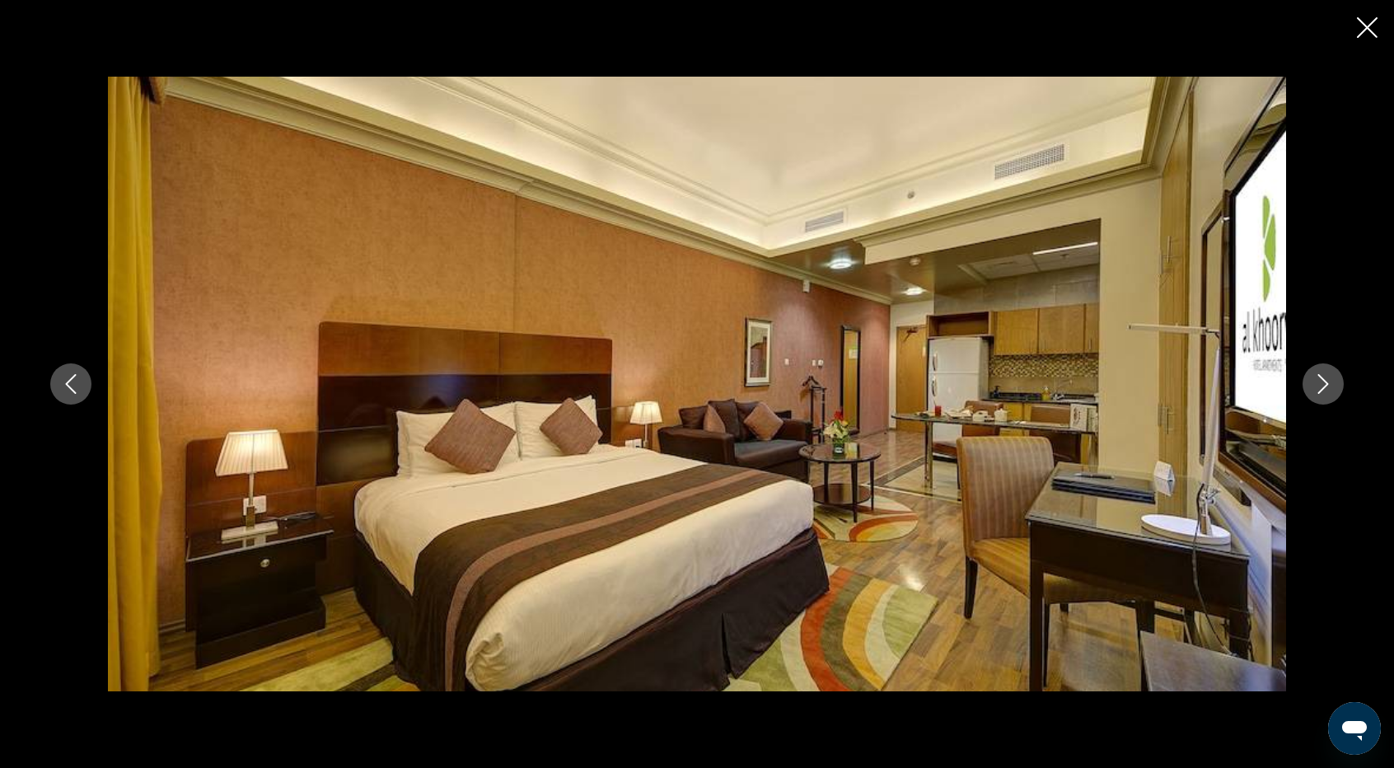
click at [1320, 391] on icon "Next image" at bounding box center [1323, 384] width 11 height 20
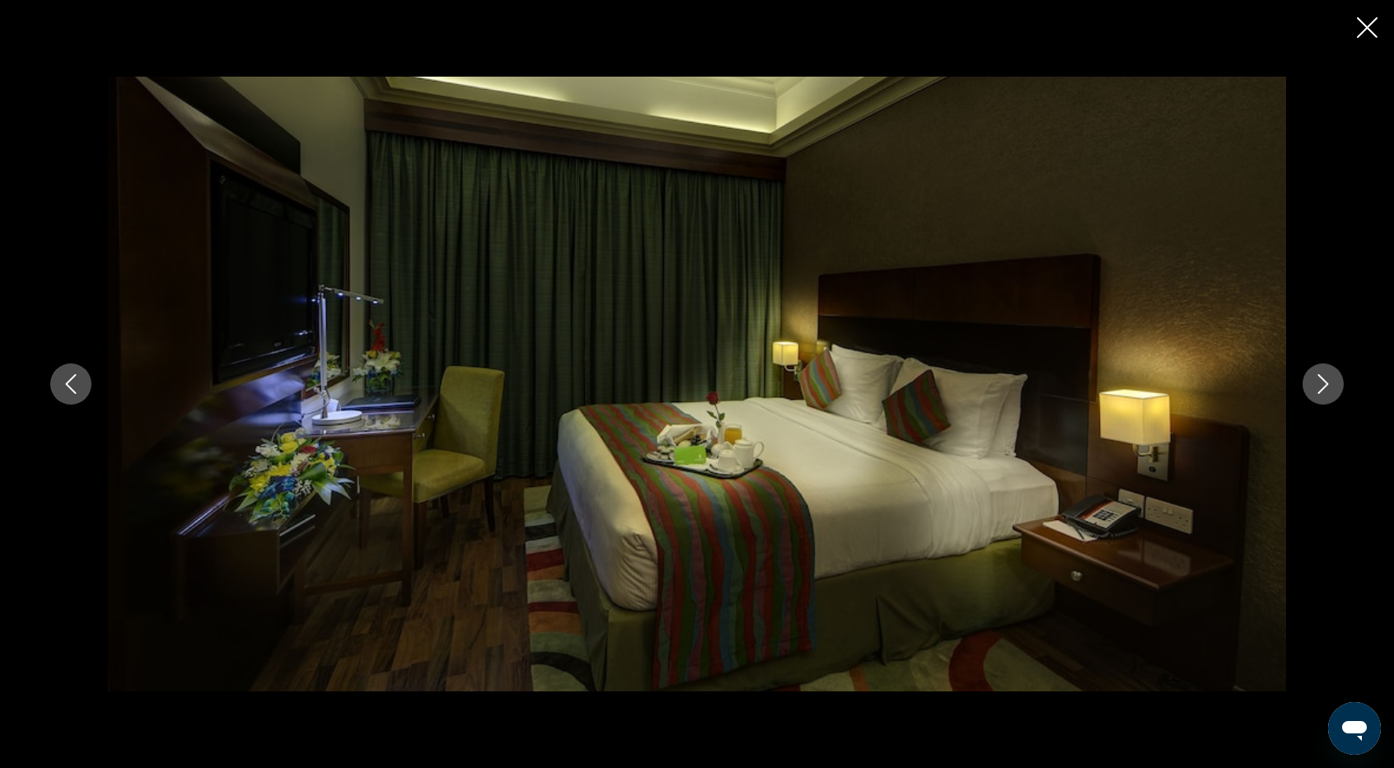
click at [1365, 30] on icon "Close slideshow" at bounding box center [1367, 27] width 21 height 21
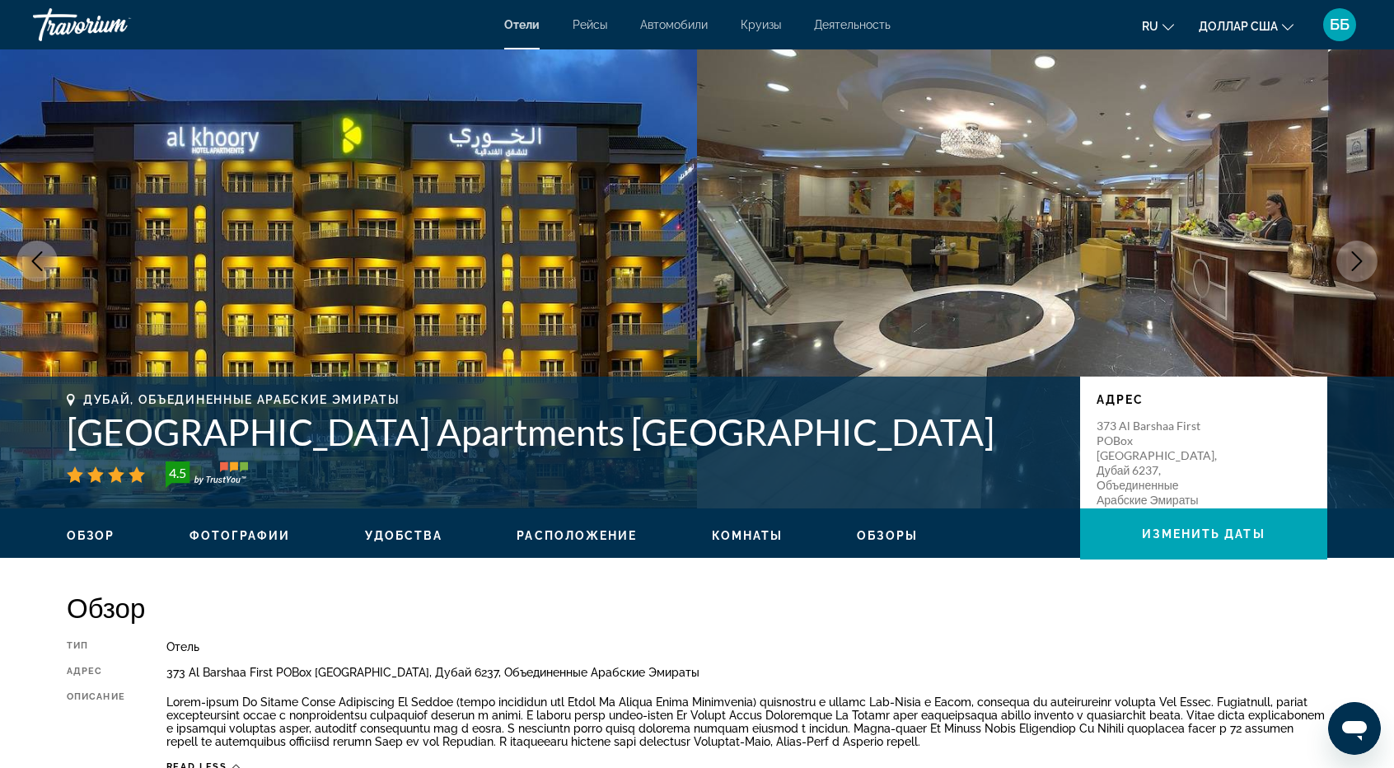
scroll to position [0, 0]
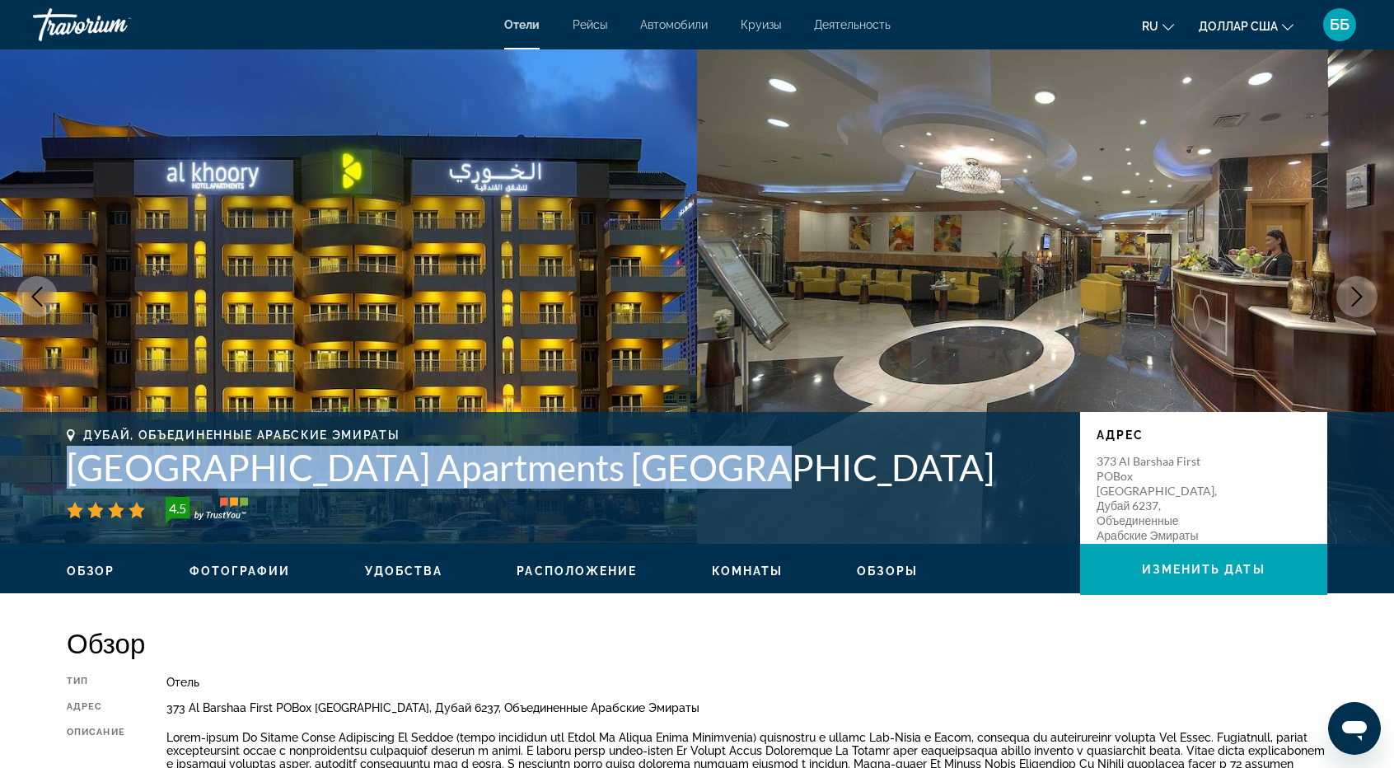
drag, startPoint x: 708, startPoint y: 472, endPoint x: 63, endPoint y: 456, distance: 644.5
click at [63, 456] on div "Дубай, Объединенные Арабские [GEOGRAPHIC_DATA] Apartments [GEOGRAPHIC_DATA] 4.5…" at bounding box center [697, 477] width 1327 height 99
copy font "[GEOGRAPHIC_DATA] Apartments [GEOGRAPHIC_DATA]"
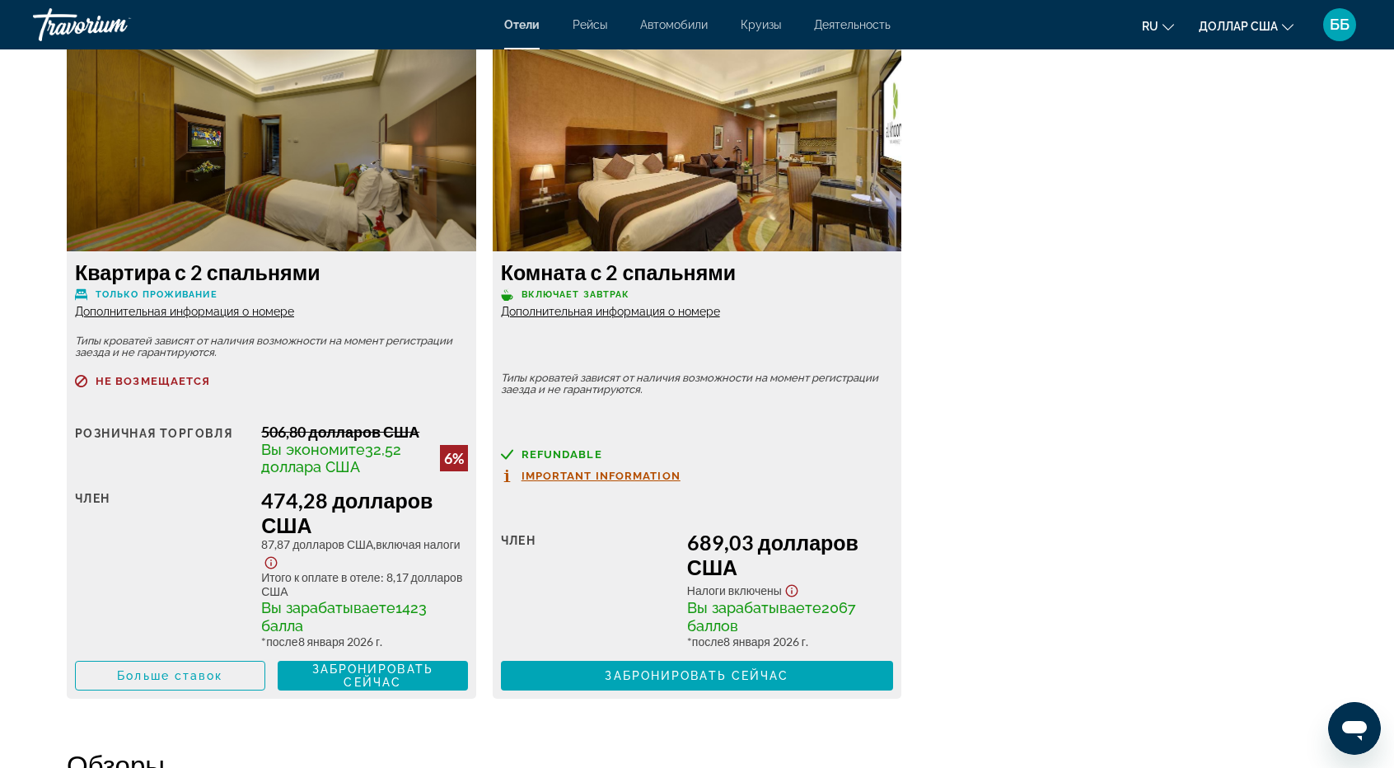
scroll to position [2307, 0]
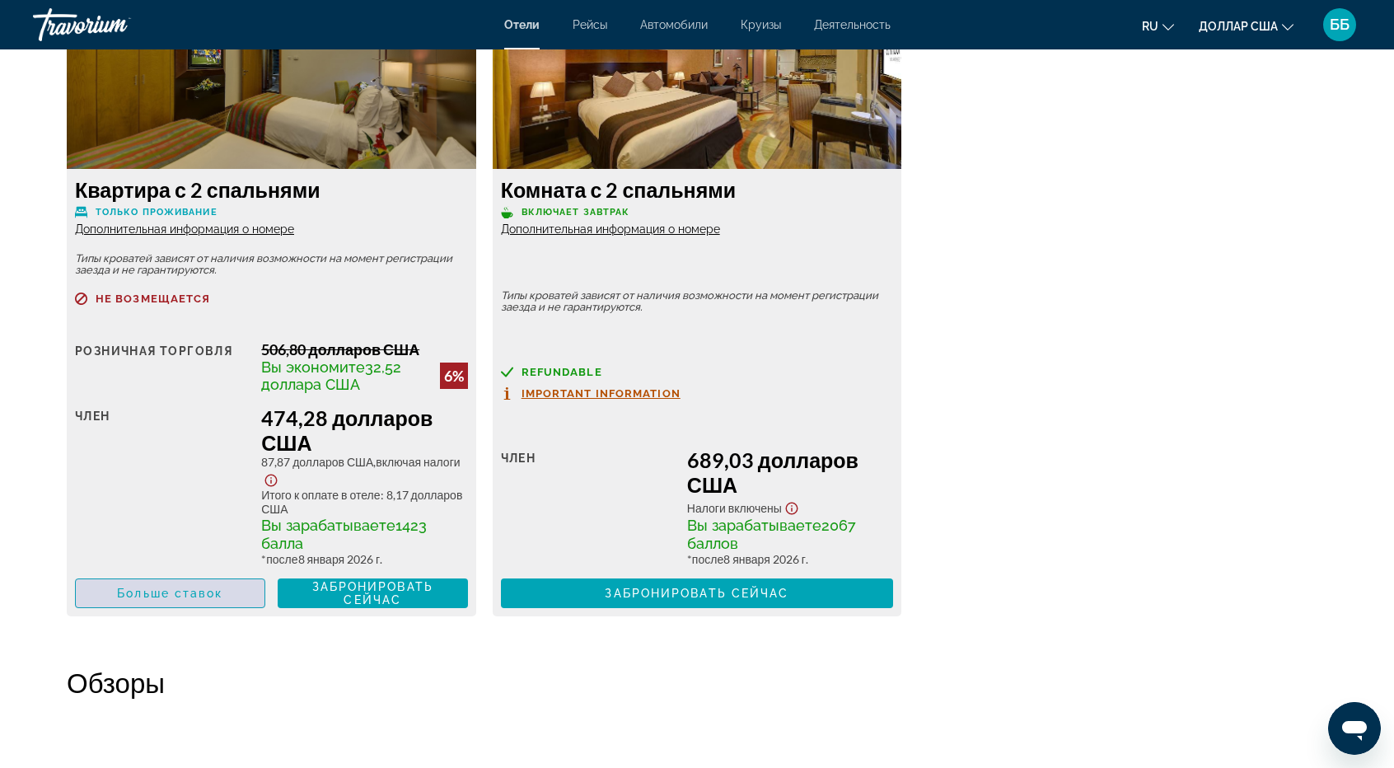
click at [166, 592] on font "Больше ставок" at bounding box center [169, 593] width 105 height 13
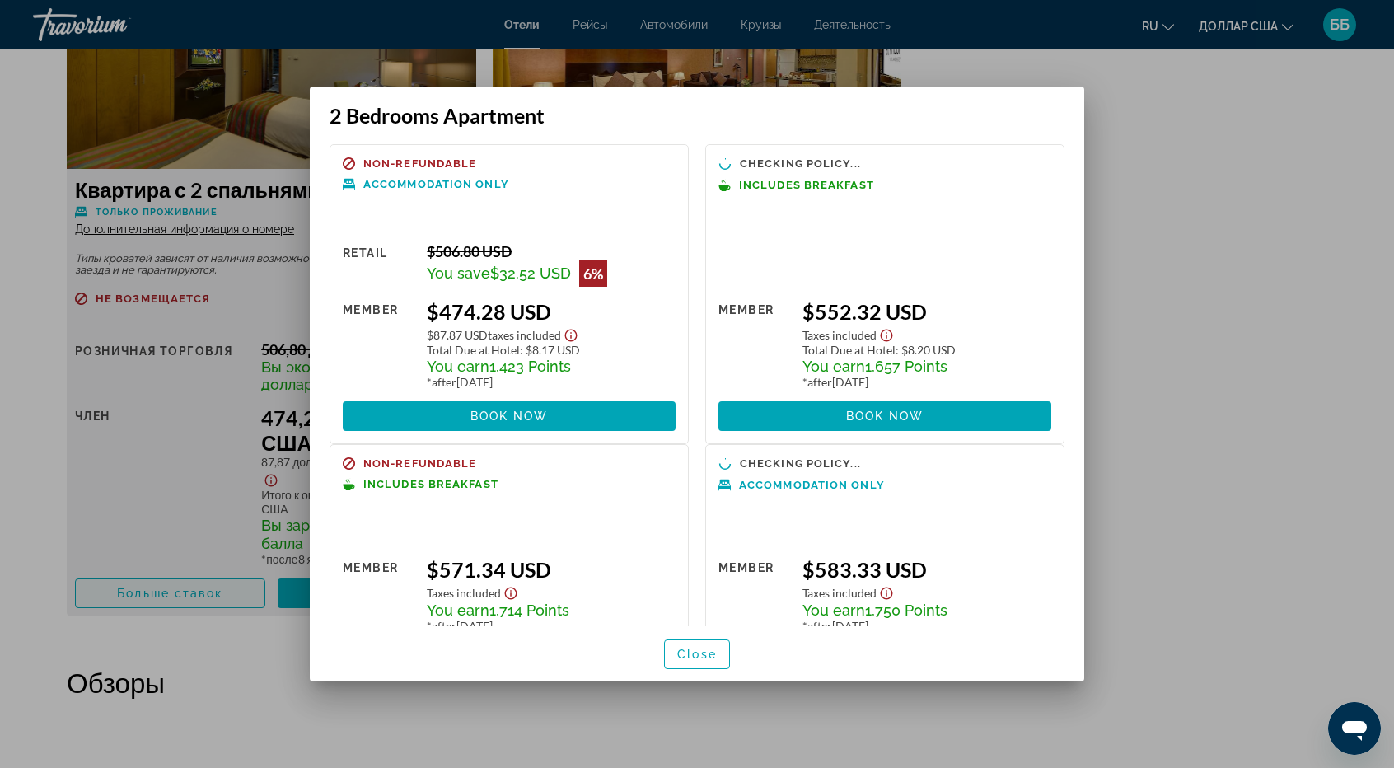
scroll to position [0, 0]
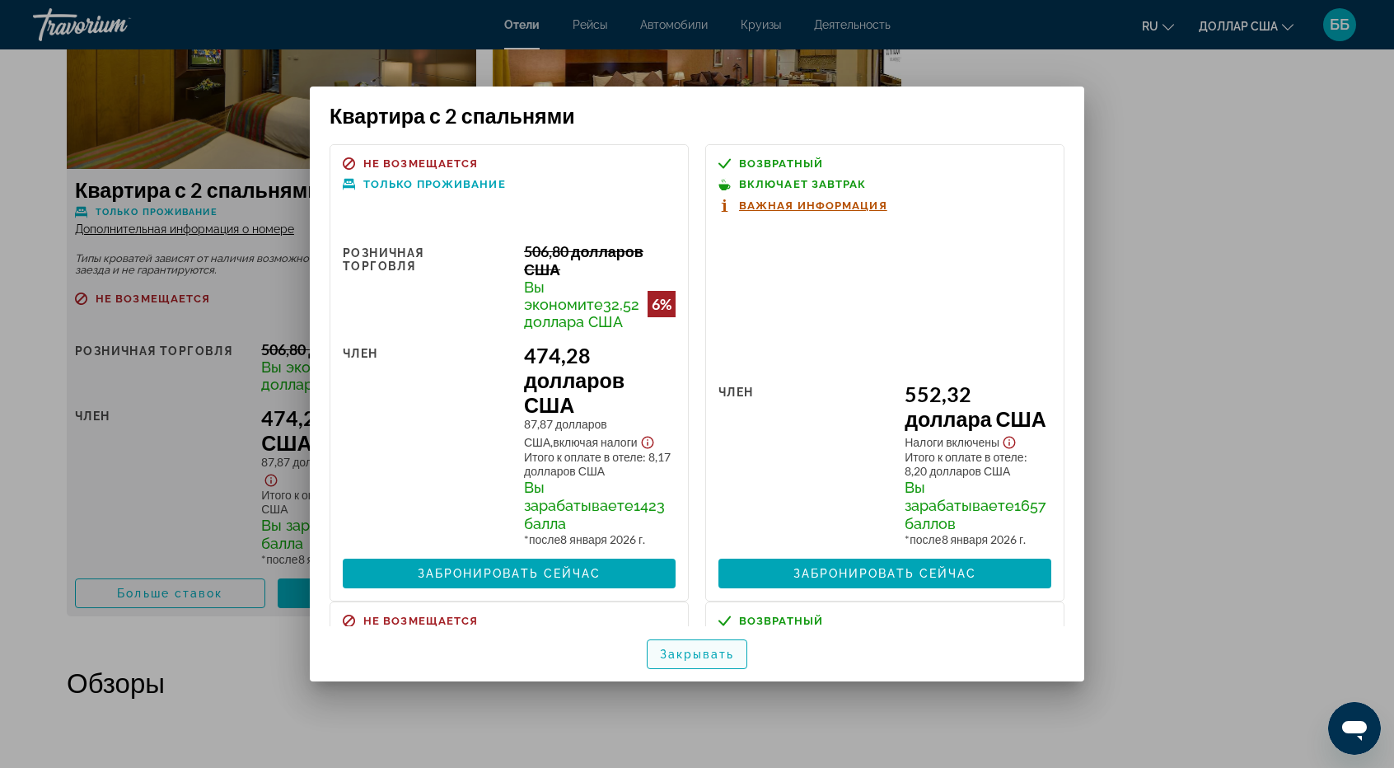
click at [712, 652] on font "Закрывать" at bounding box center [697, 654] width 75 height 13
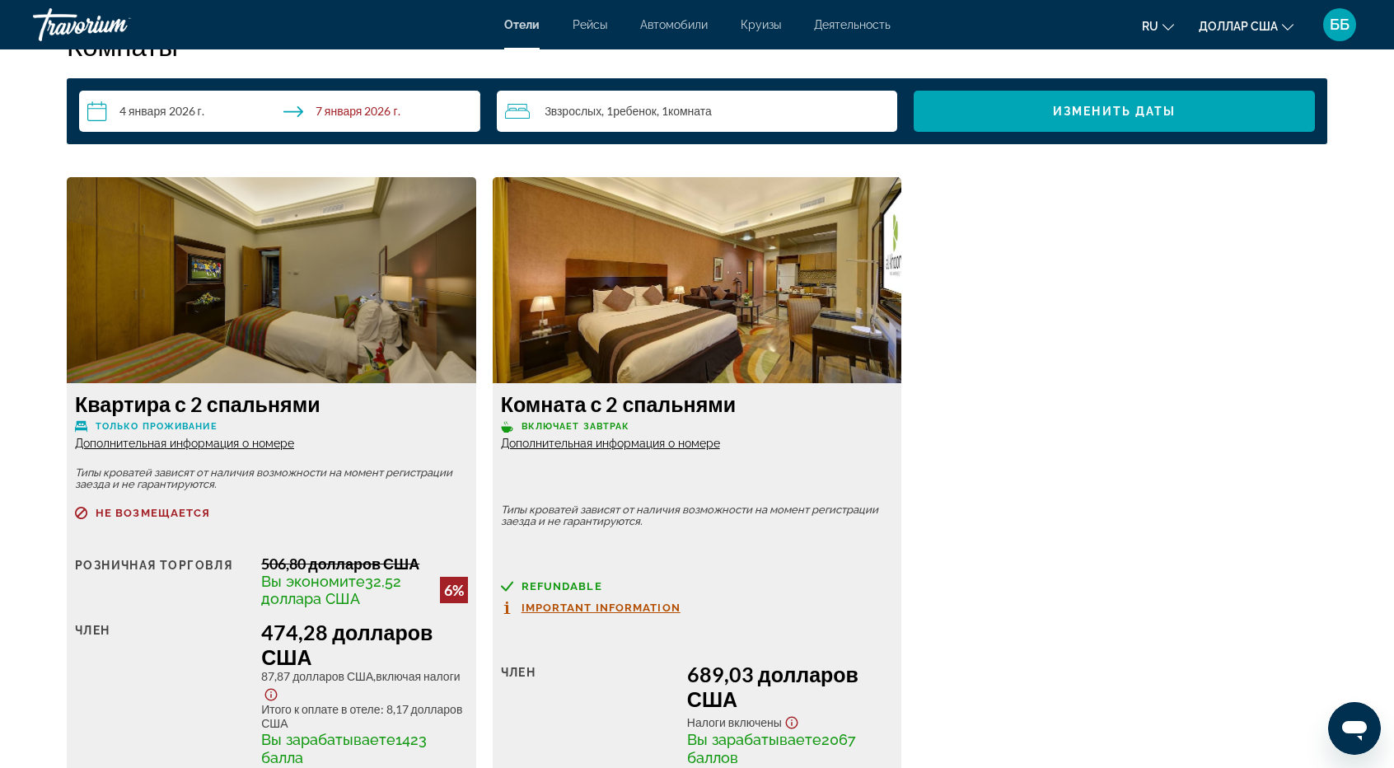
scroll to position [2060, 0]
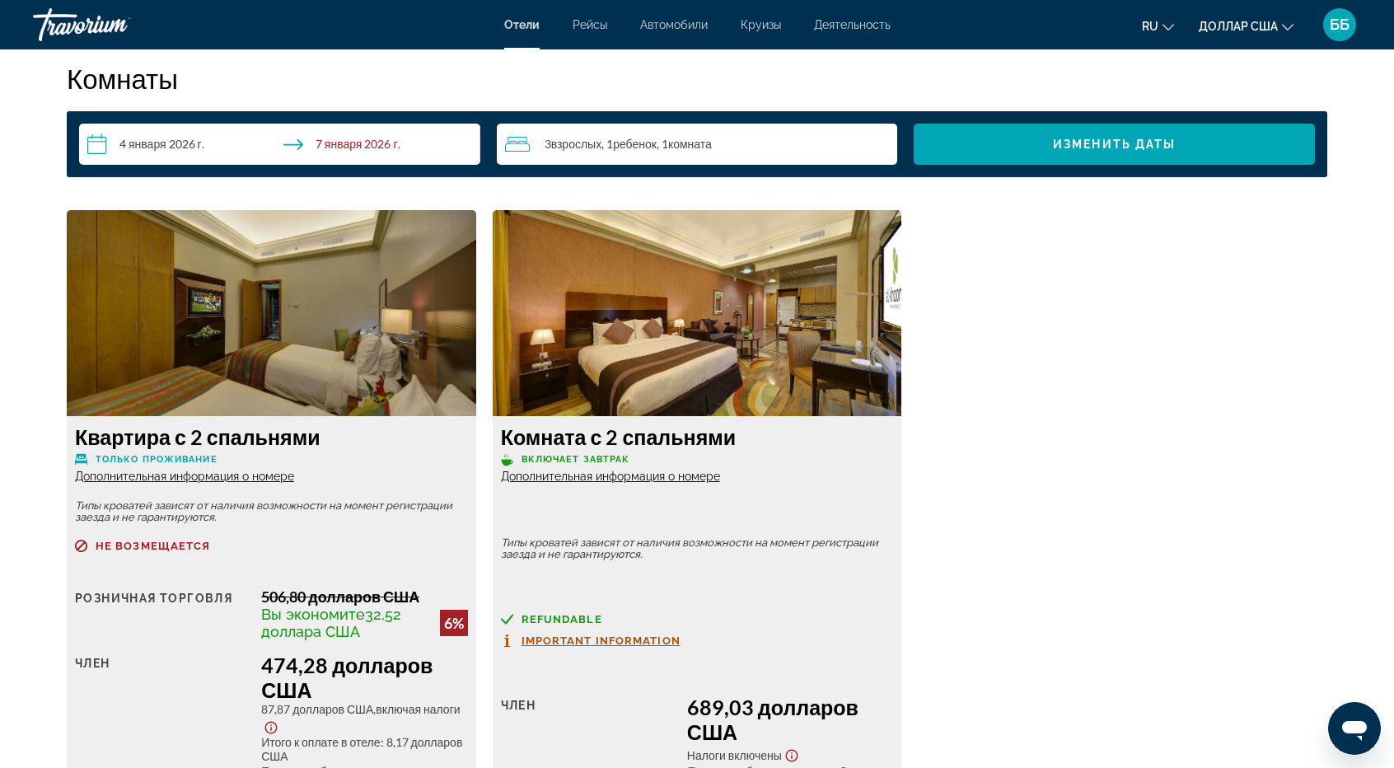
click at [185, 477] on font "Дополнительная информация о номере" at bounding box center [184, 476] width 219 height 13
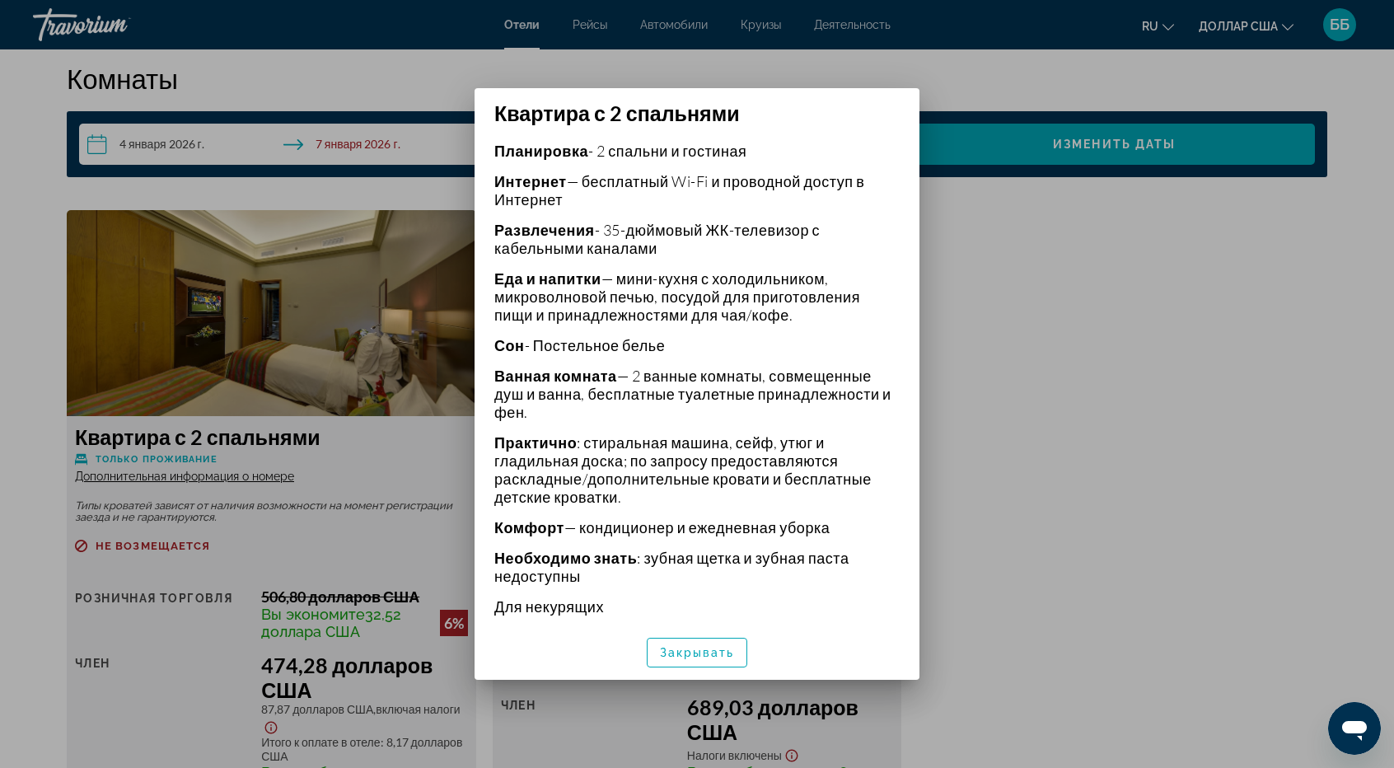
scroll to position [445, 0]
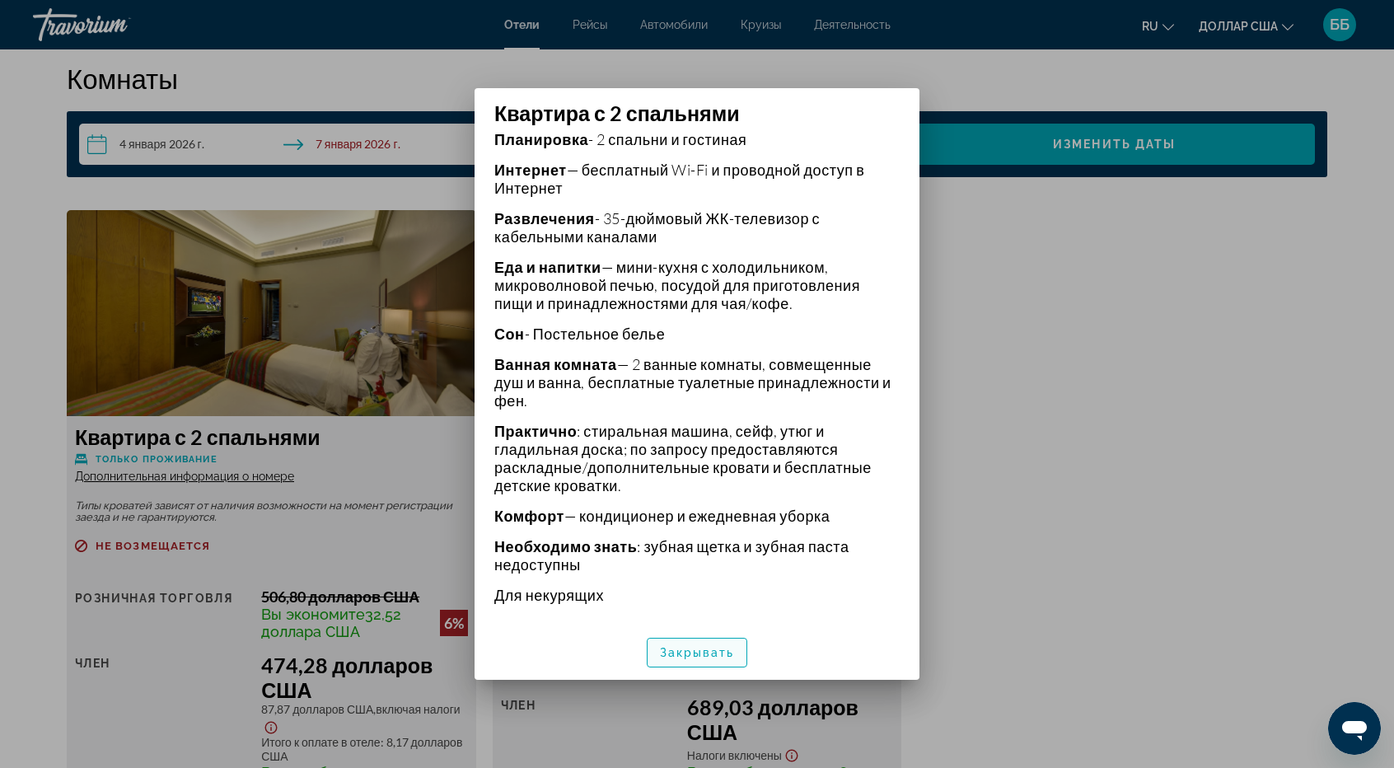
click at [718, 662] on span "button" at bounding box center [698, 653] width 100 height 40
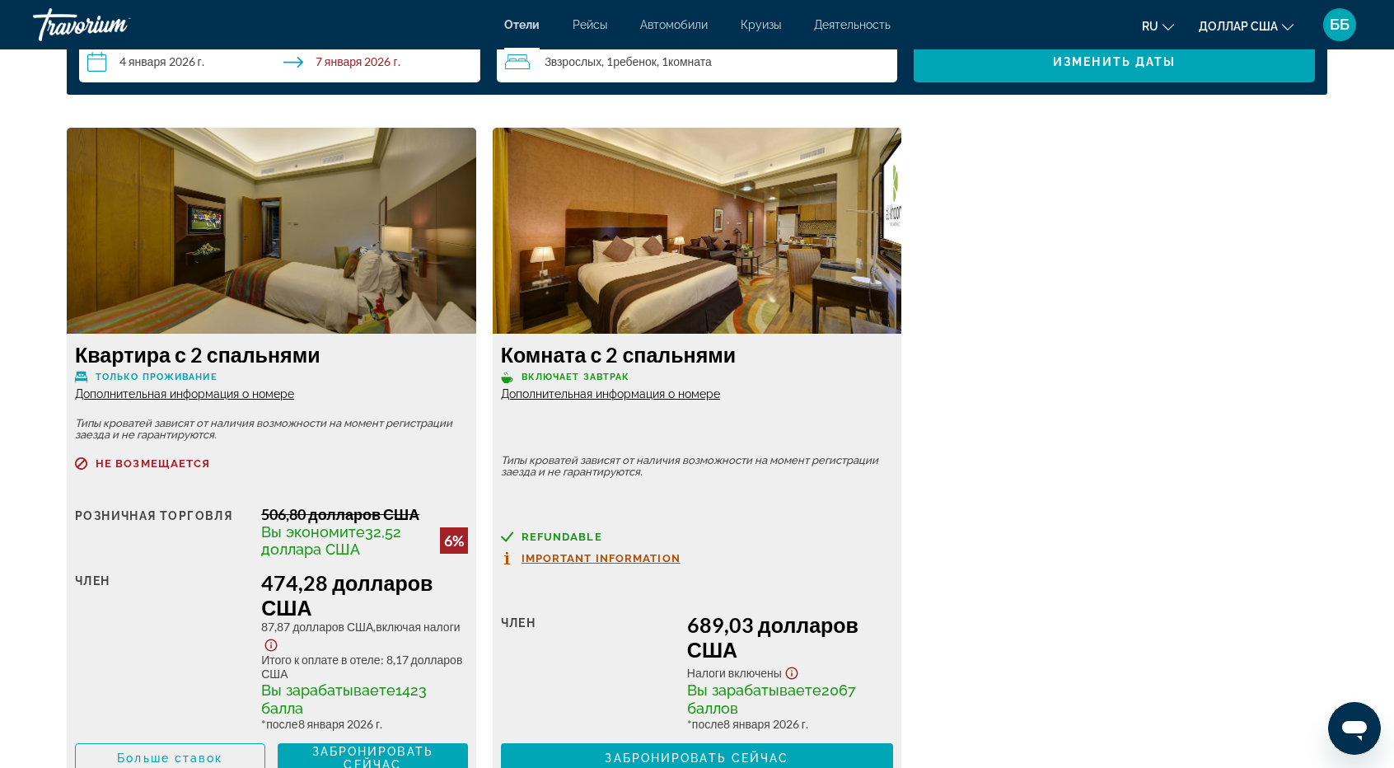
scroll to position [2225, 0]
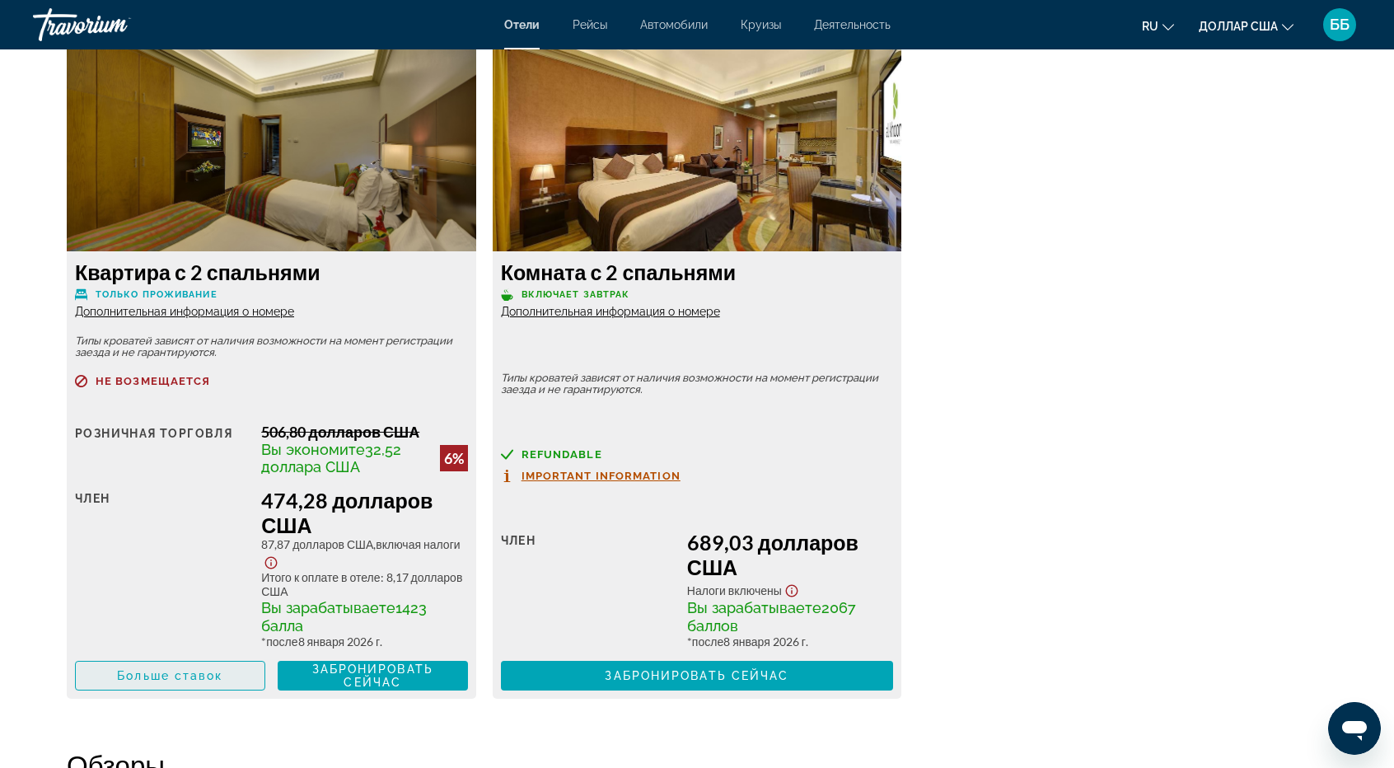
click at [164, 679] on font "Больше ставок" at bounding box center [169, 675] width 105 height 13
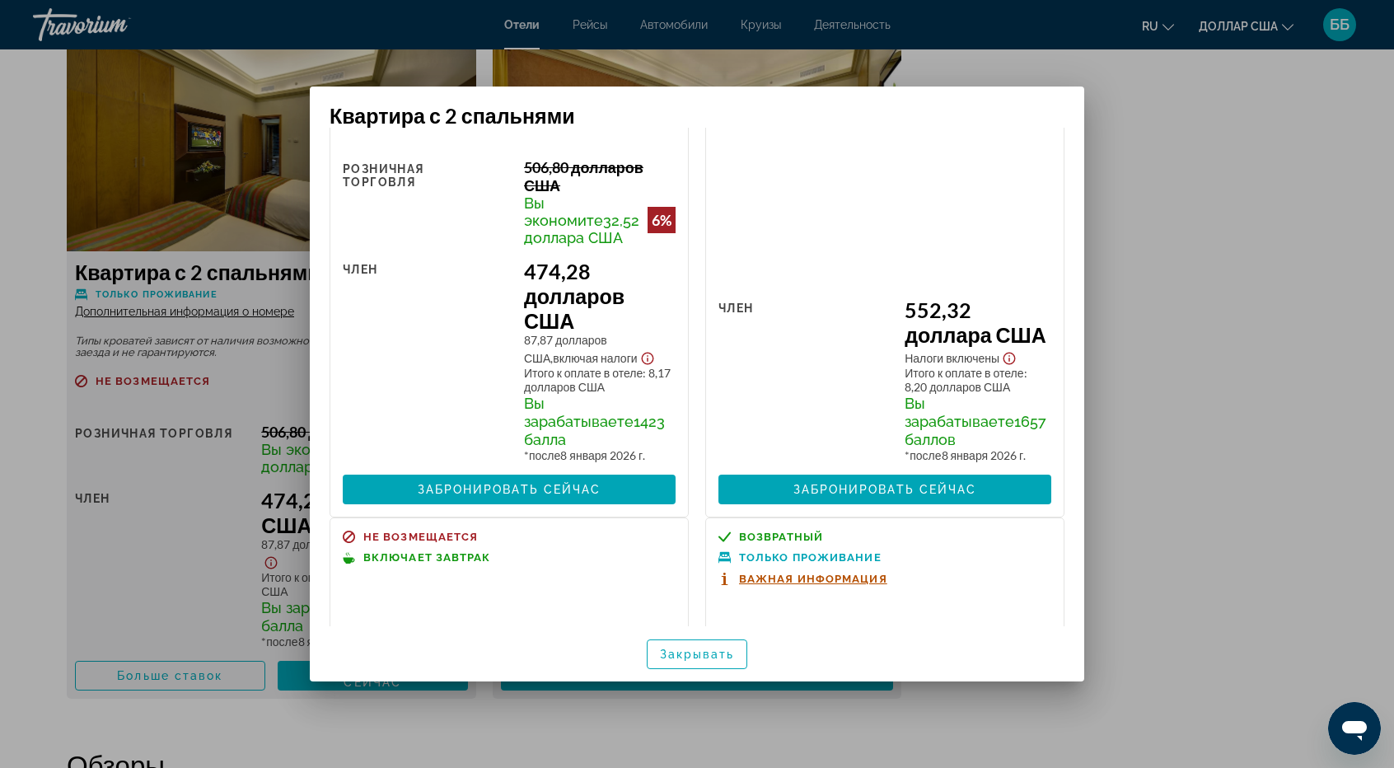
scroll to position [0, 0]
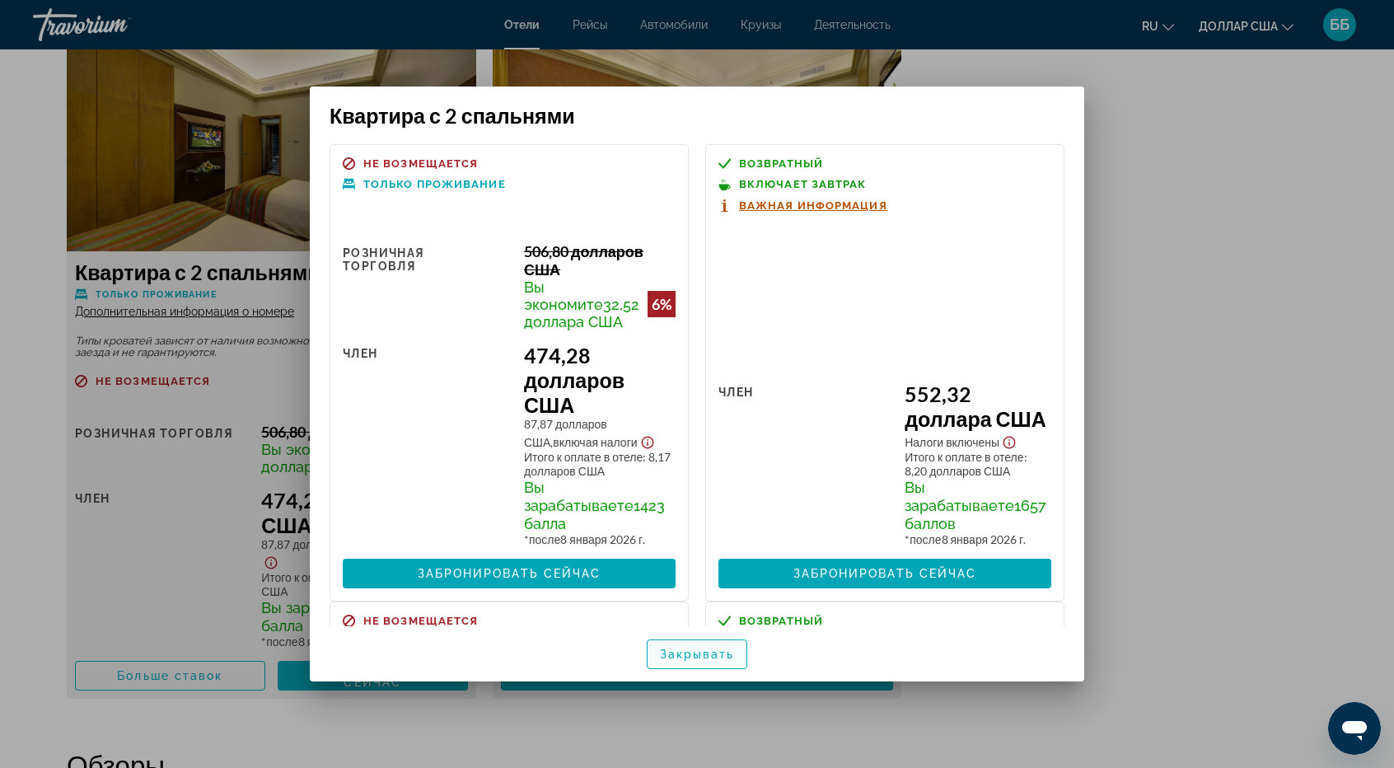
click at [712, 658] on font "Закрывать" at bounding box center [697, 654] width 75 height 13
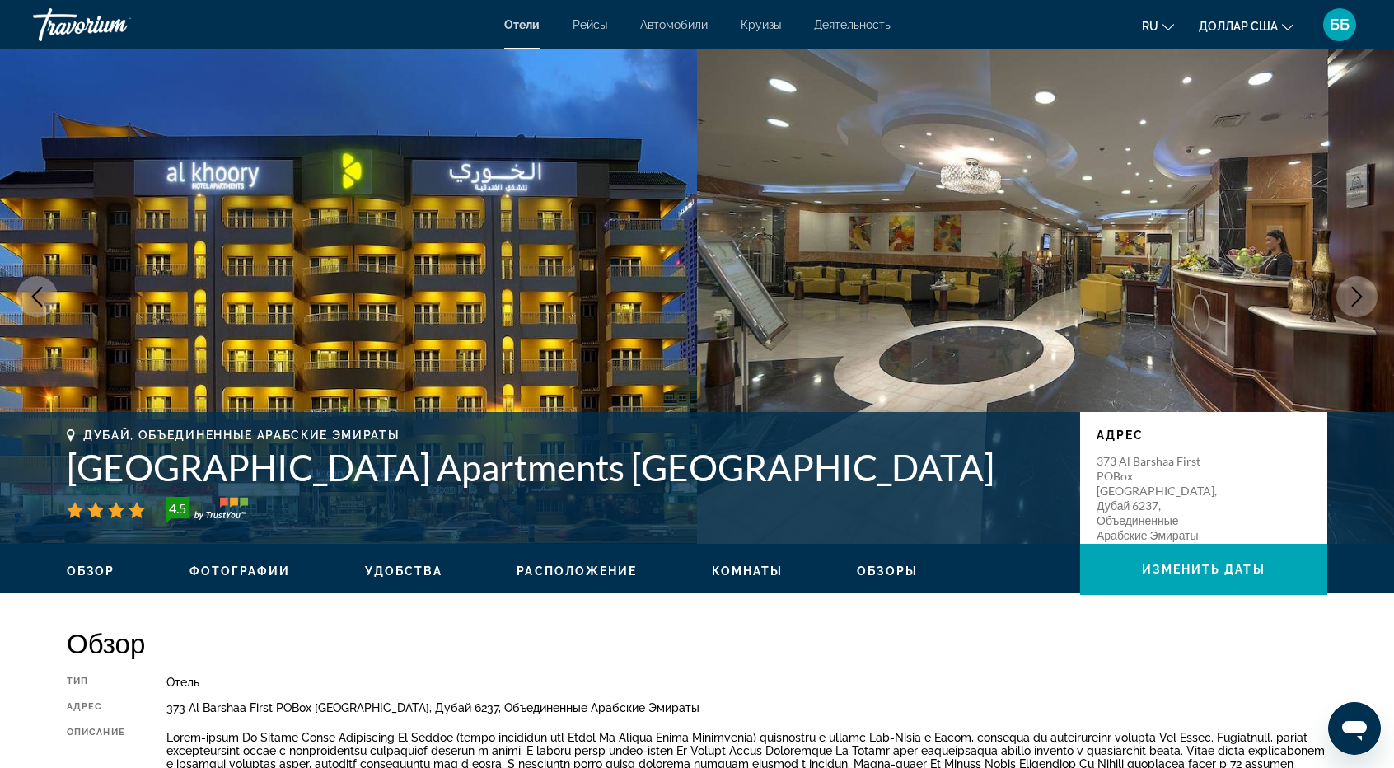
click at [577, 569] on font "Расположение" at bounding box center [577, 570] width 120 height 13
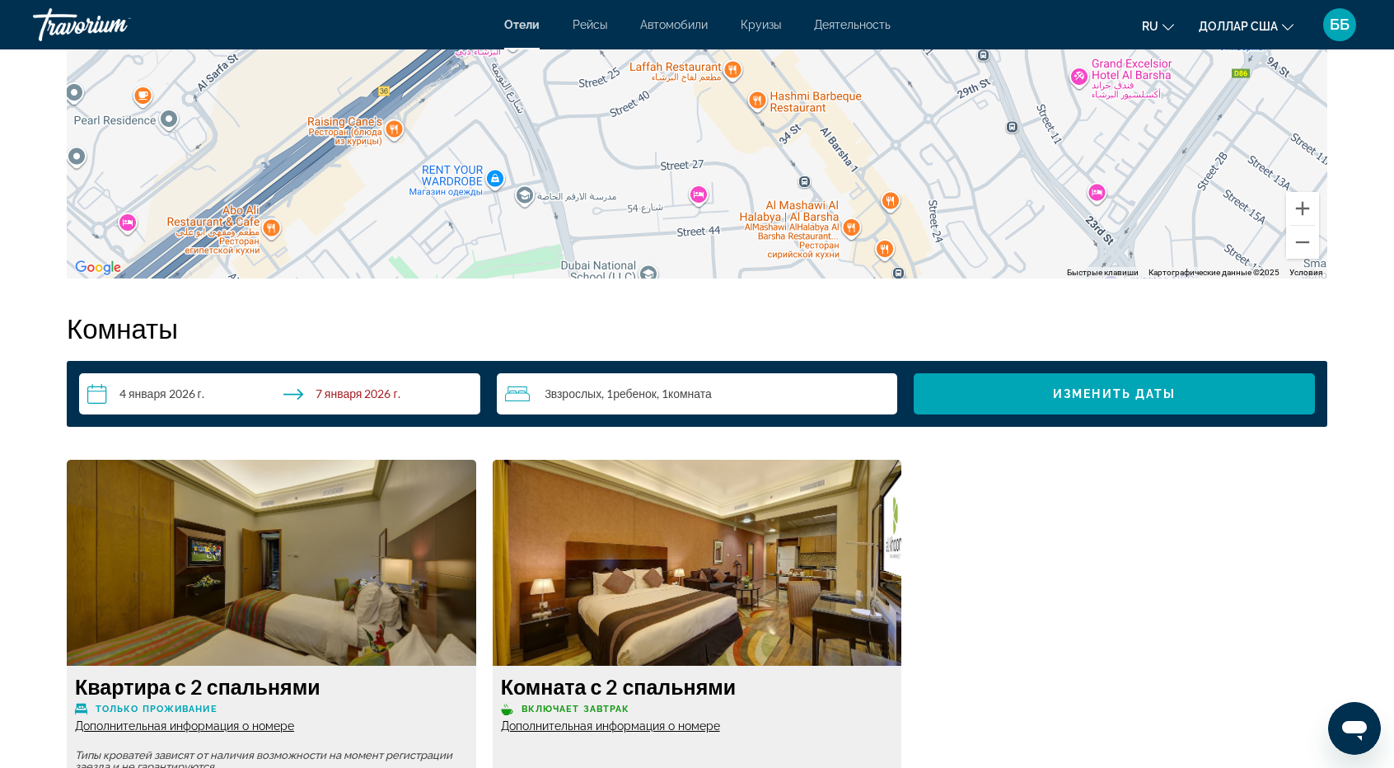
scroll to position [1776, 0]
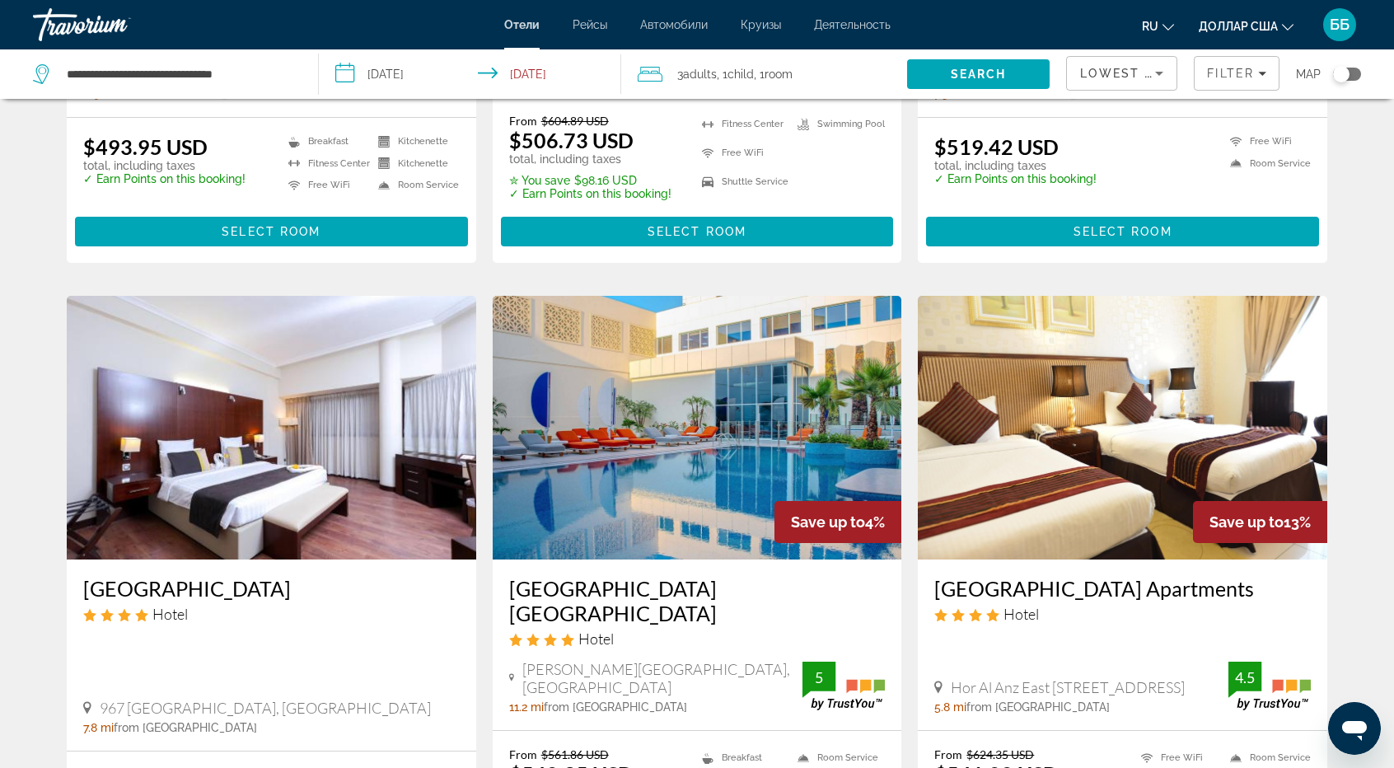
scroll to position [1927, 0]
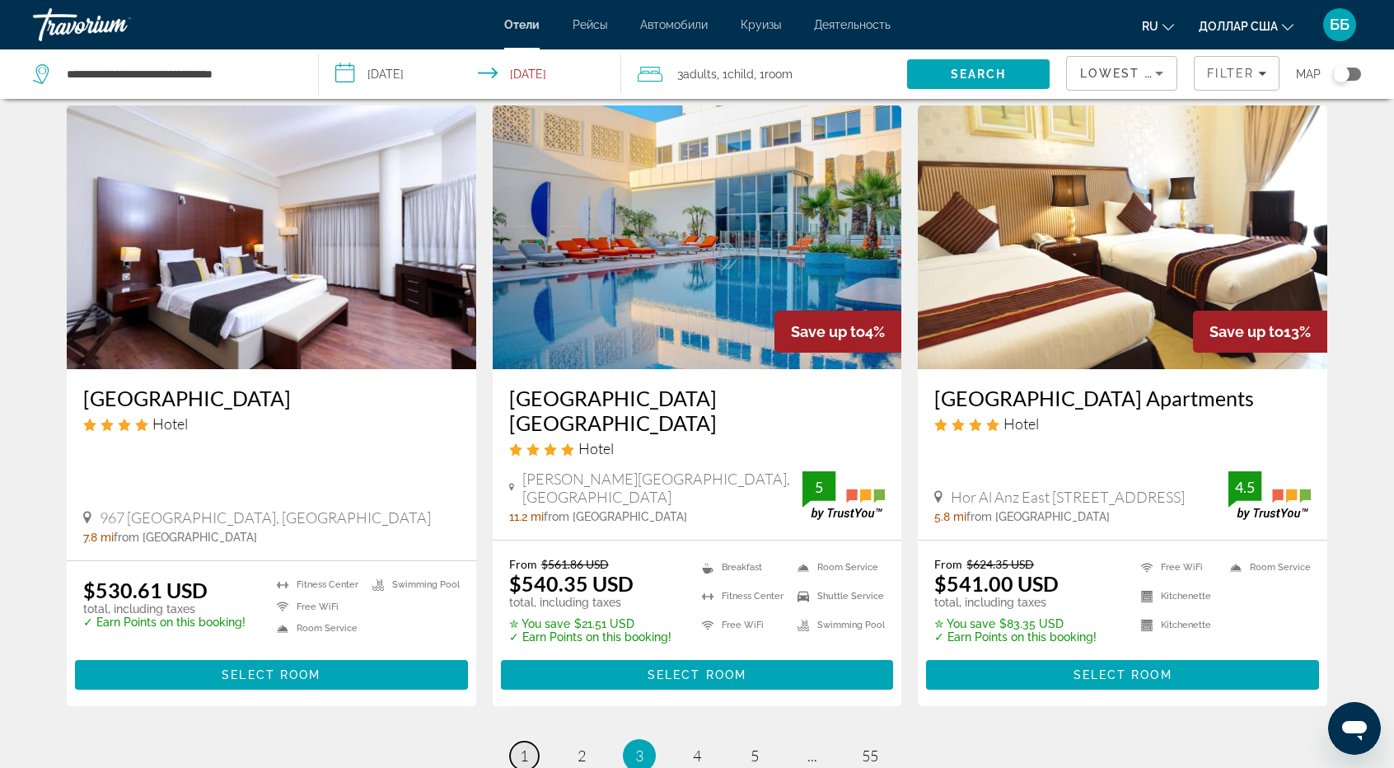
click at [525, 747] on span "1" at bounding box center [524, 756] width 8 height 18
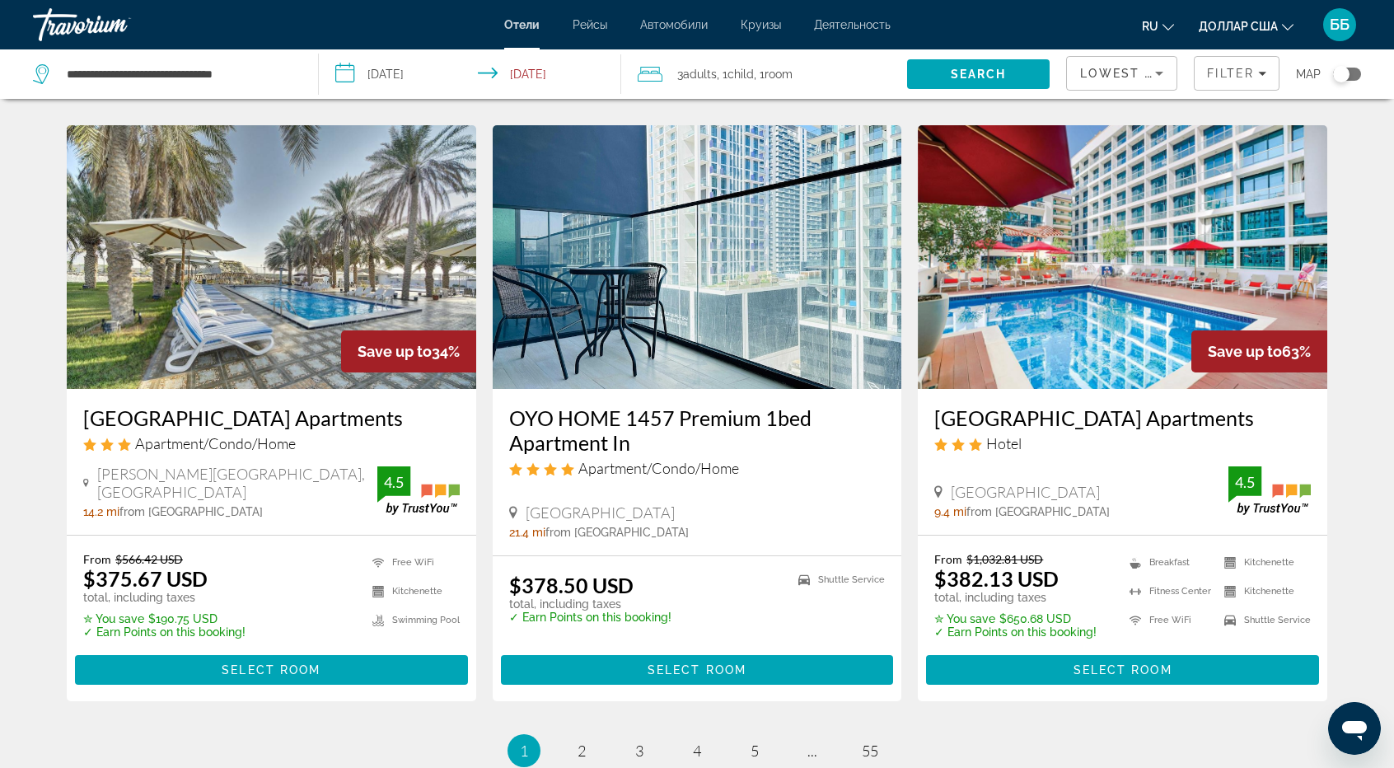
scroll to position [1895, 0]
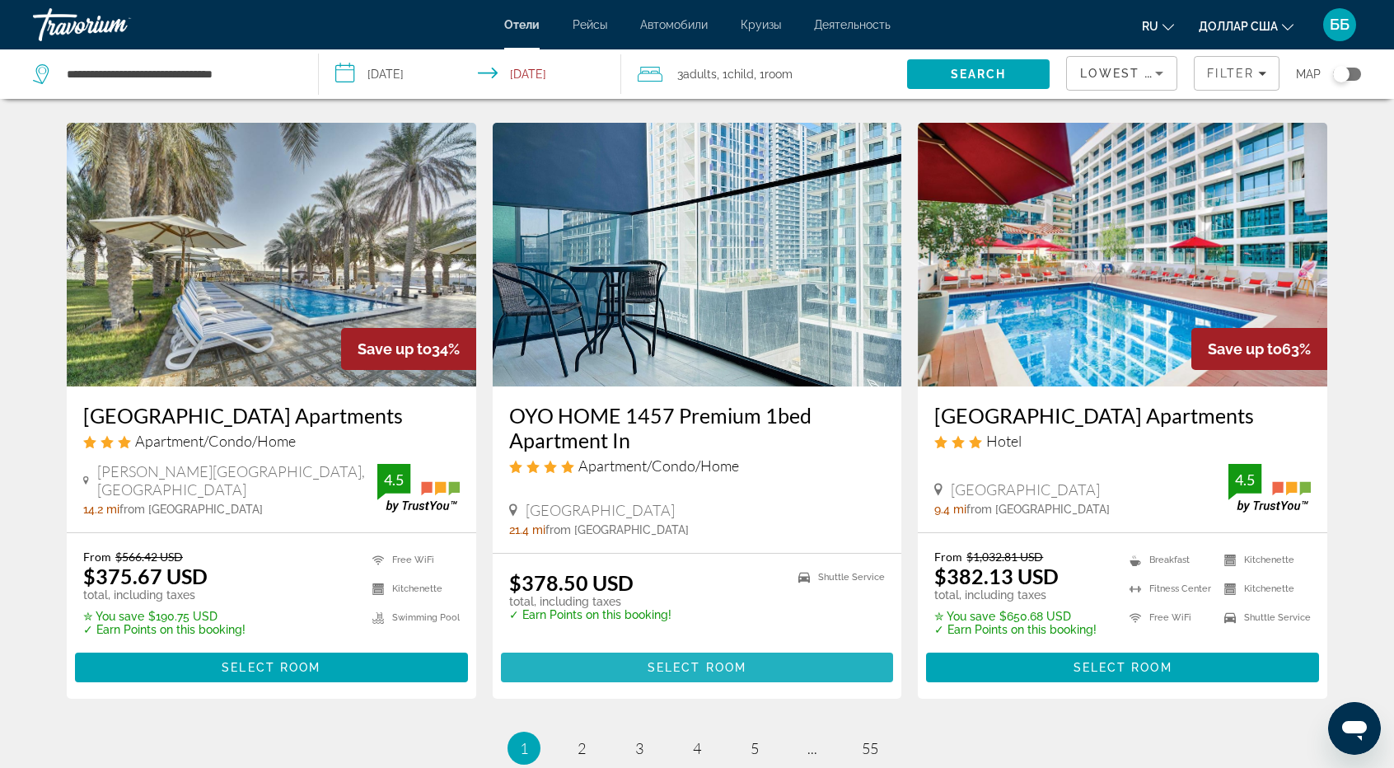
click at [690, 661] on span "Select Room" at bounding box center [697, 667] width 99 height 13
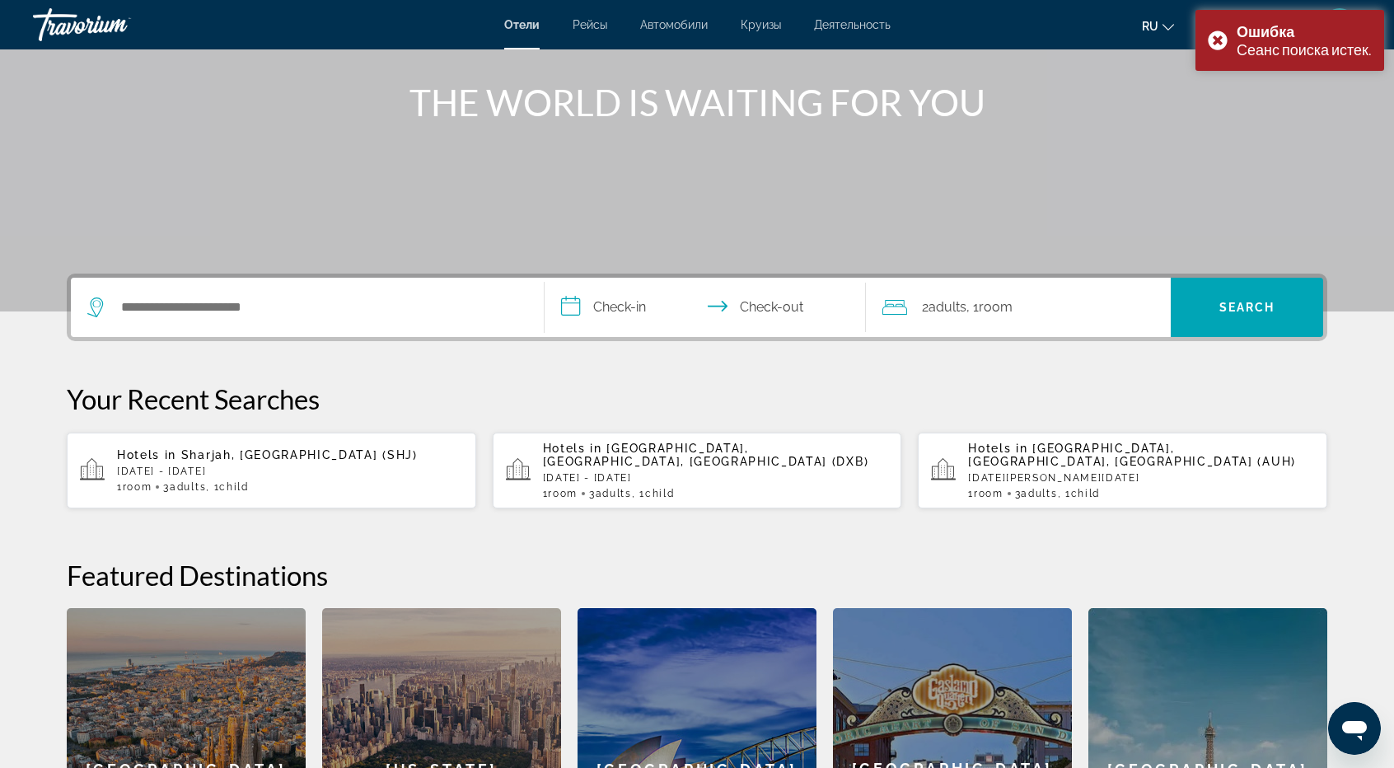
scroll to position [247, 0]
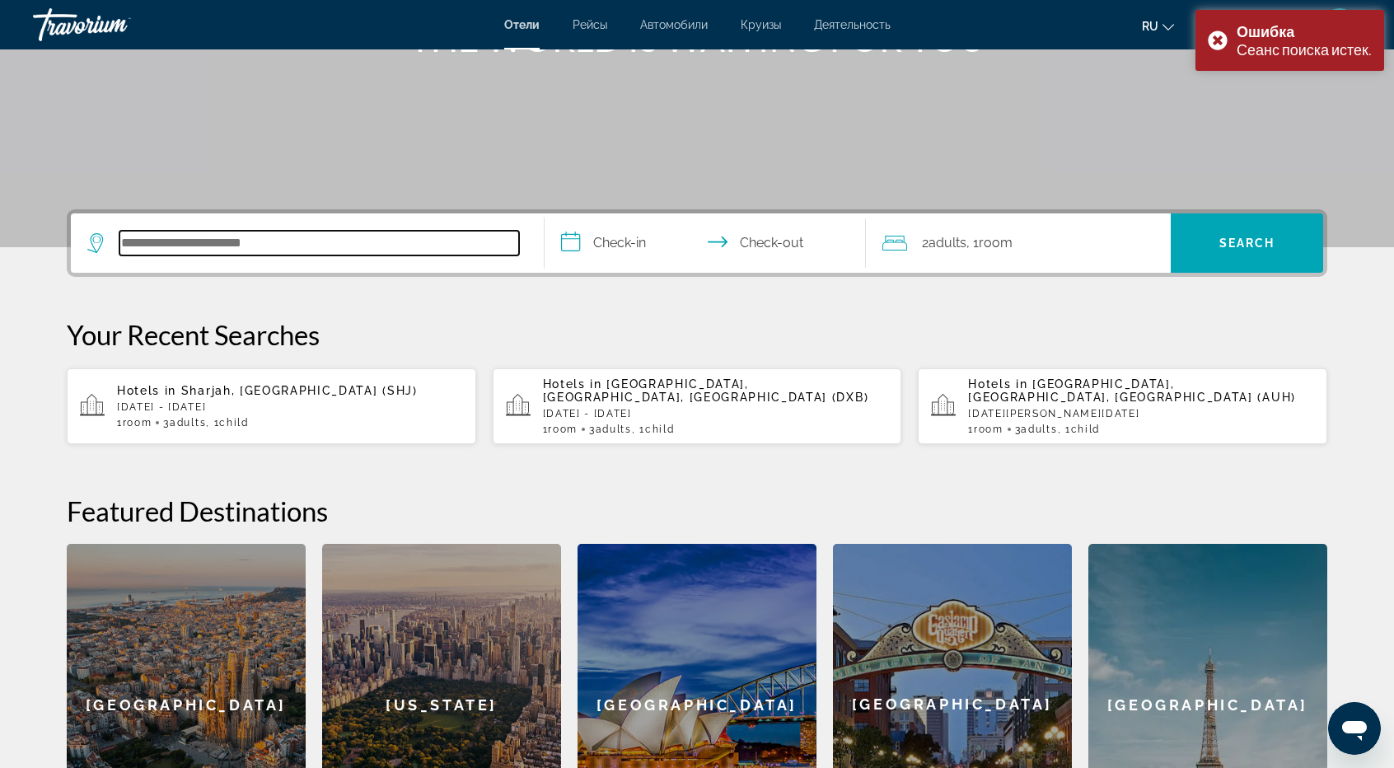
click at [189, 235] on input "Search hotel destination" at bounding box center [319, 243] width 400 height 25
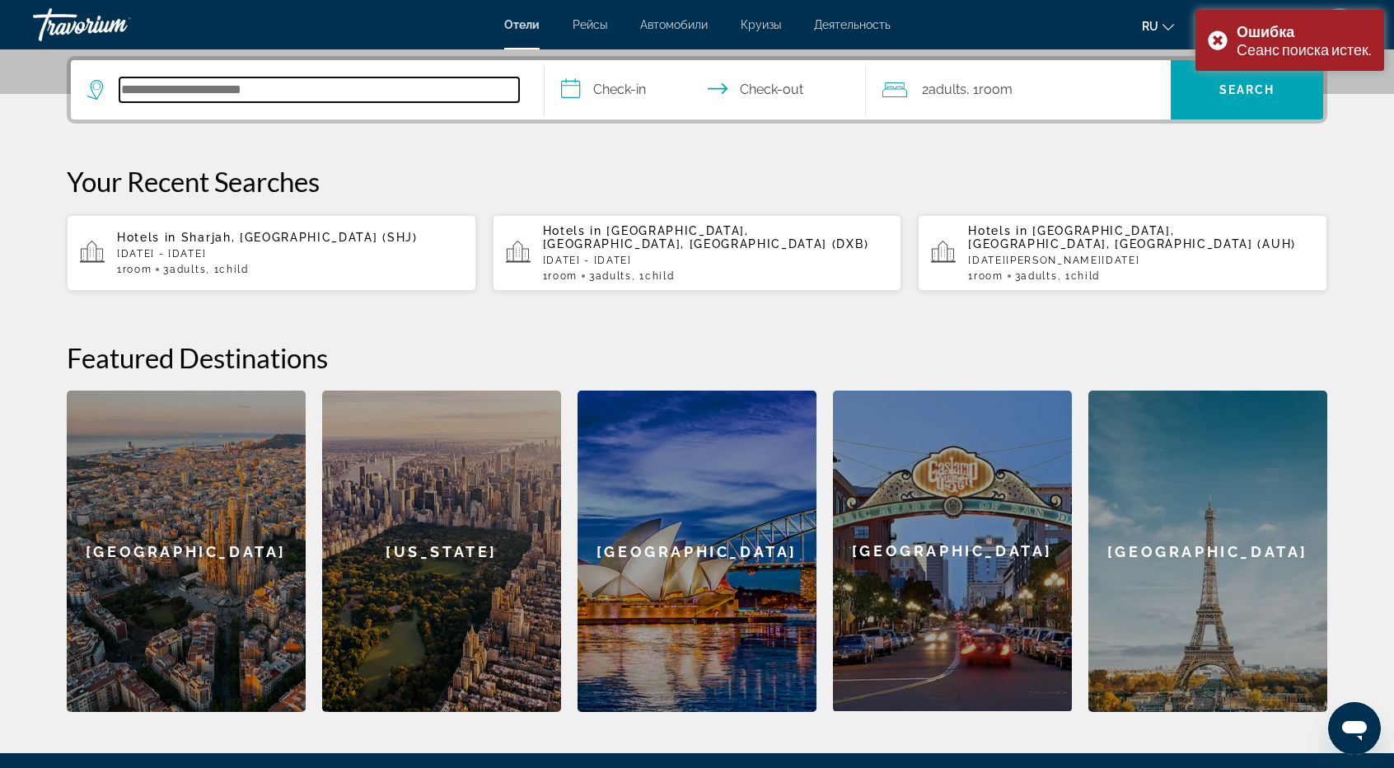
scroll to position [402, 0]
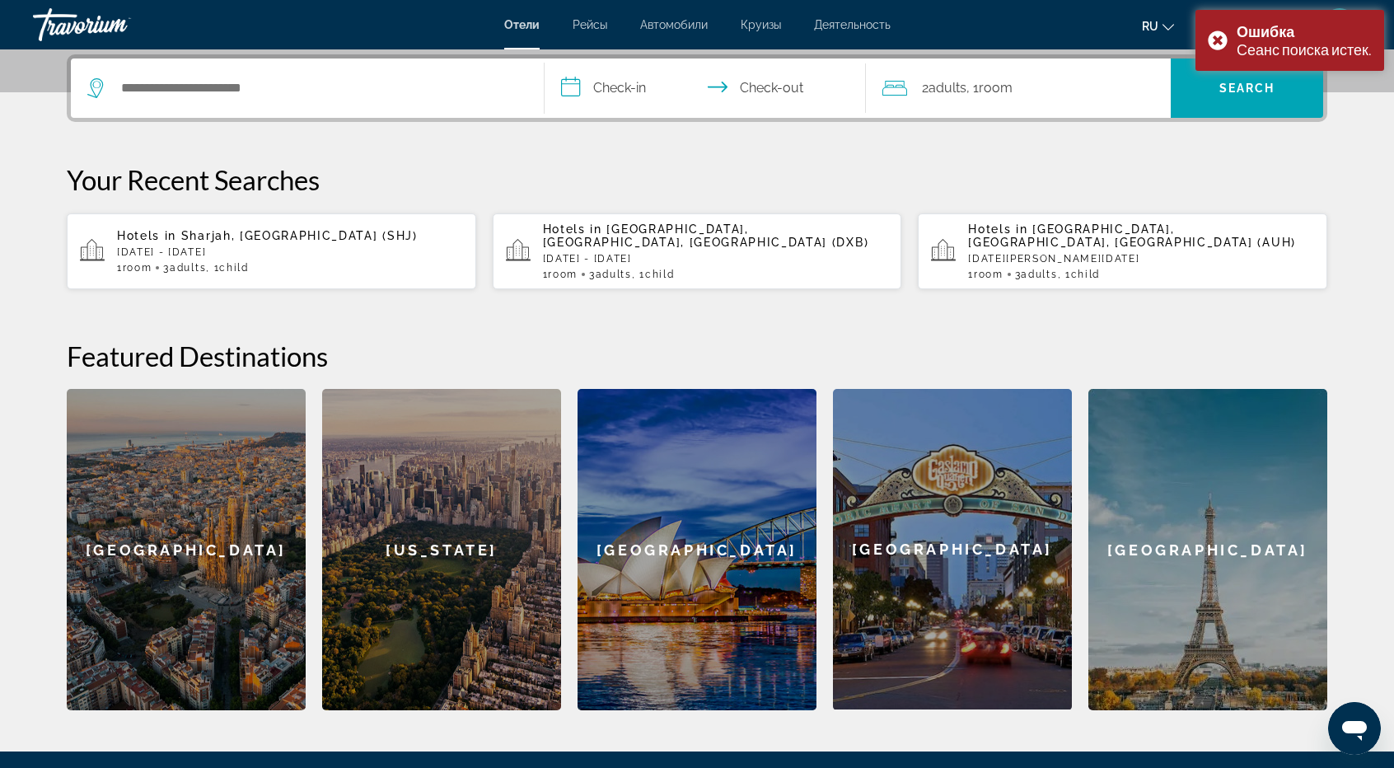
click at [210, 259] on div "Hotels in [GEOGRAPHIC_DATA], [GEOGRAPHIC_DATA] (SHJ) [DATE] - [DATE] 1 Room roo…" at bounding box center [290, 251] width 346 height 44
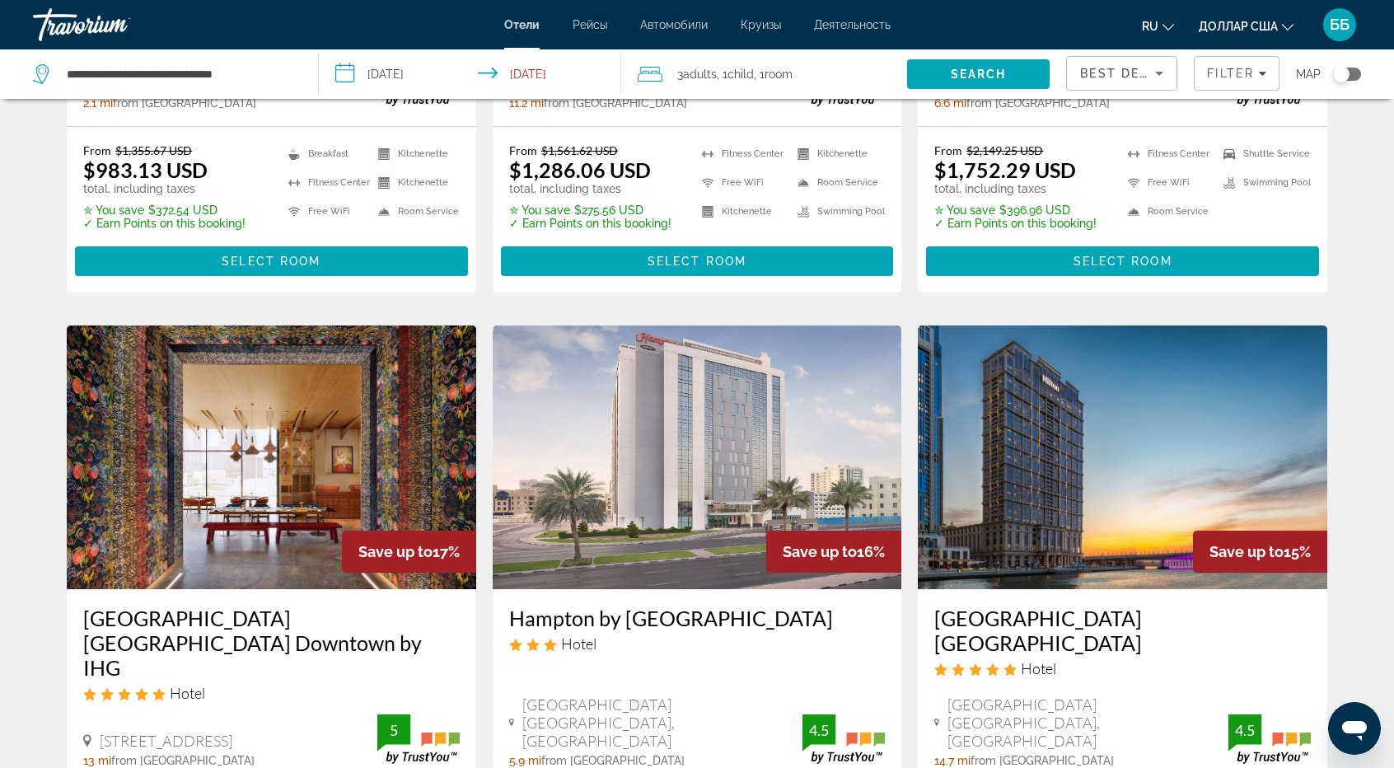
scroll to position [2060, 0]
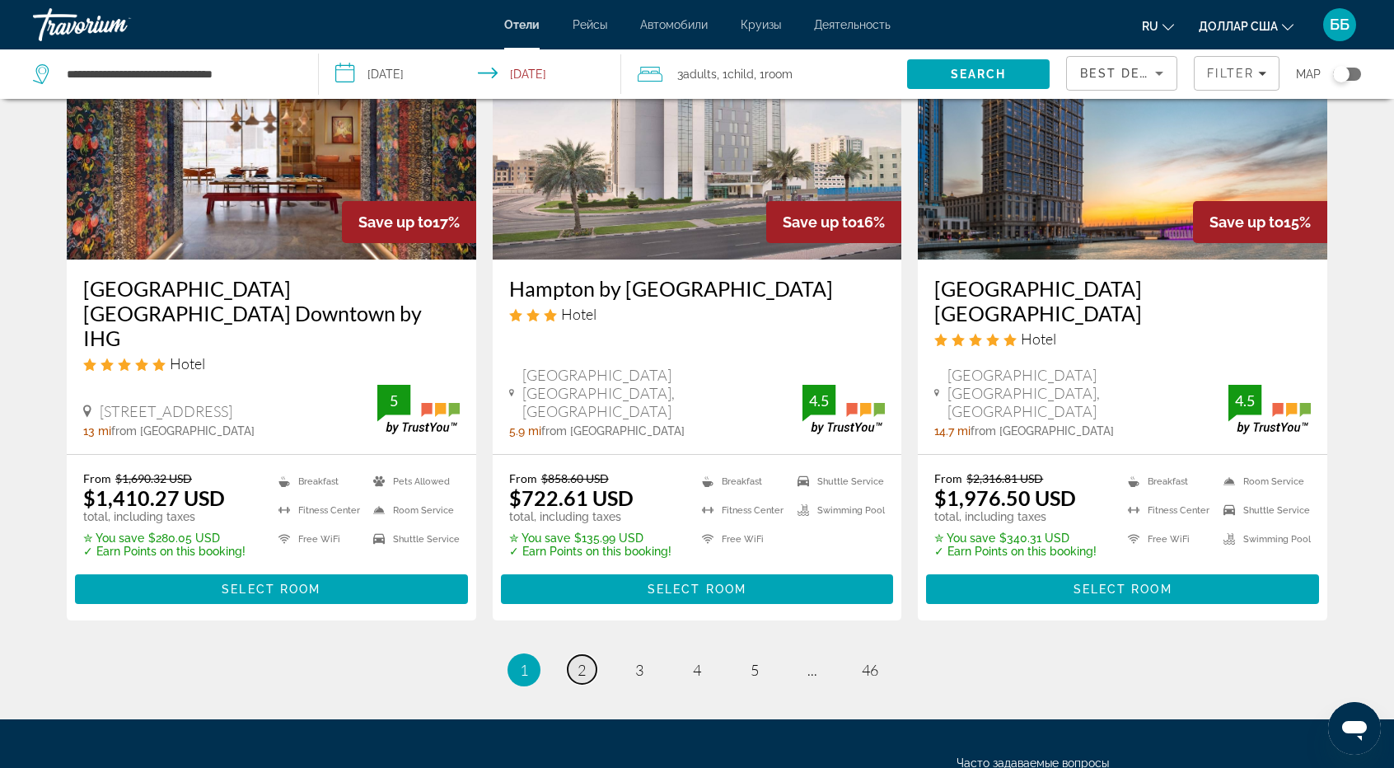
click at [576, 655] on link "page 2" at bounding box center [582, 669] width 29 height 29
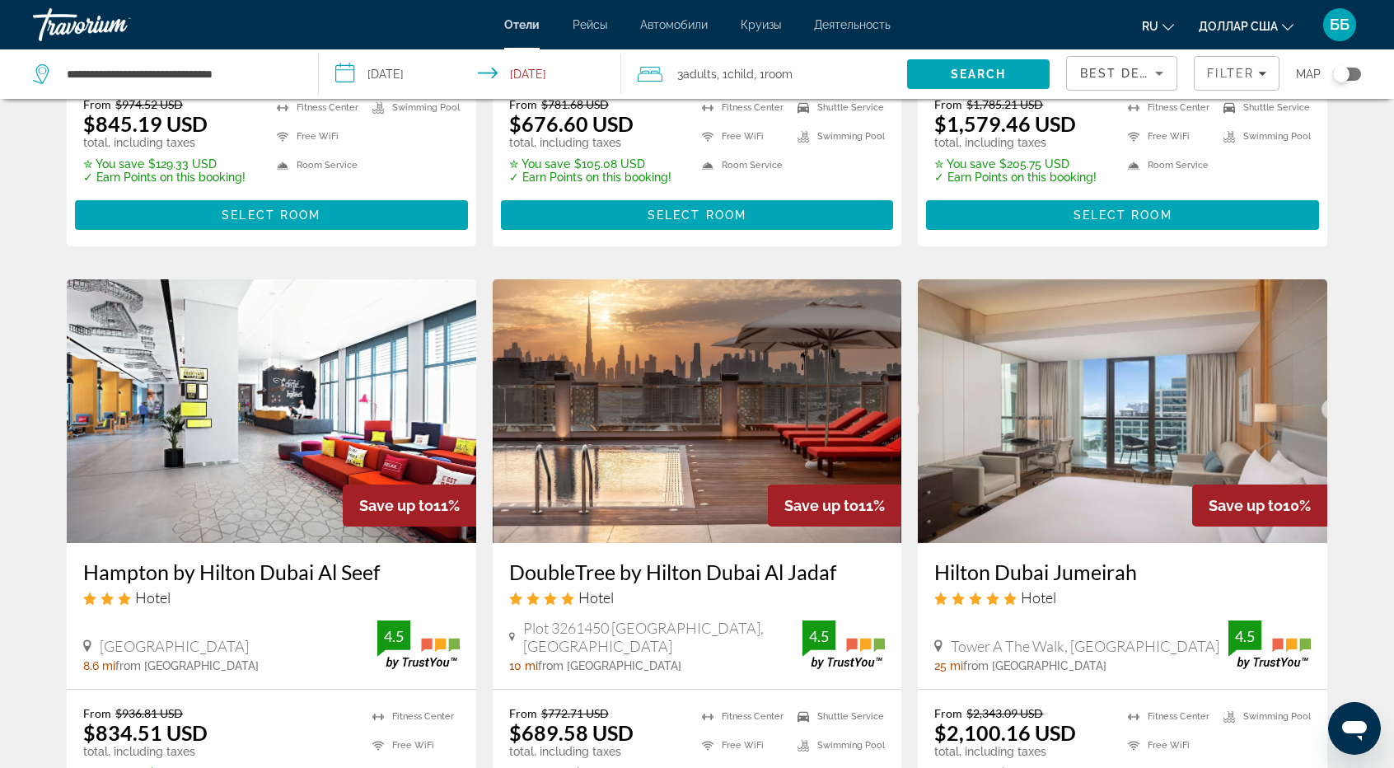
scroll to position [2110, 0]
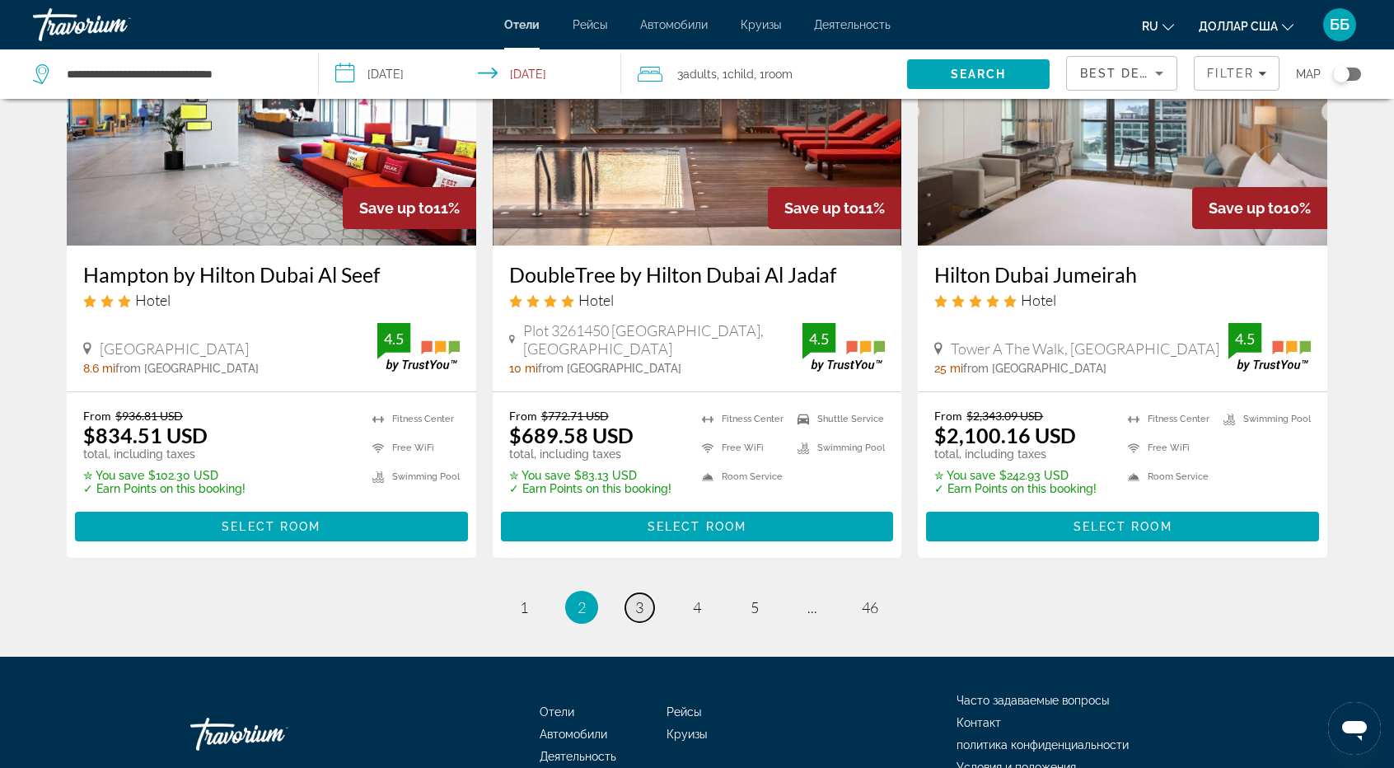
click at [643, 598] on span "3" at bounding box center [639, 607] width 8 height 18
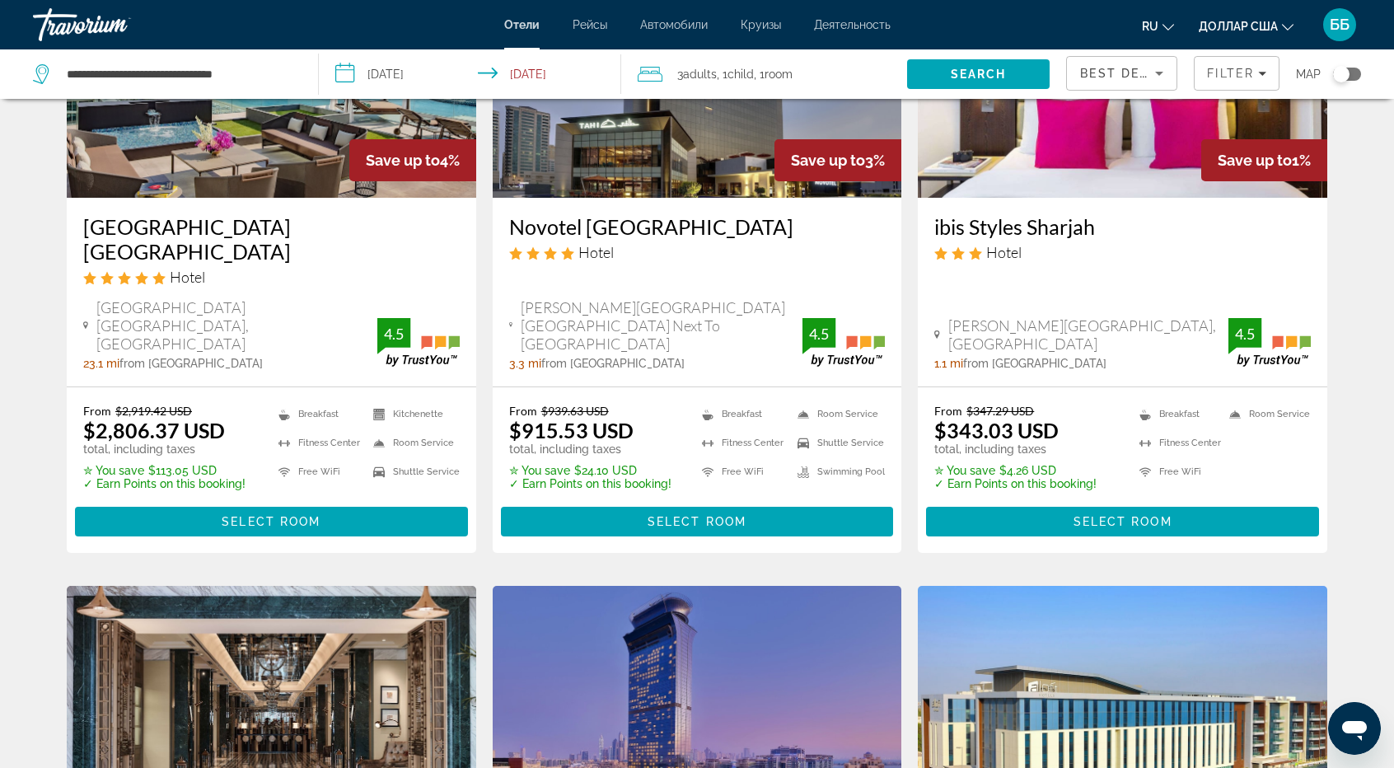
scroll to position [1396, 0]
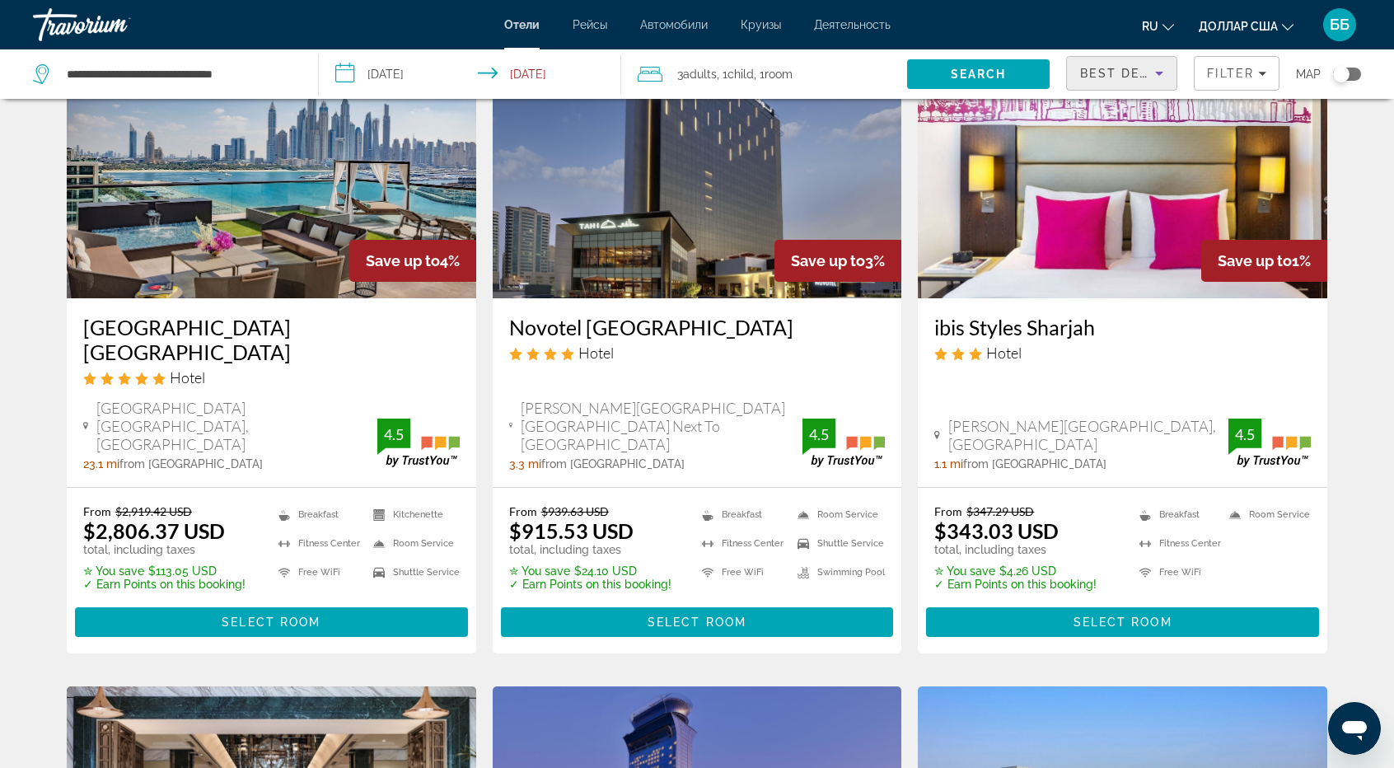
click at [1101, 75] on span "Best Deals" at bounding box center [1123, 73] width 86 height 13
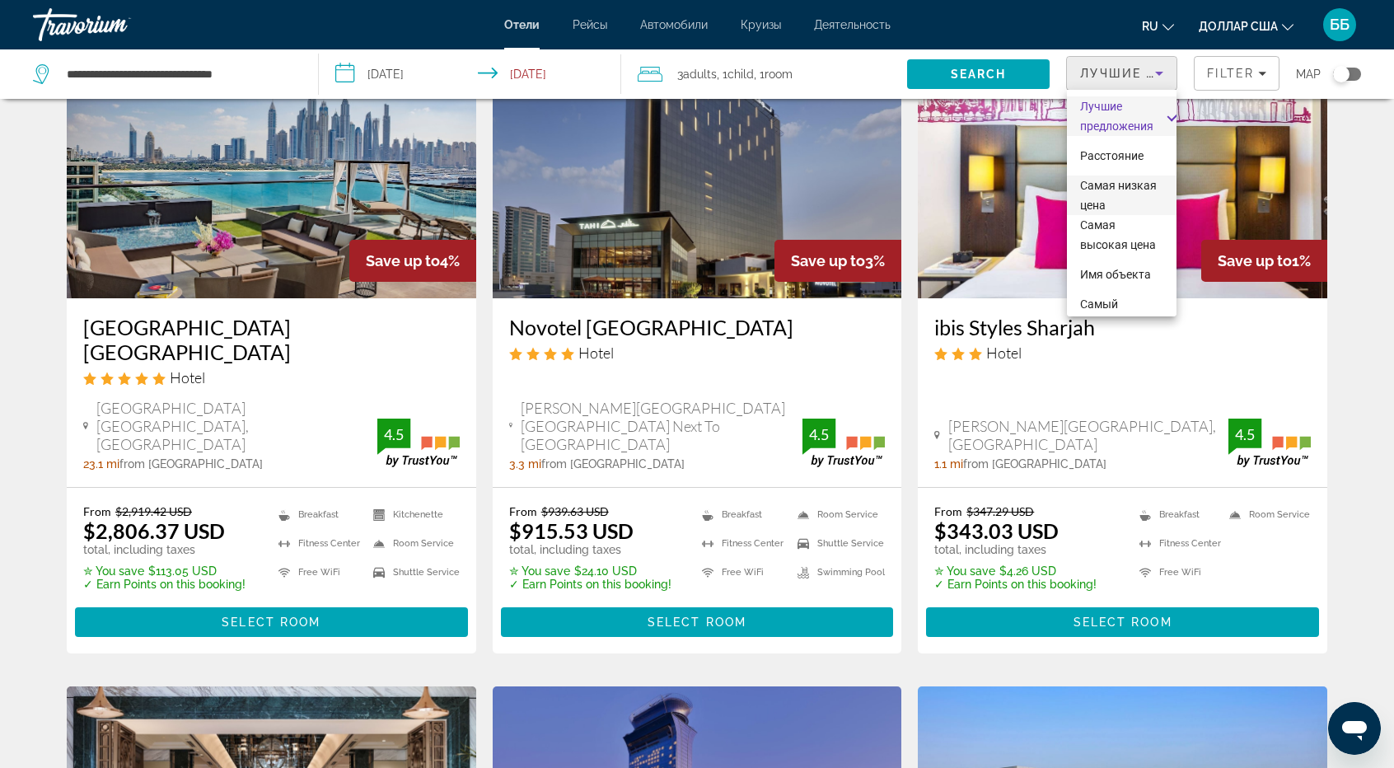
click at [1099, 199] on font "Самая низкая цена" at bounding box center [1118, 195] width 77 height 33
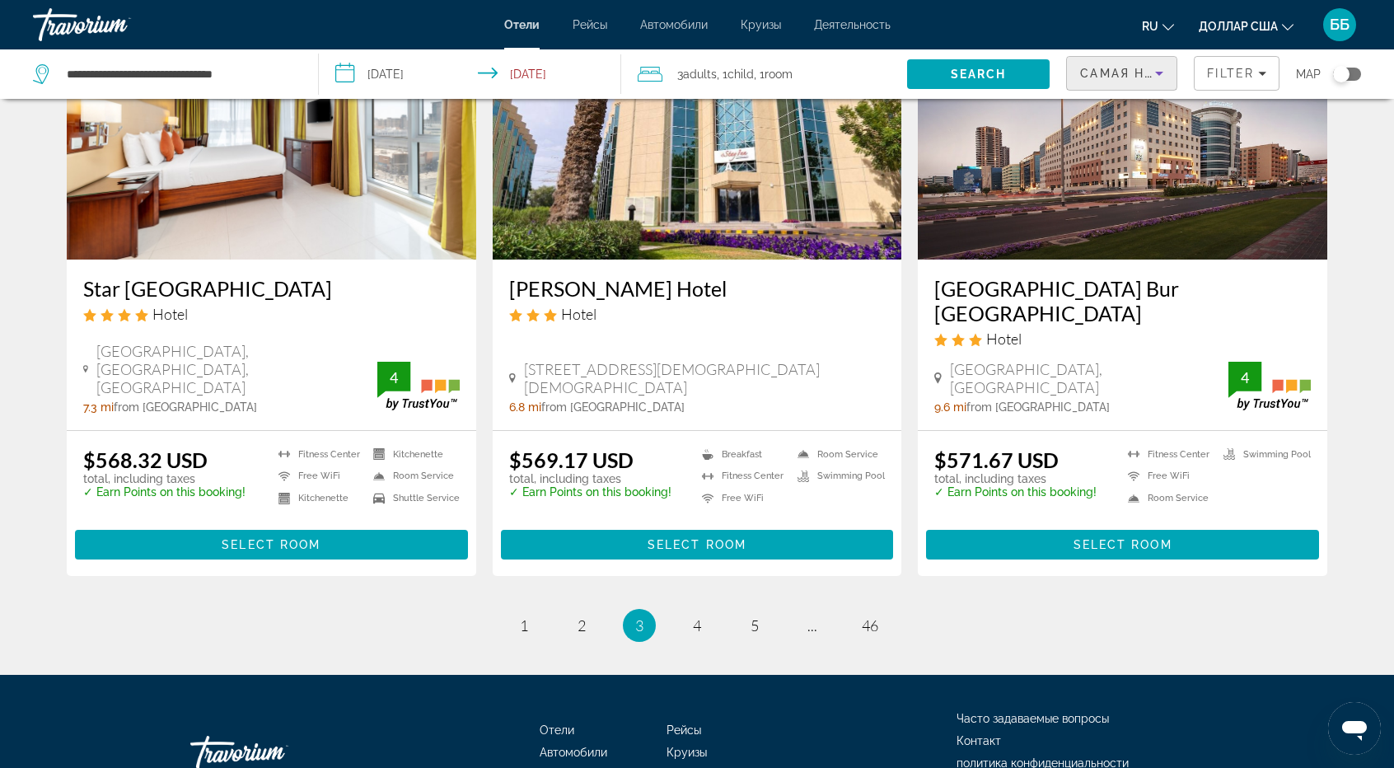
scroll to position [2030, 0]
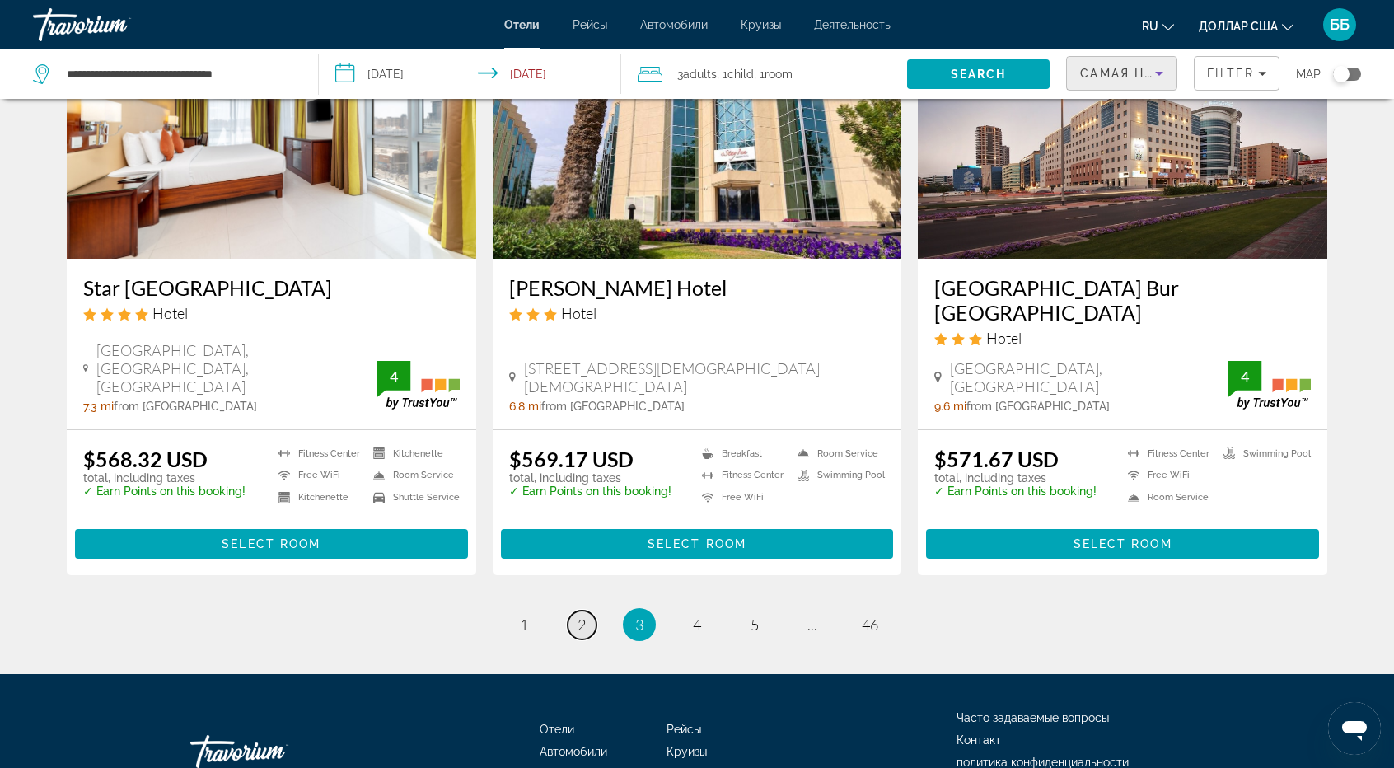
click at [583, 615] on span "2" at bounding box center [582, 624] width 8 height 18
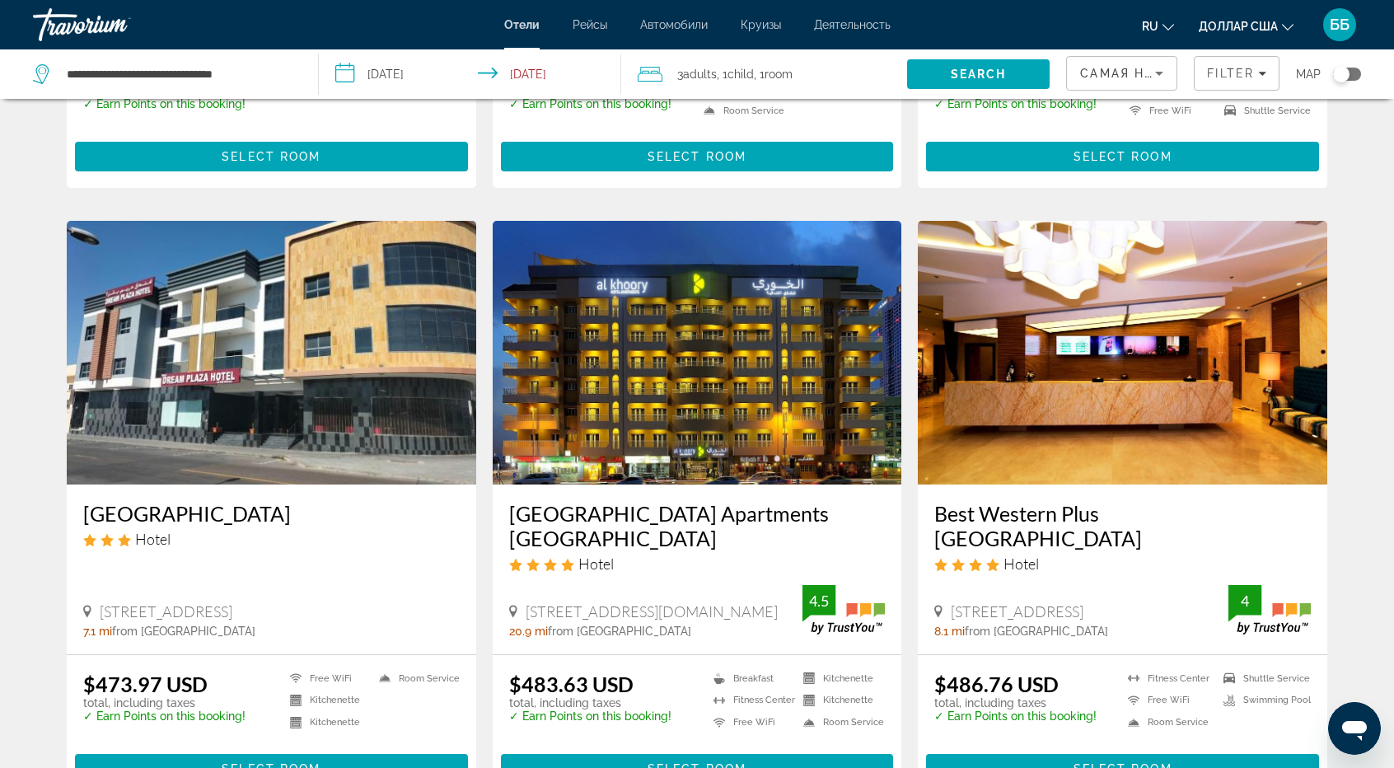
scroll to position [1895, 0]
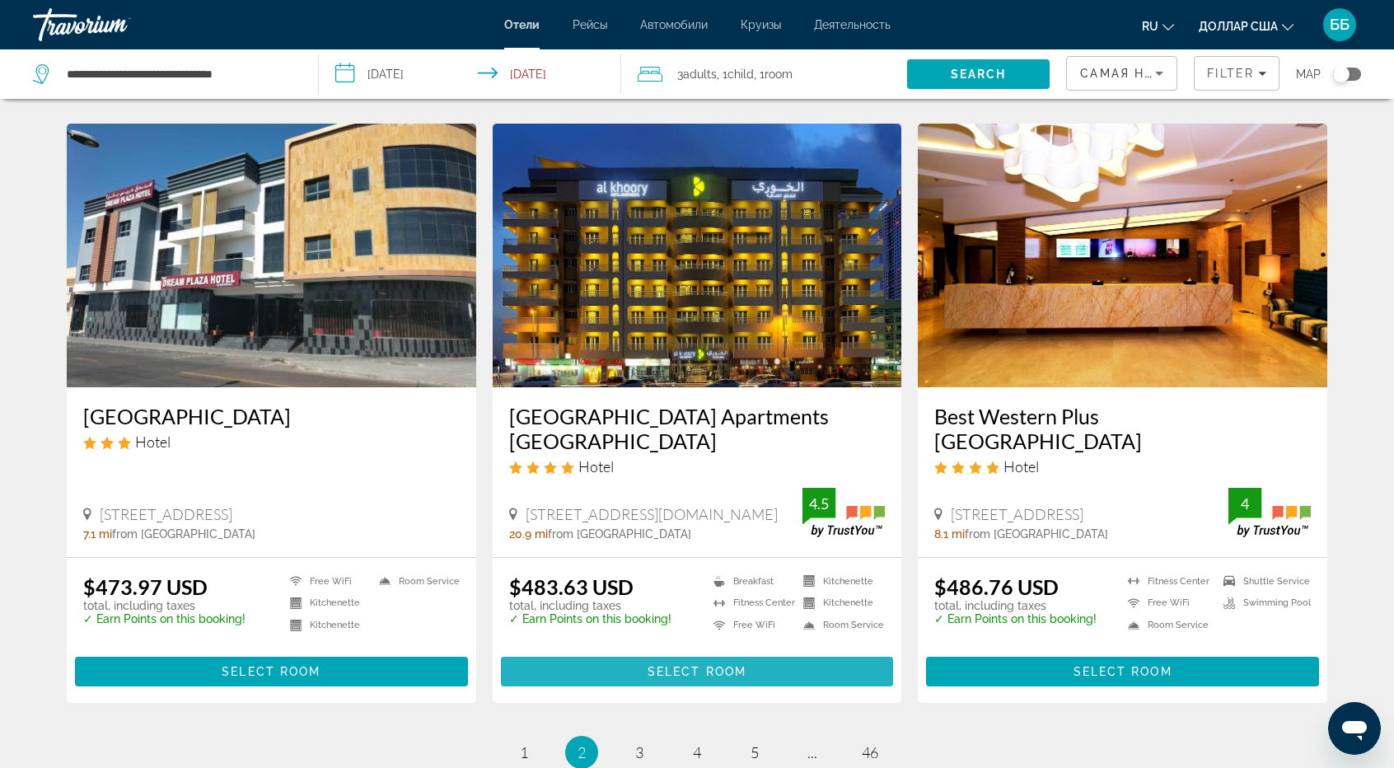
click at [659, 665] on span "Select Room" at bounding box center [697, 671] width 99 height 13
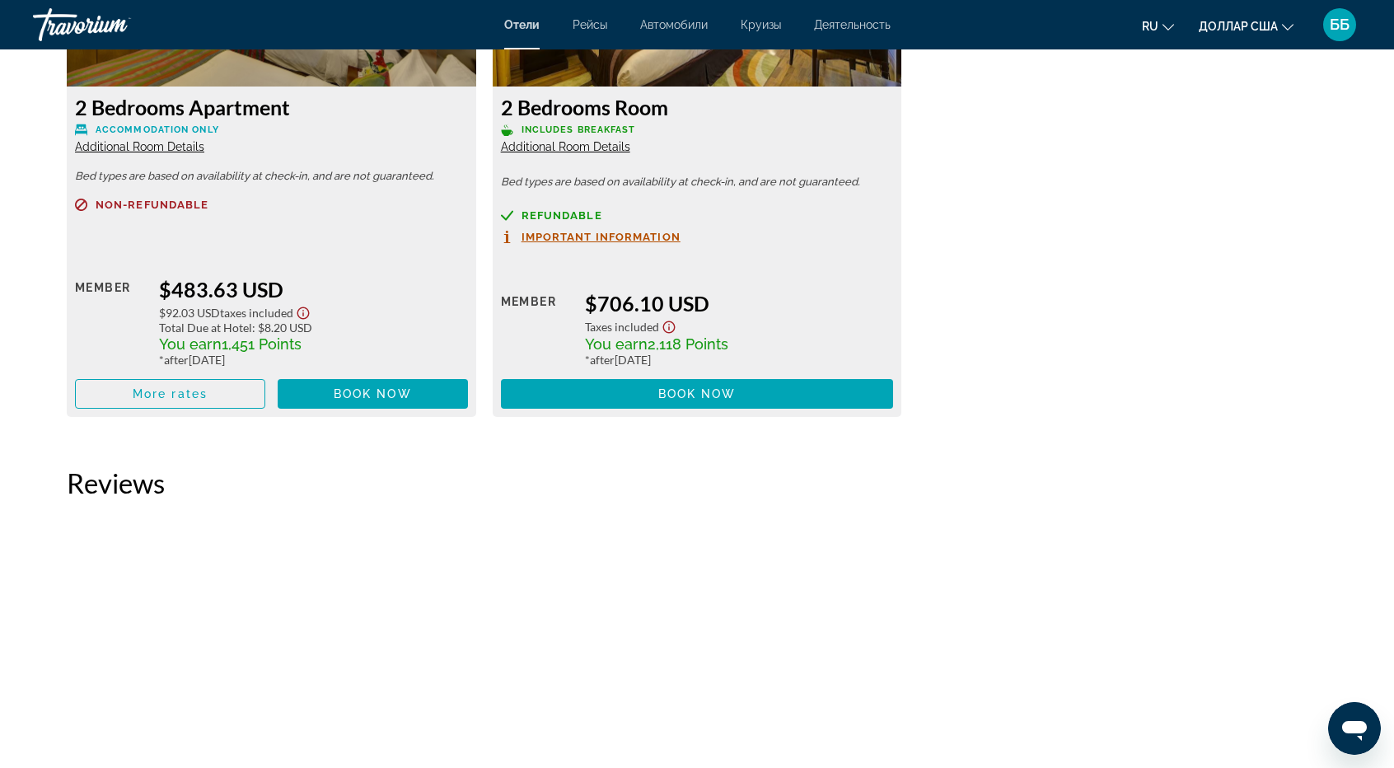
scroll to position [2389, 0]
click at [147, 393] on span "More rates" at bounding box center [170, 393] width 75 height 13
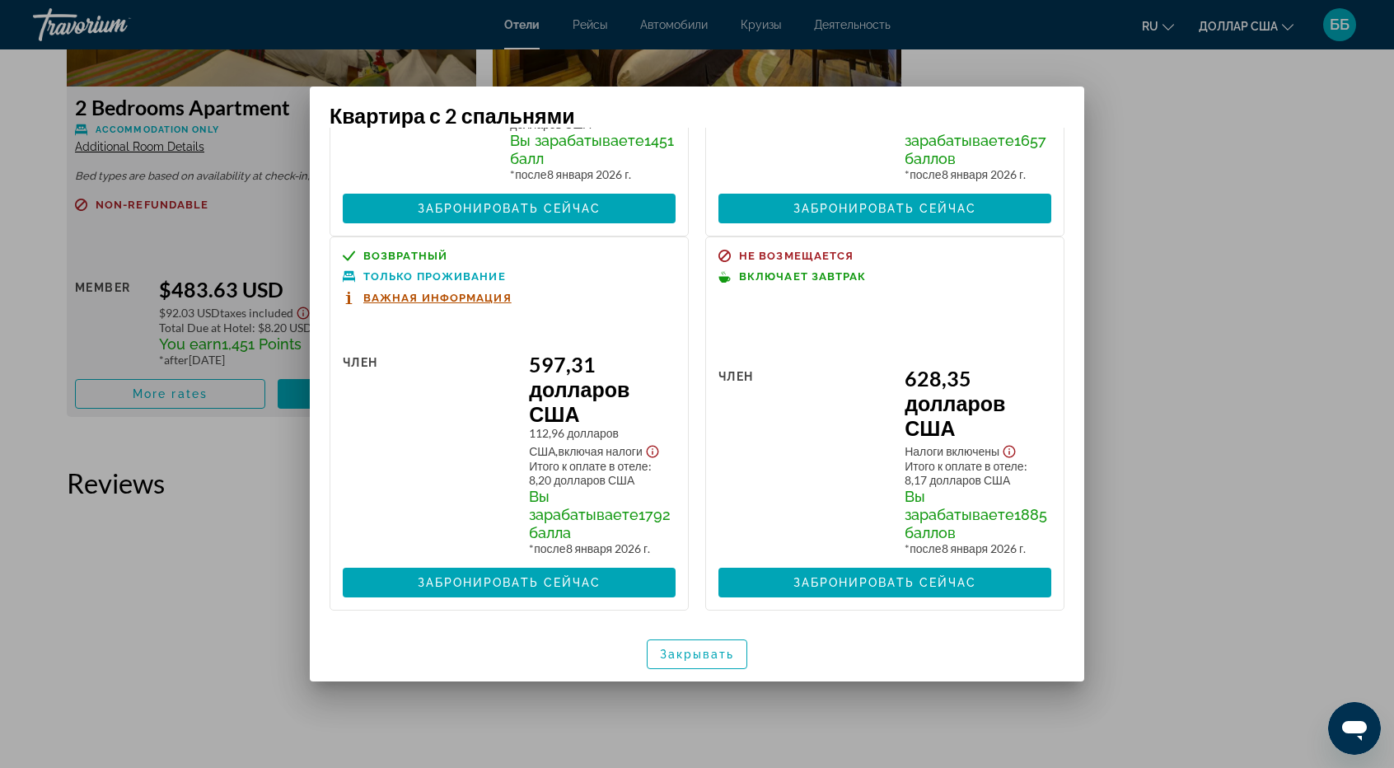
scroll to position [0, 0]
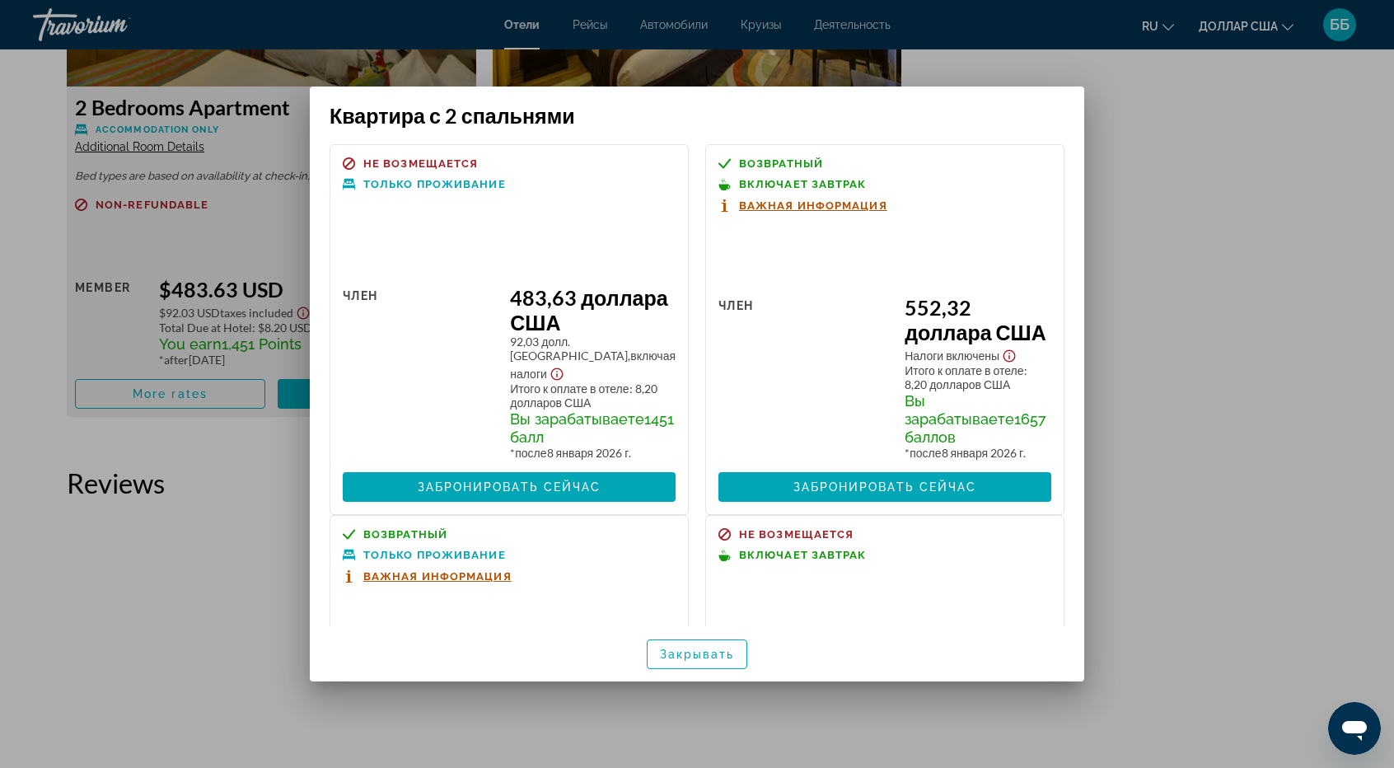
click at [795, 203] on font "Важная информация" at bounding box center [813, 205] width 148 height 12
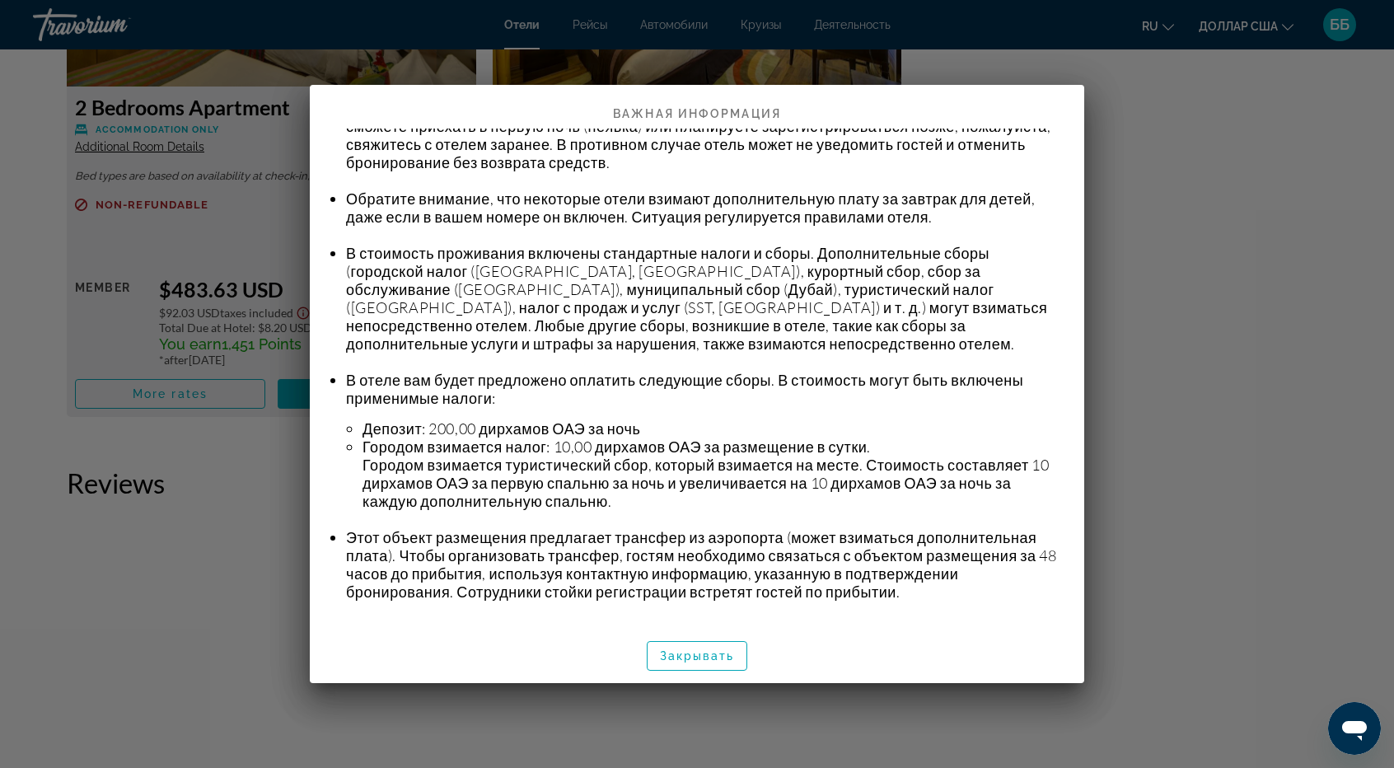
scroll to position [325, 0]
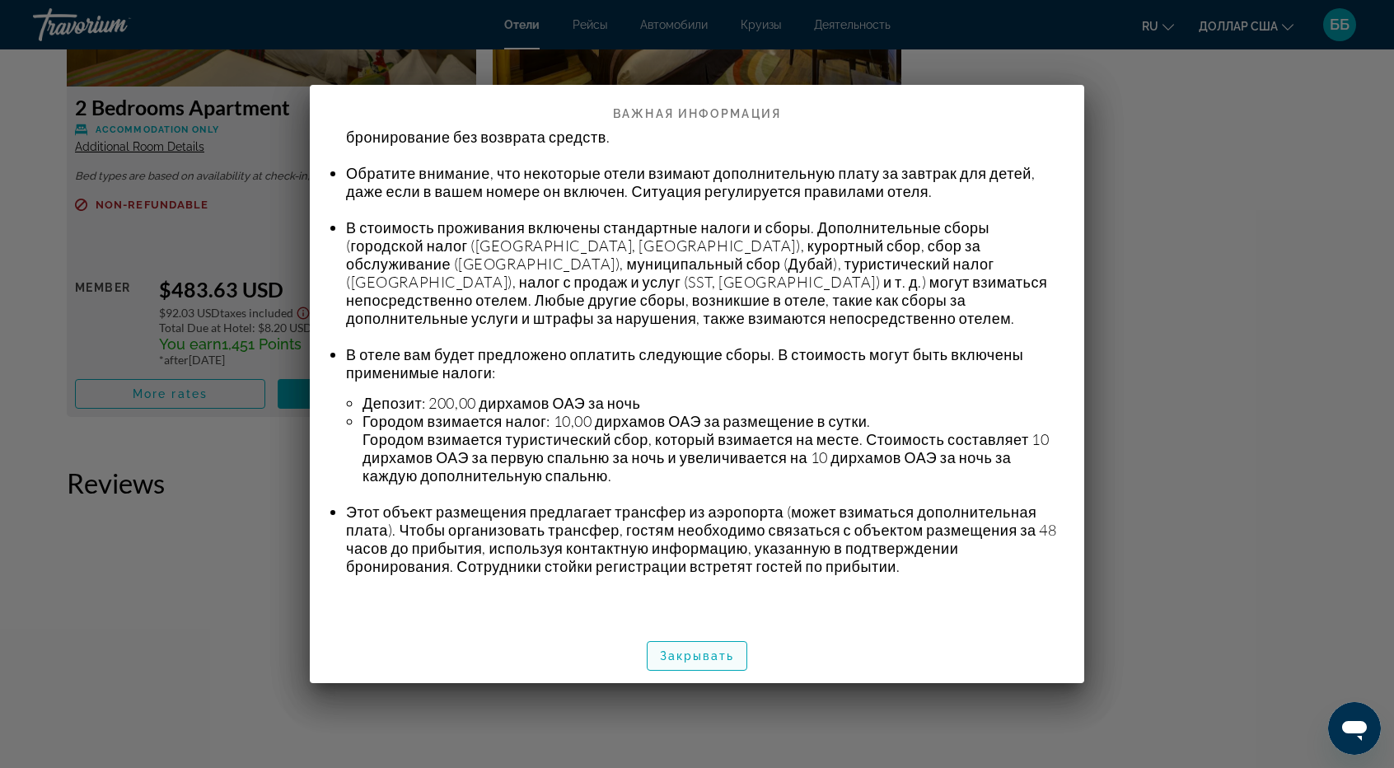
click at [736, 662] on span "button" at bounding box center [698, 656] width 100 height 40
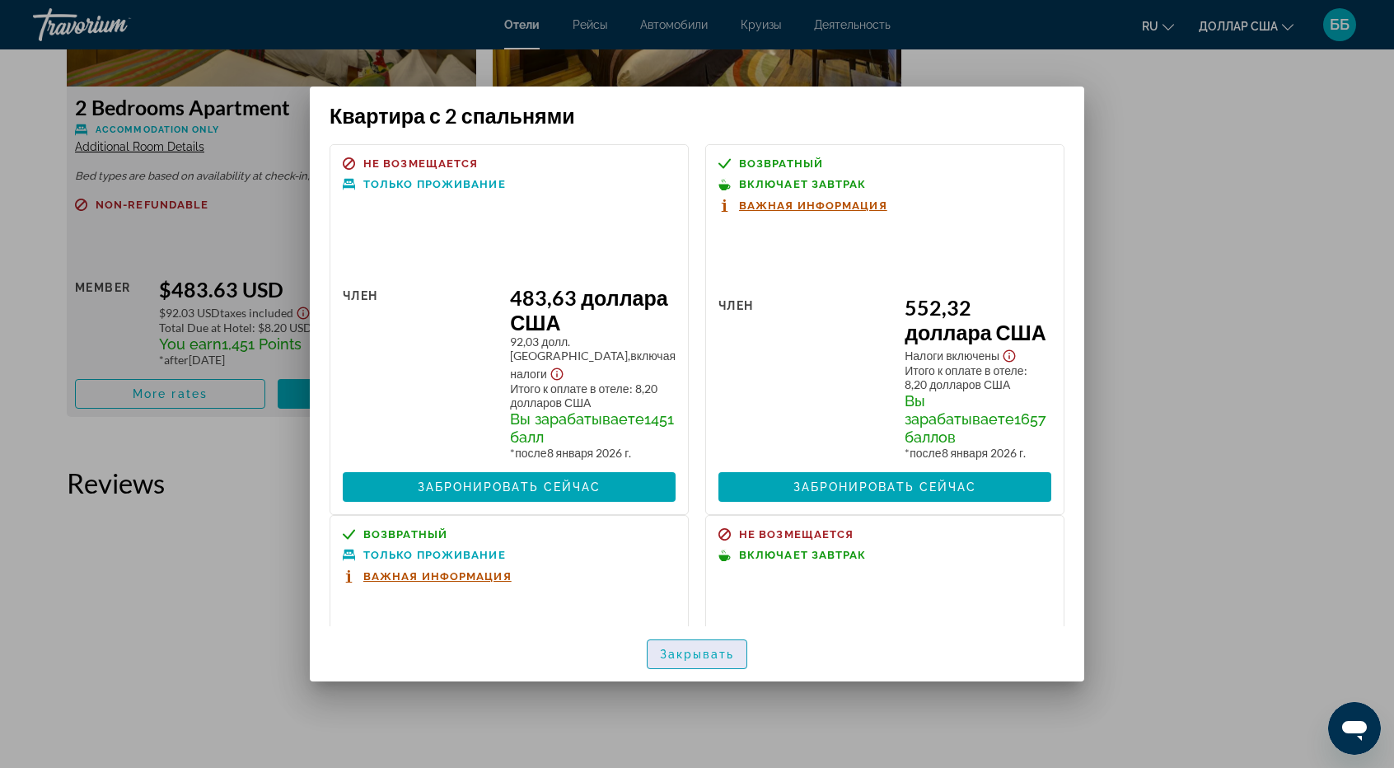
click at [689, 661] on span "button" at bounding box center [698, 654] width 100 height 40
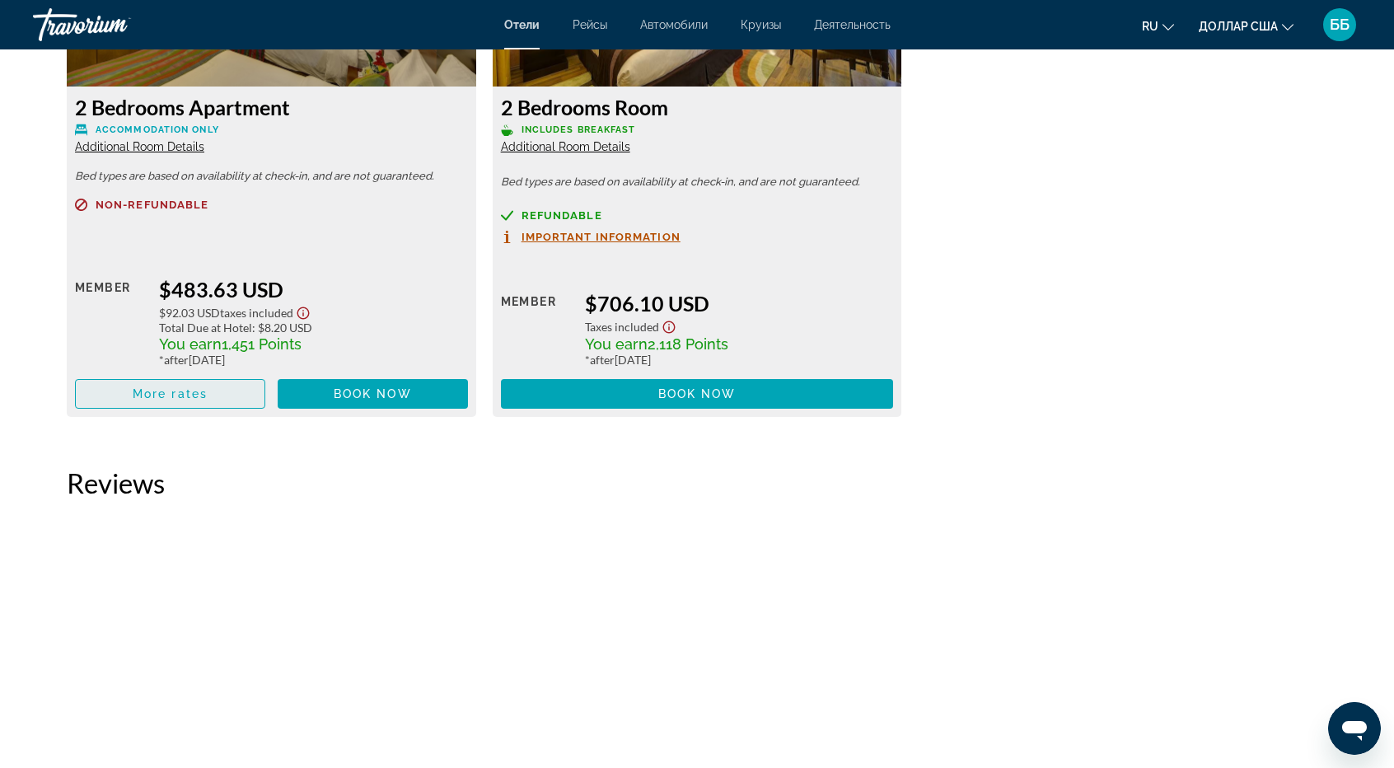
click at [201, 395] on span "More rates" at bounding box center [170, 393] width 75 height 13
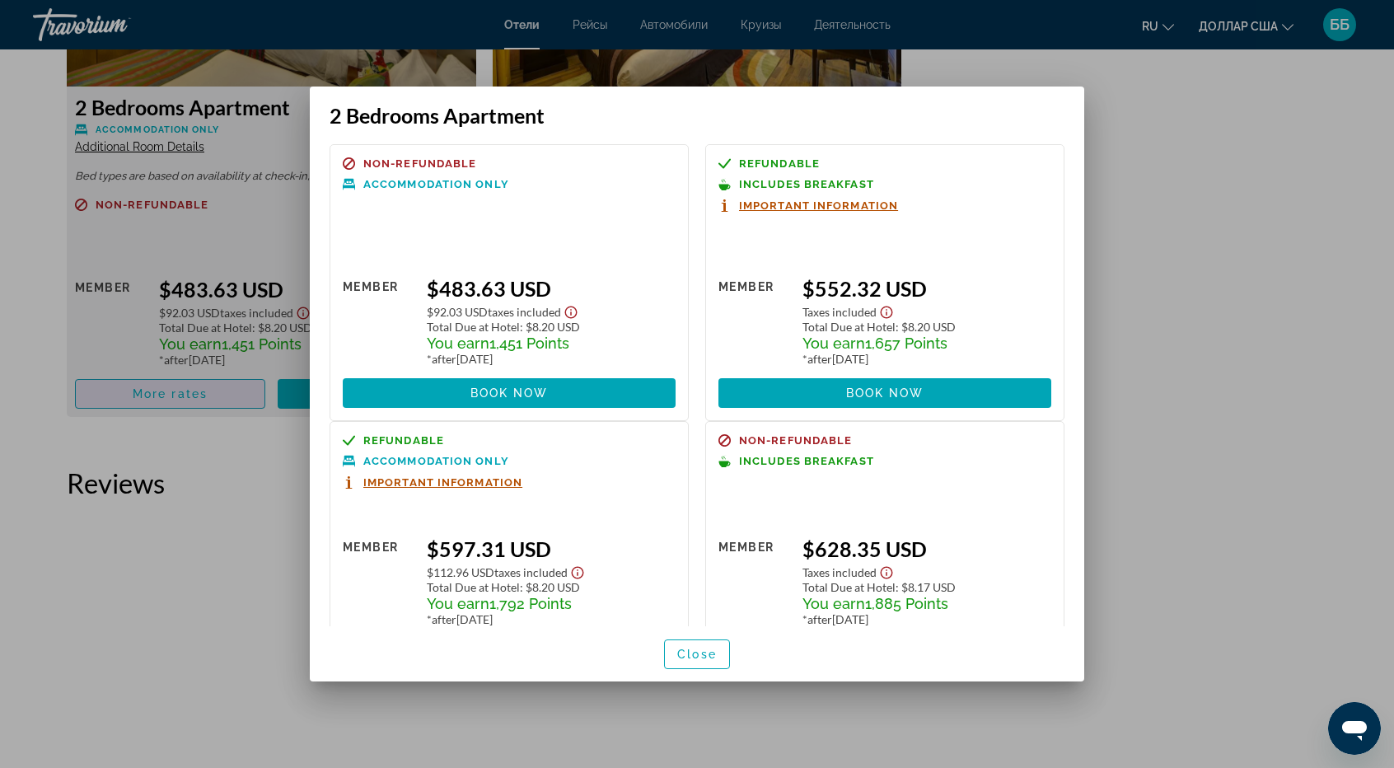
scroll to position [0, 0]
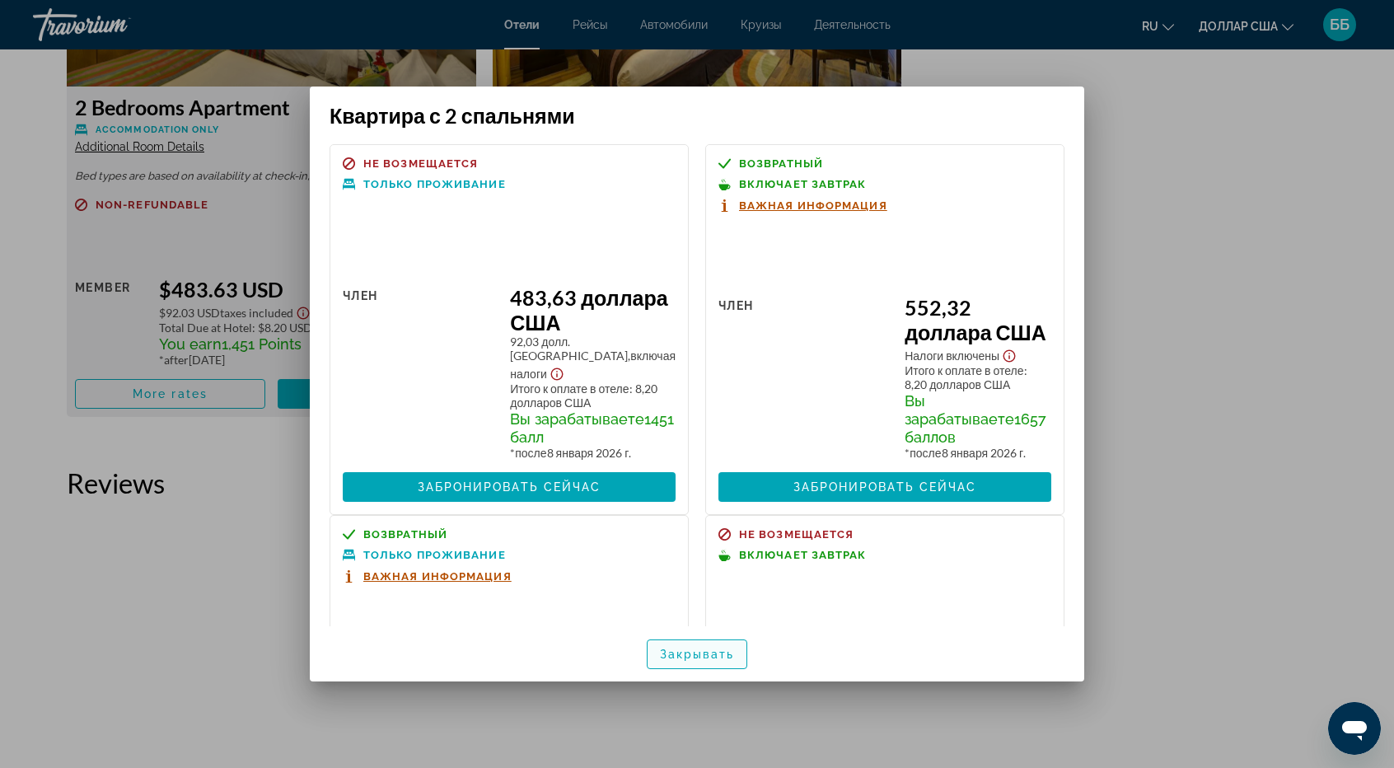
click at [695, 658] on font "Закрывать" at bounding box center [697, 654] width 75 height 13
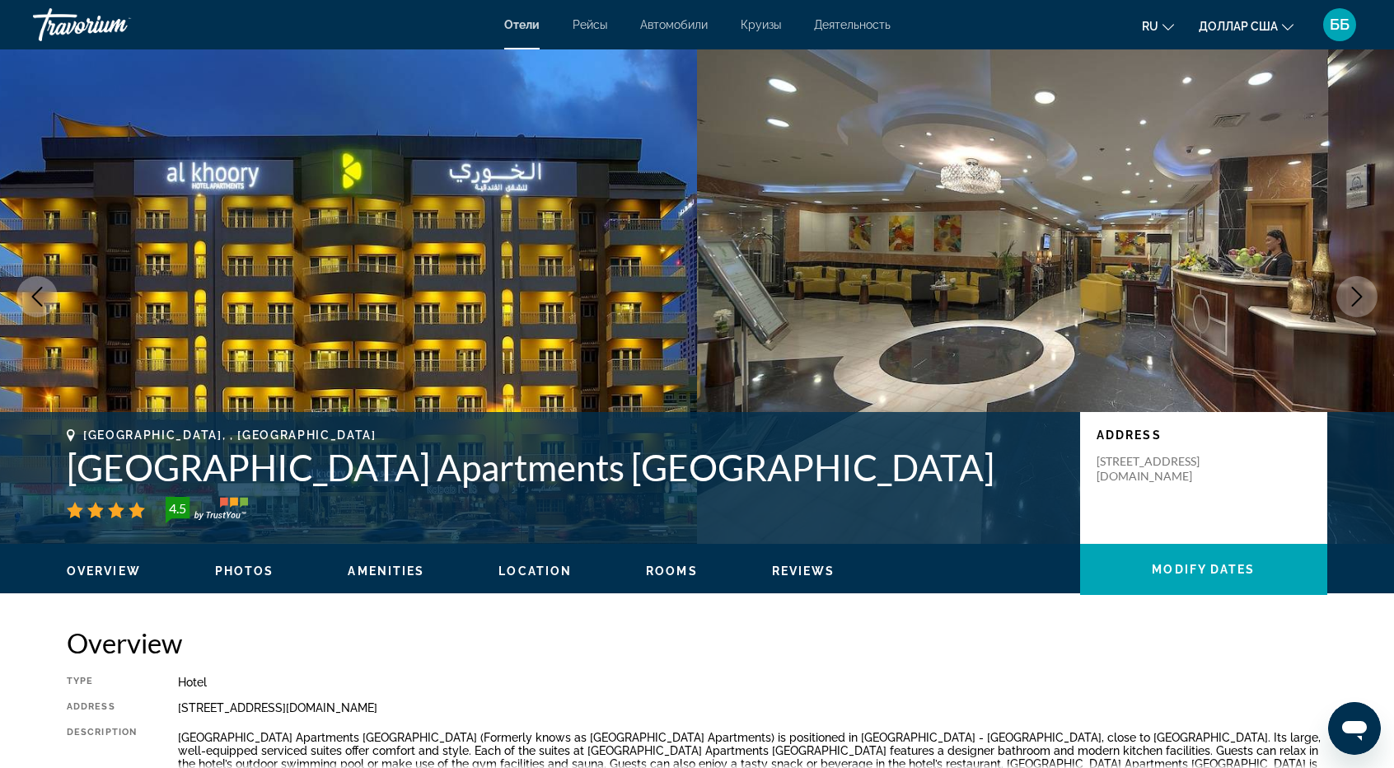
scroll to position [2389, 0]
